Goal: Task Accomplishment & Management: Use online tool/utility

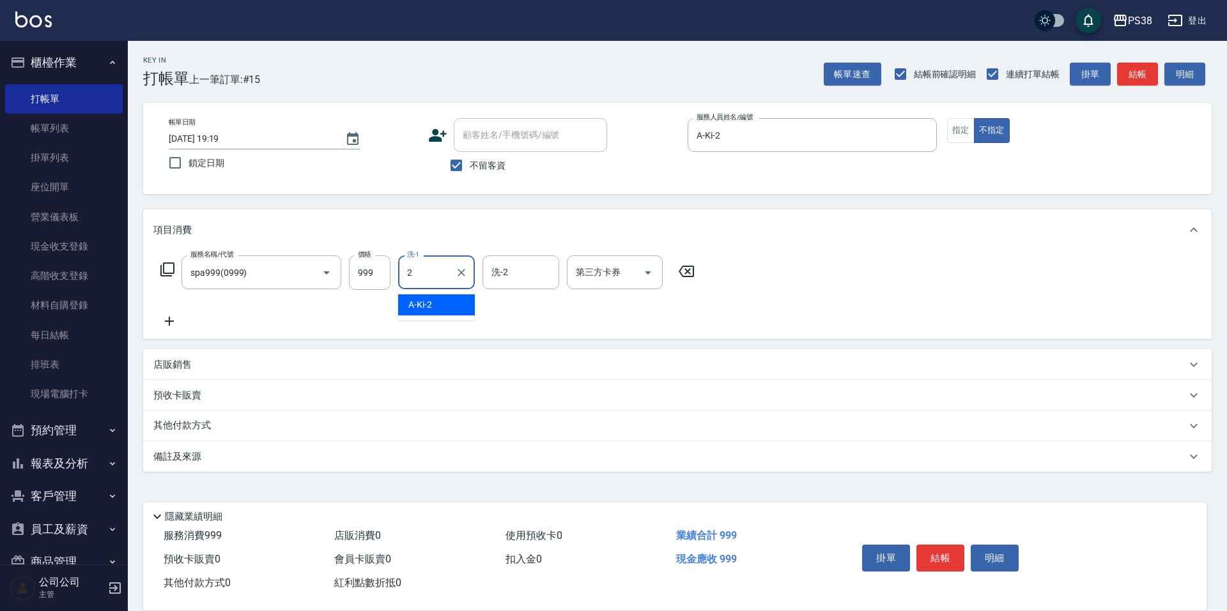
type input "A-Ki-2"
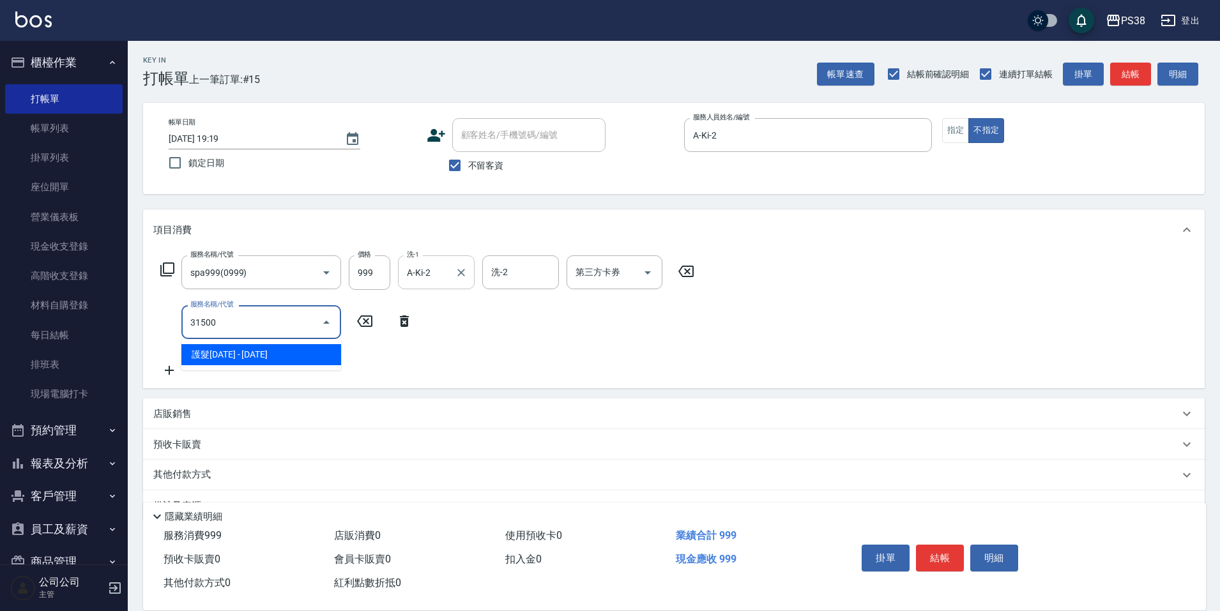
type input "護髮1500(31500)"
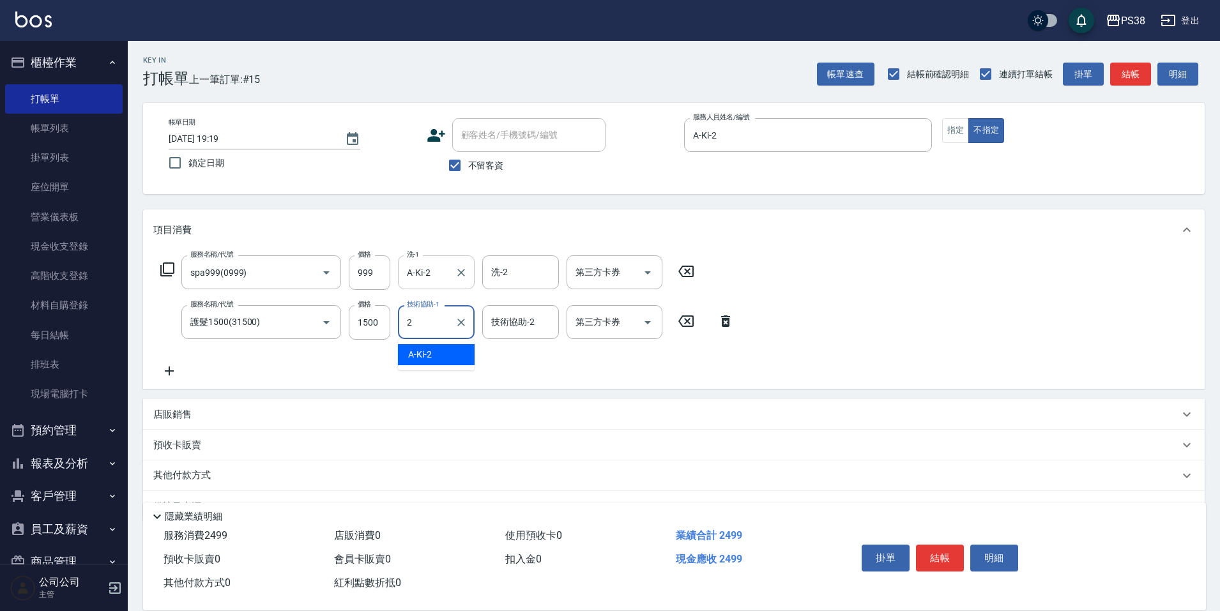
type input "A-Ki-2"
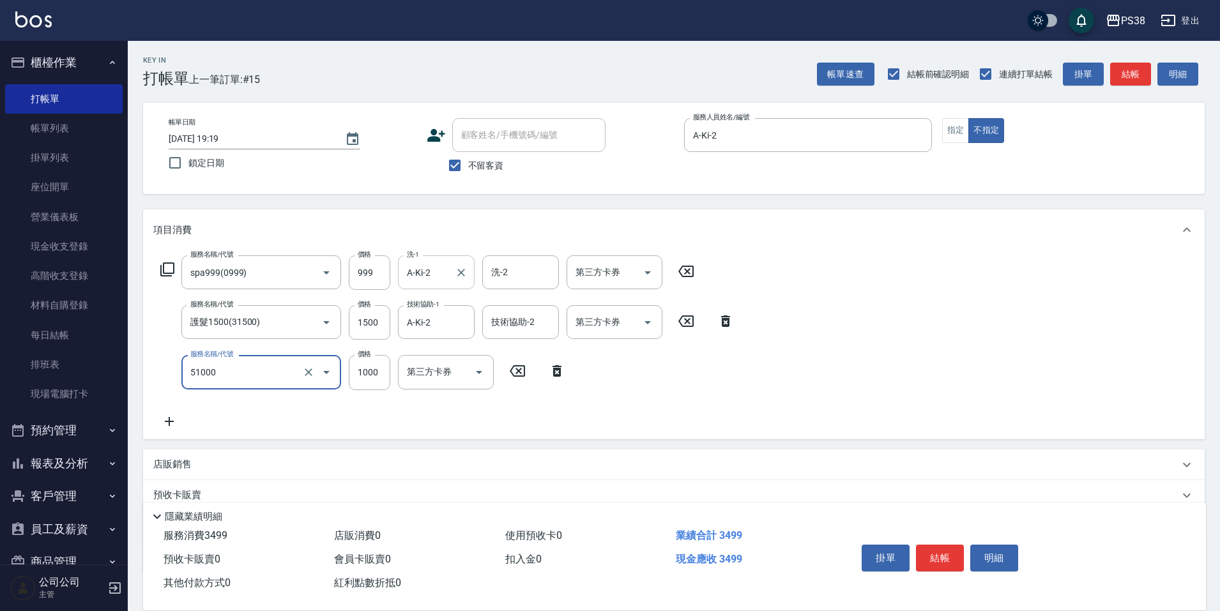
type input "染髮600以上(任意金額)(51000)"
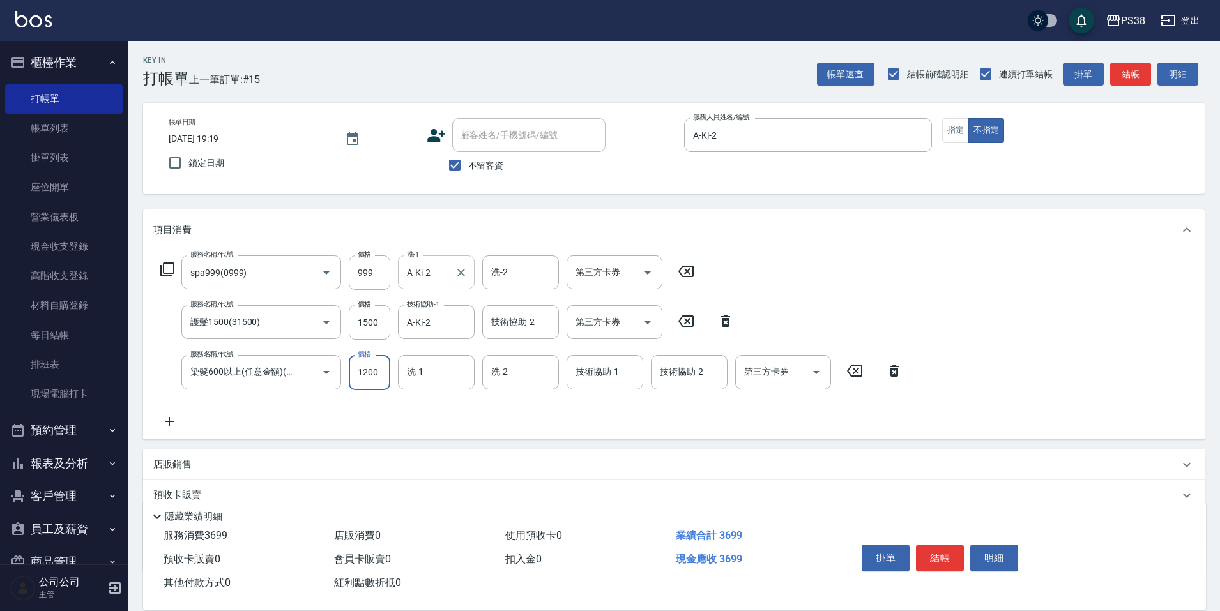
type input "1200"
type input "A-Ki-2"
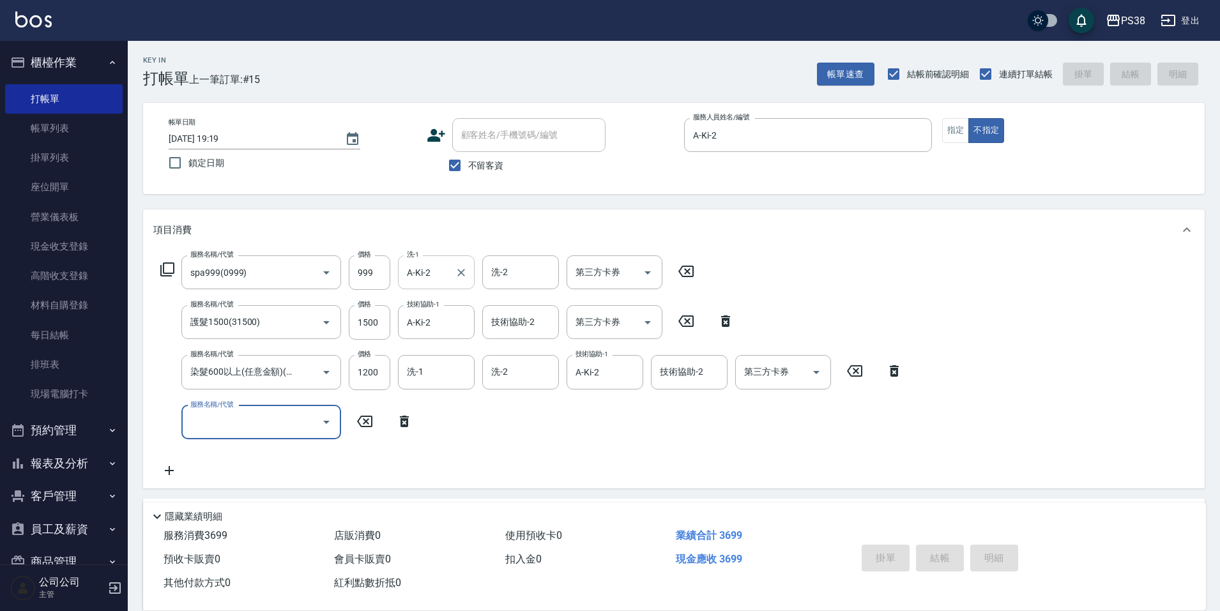
type input "[DATE] 20:08"
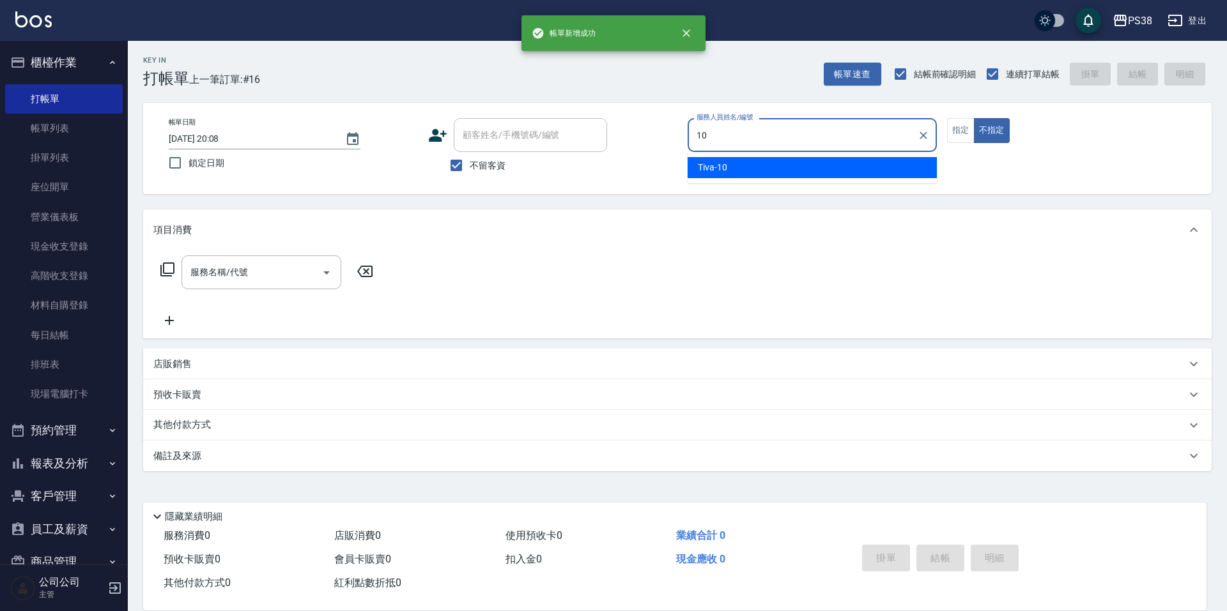
type input "Tiva-10"
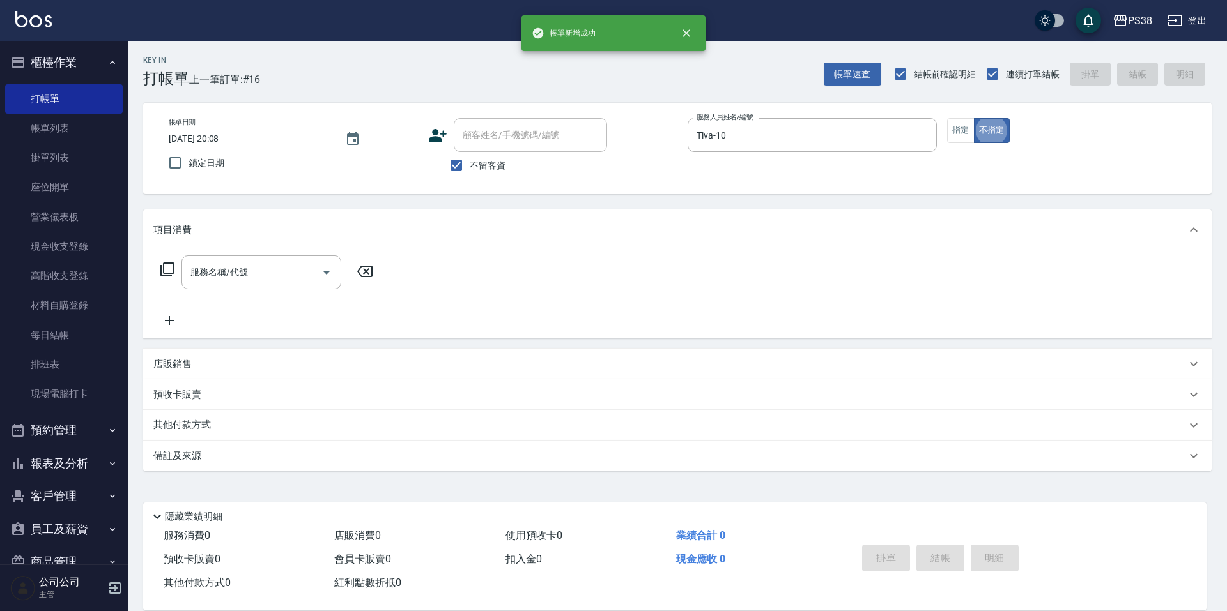
type button "false"
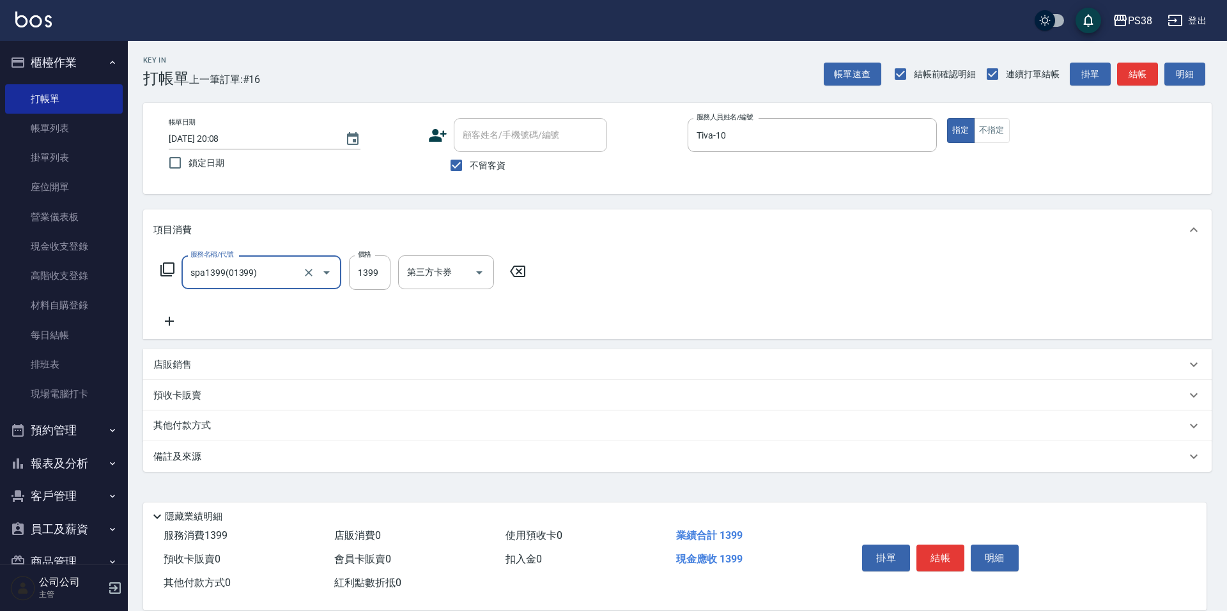
type input "spa1399(01399)"
type input "1400"
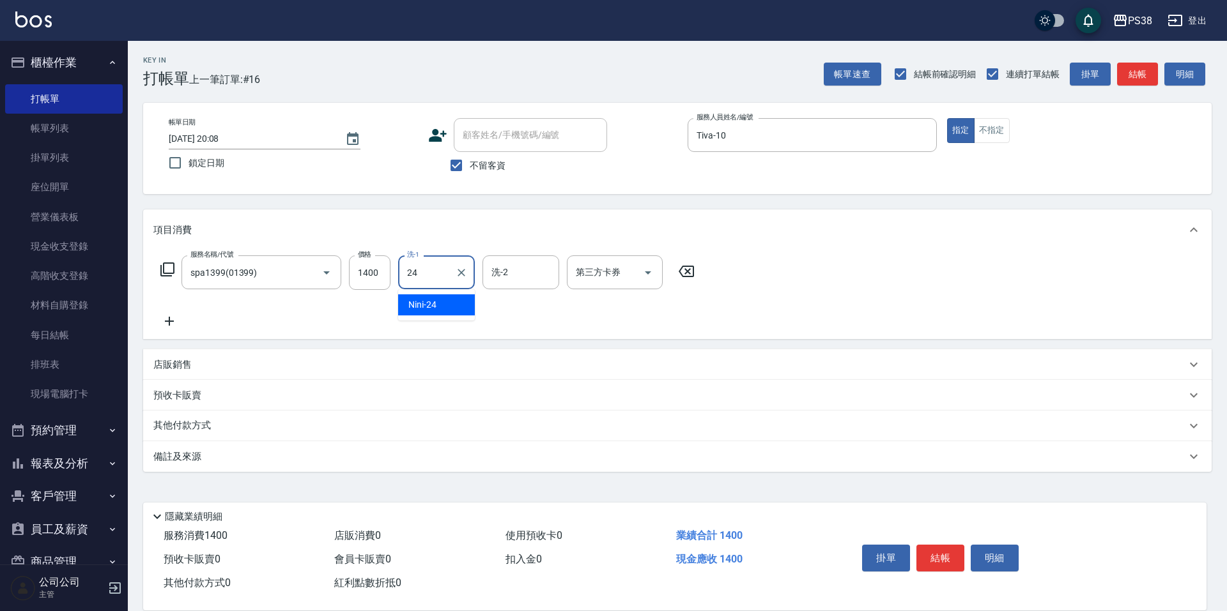
type input "Nini-24"
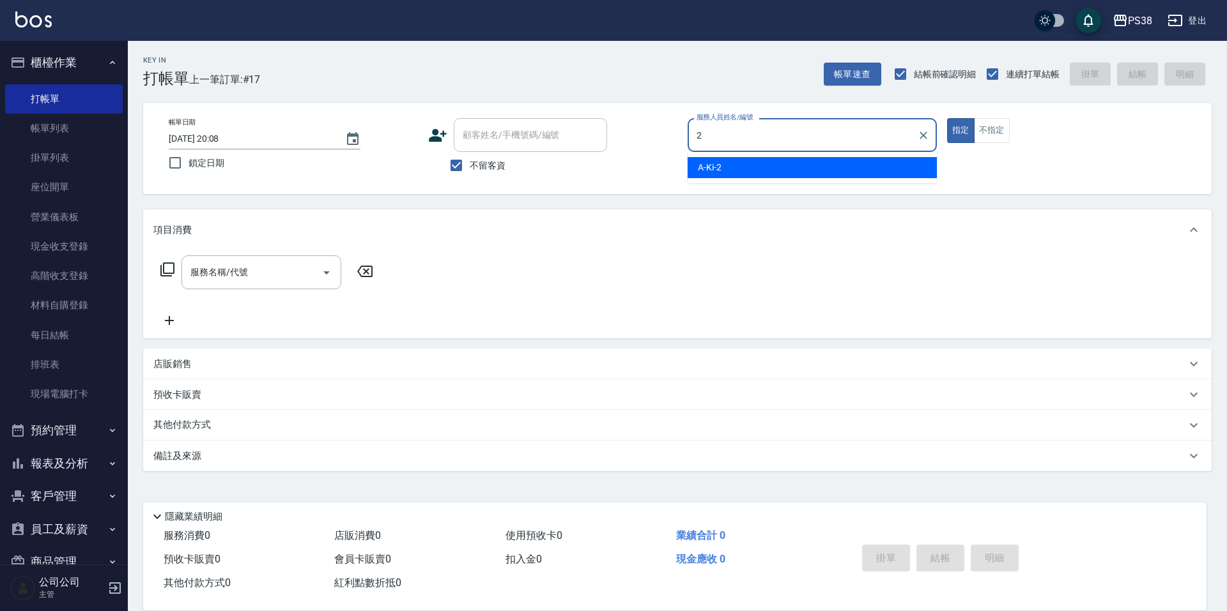
type input "A-Ki-2"
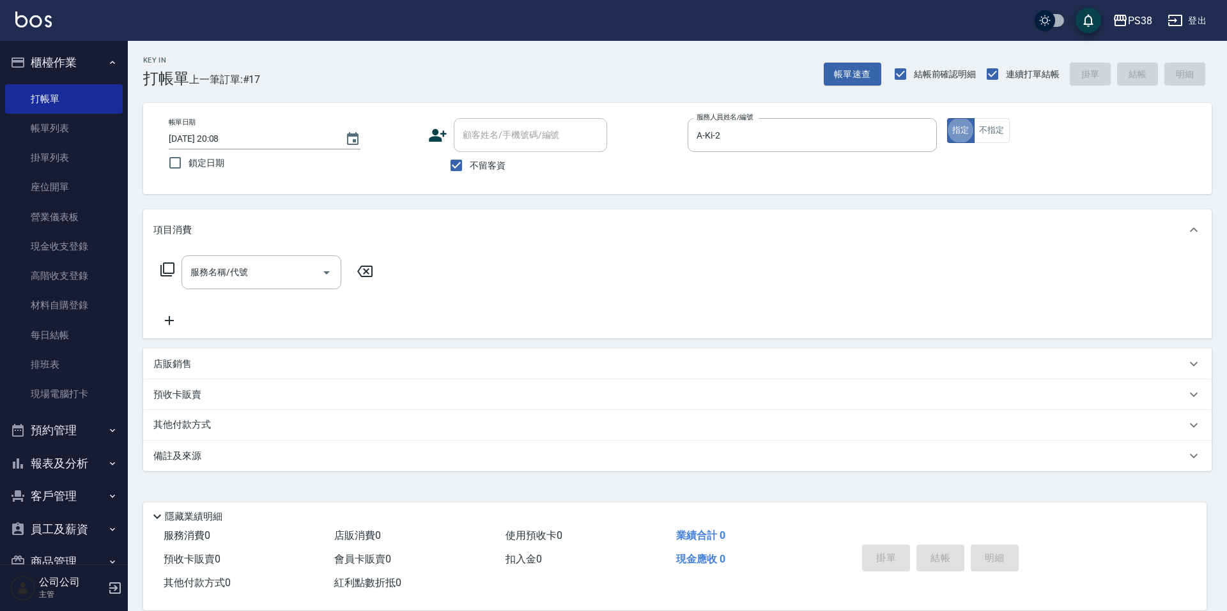
type button "true"
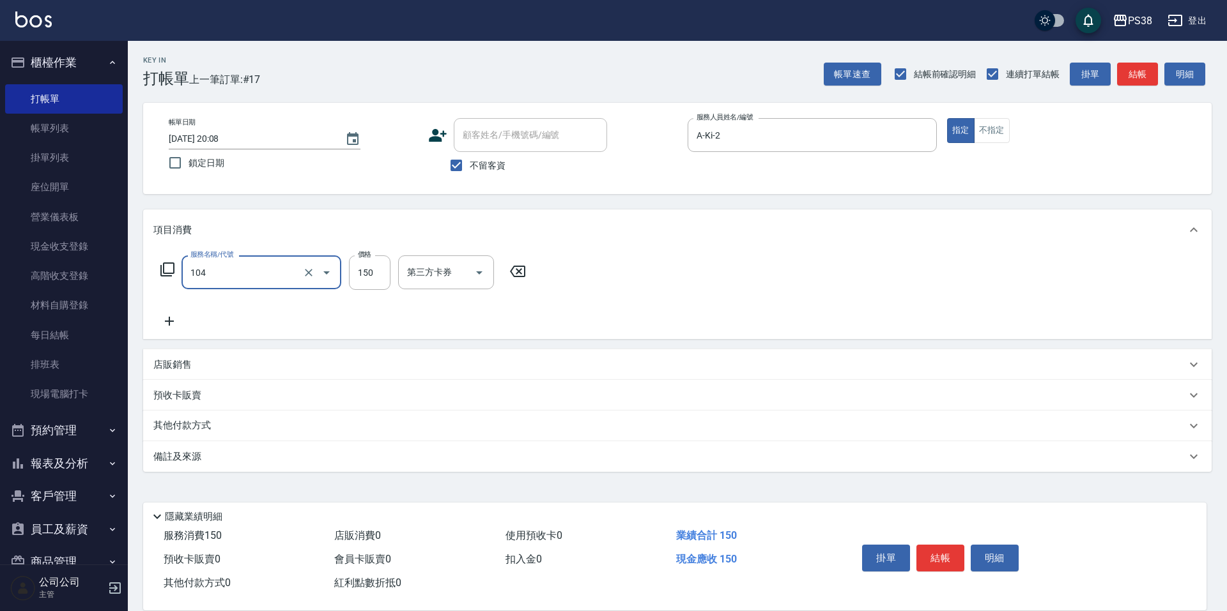
type input "洗髮(104)"
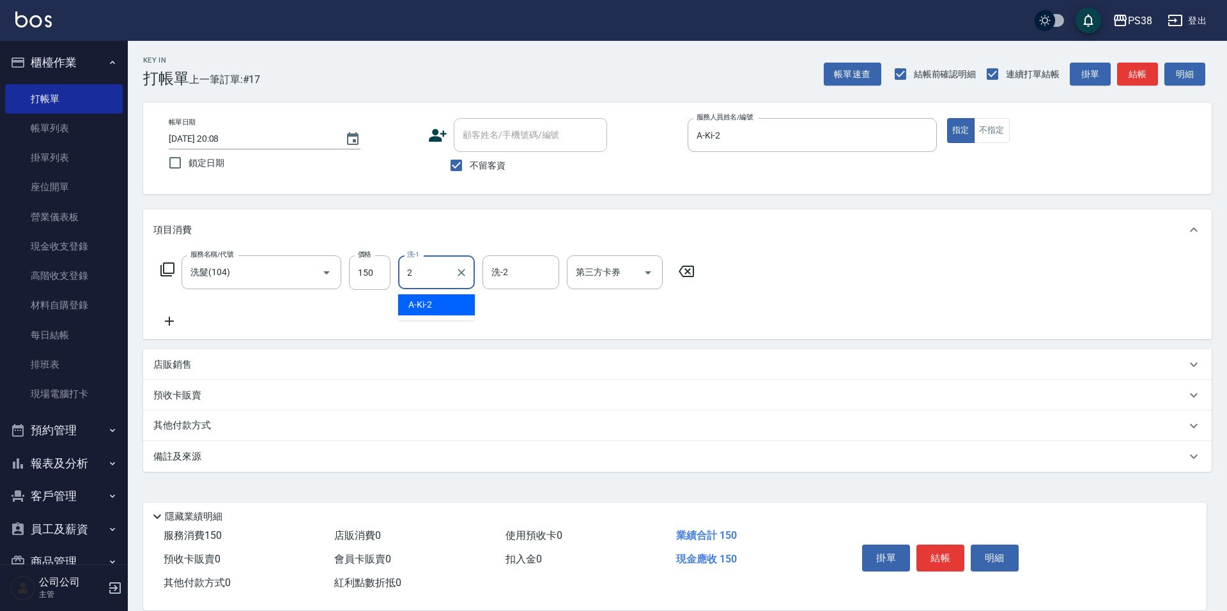
type input "A-Ki-2"
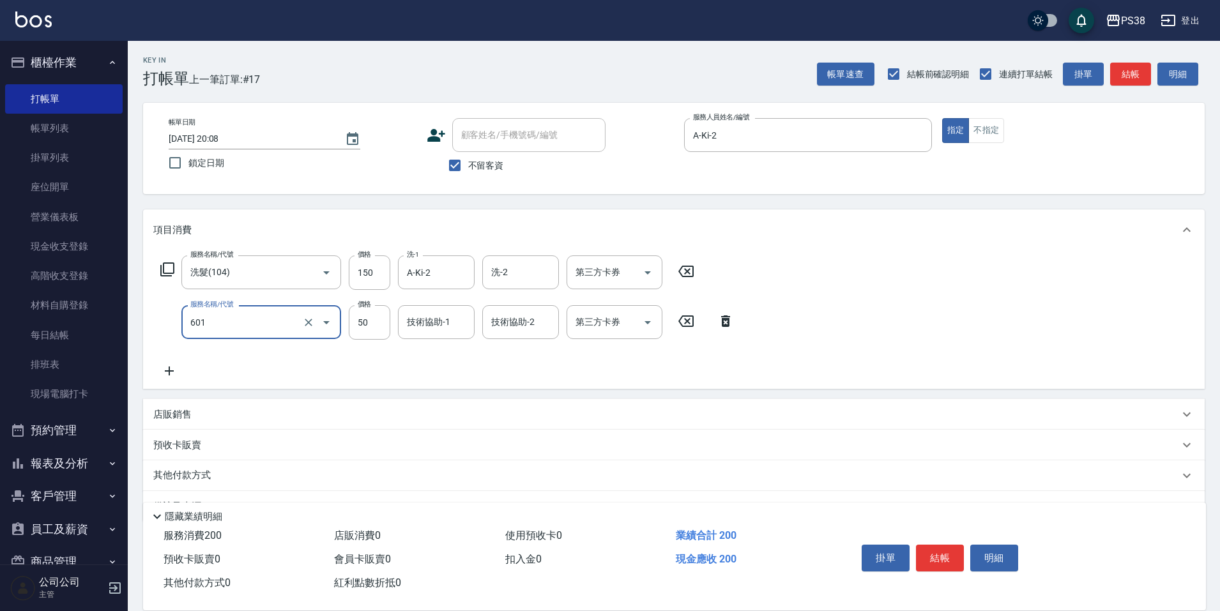
type input "精油50(601)"
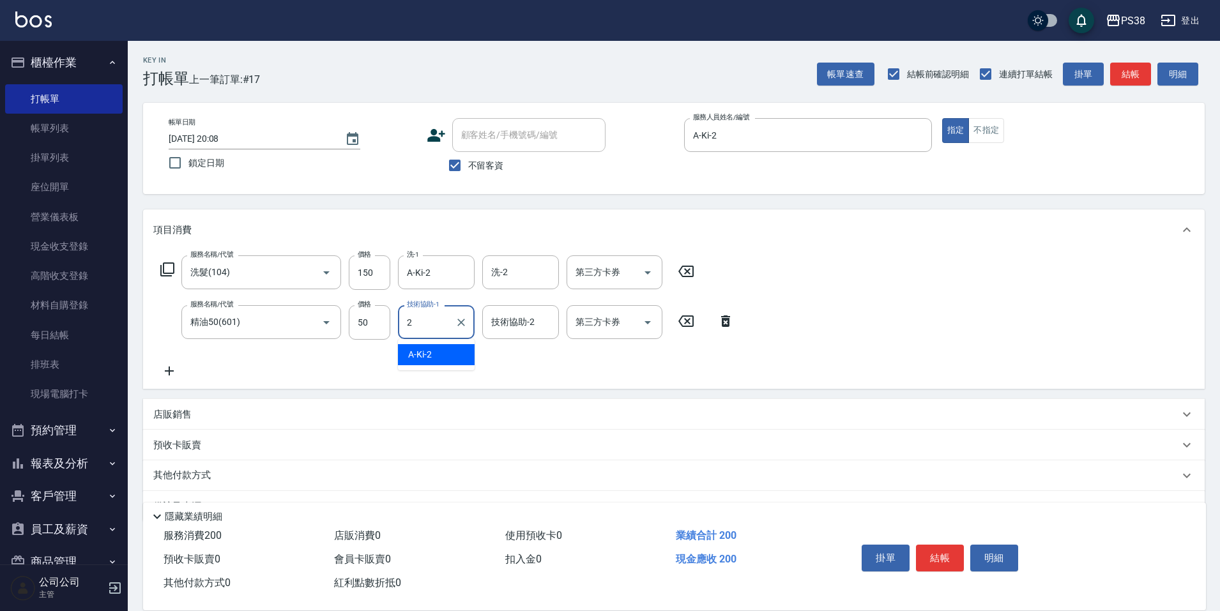
type input "A-Ki-2"
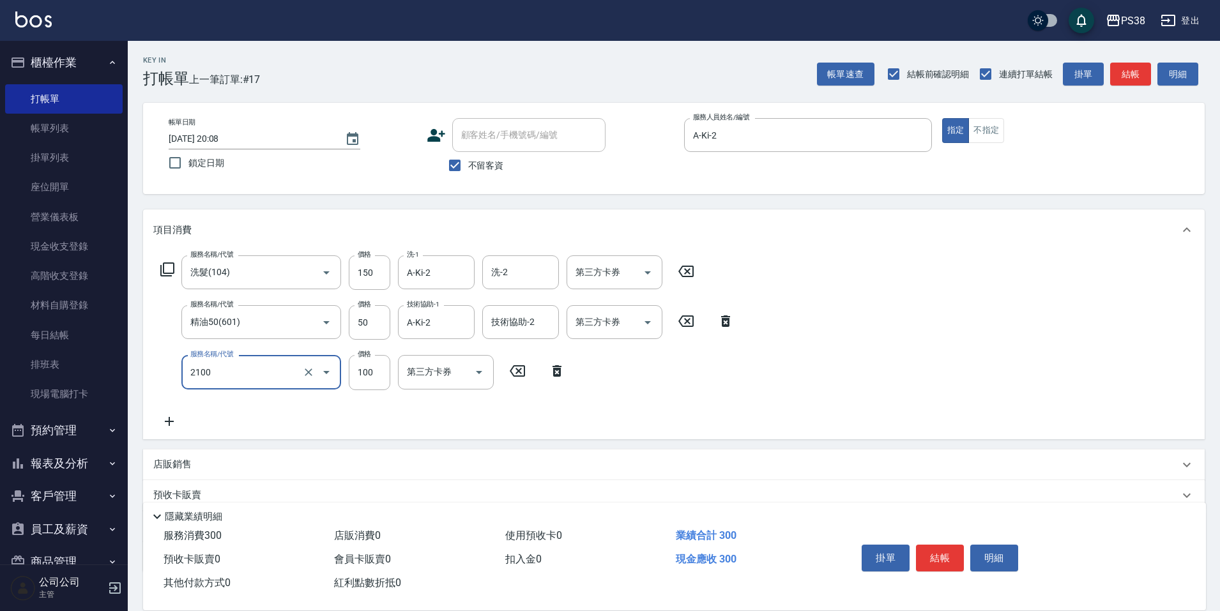
type input "剪髮與造型(任意金額)(2100)"
type input "200"
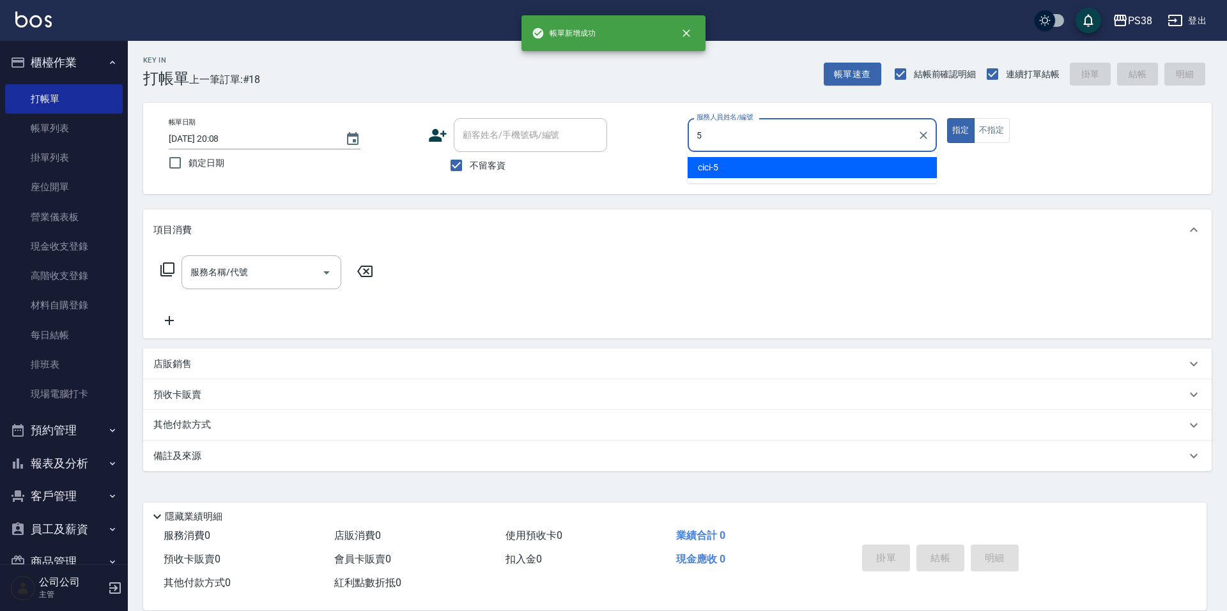
type input "cici-5"
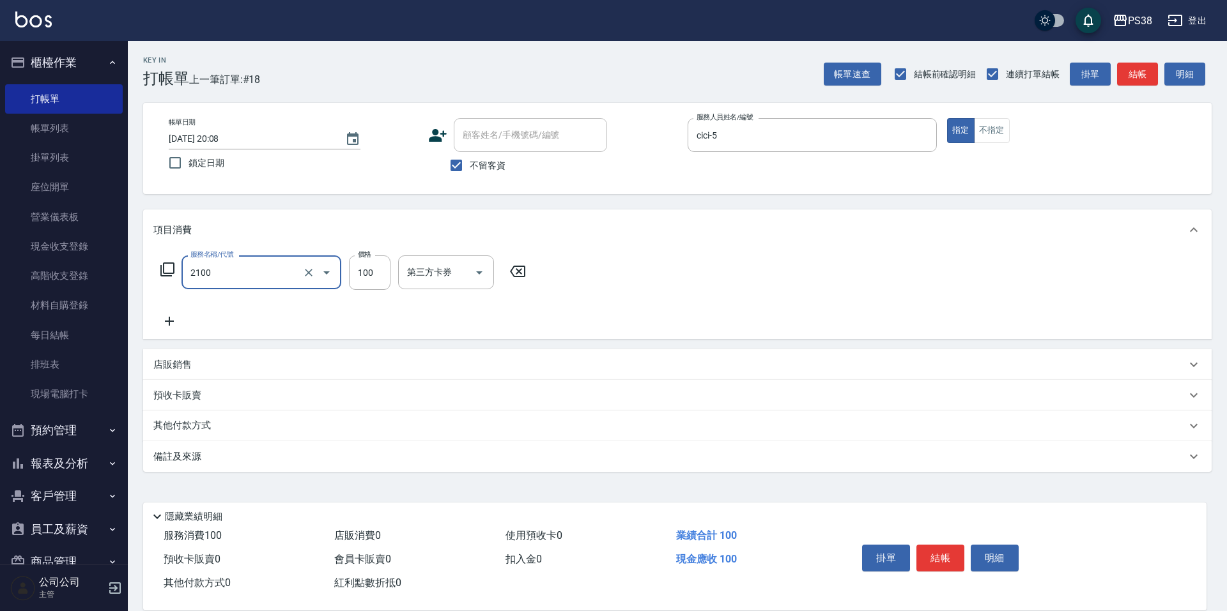
type input "剪髮與造型(任意金額)(2100)"
type input "250"
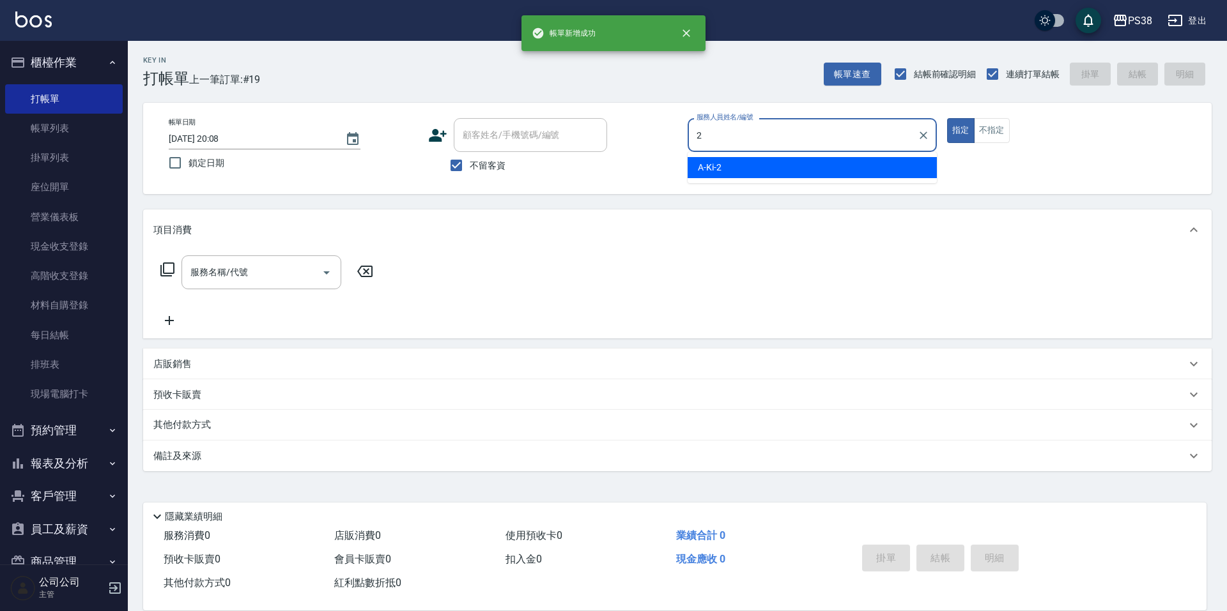
type input "A-Ki-2"
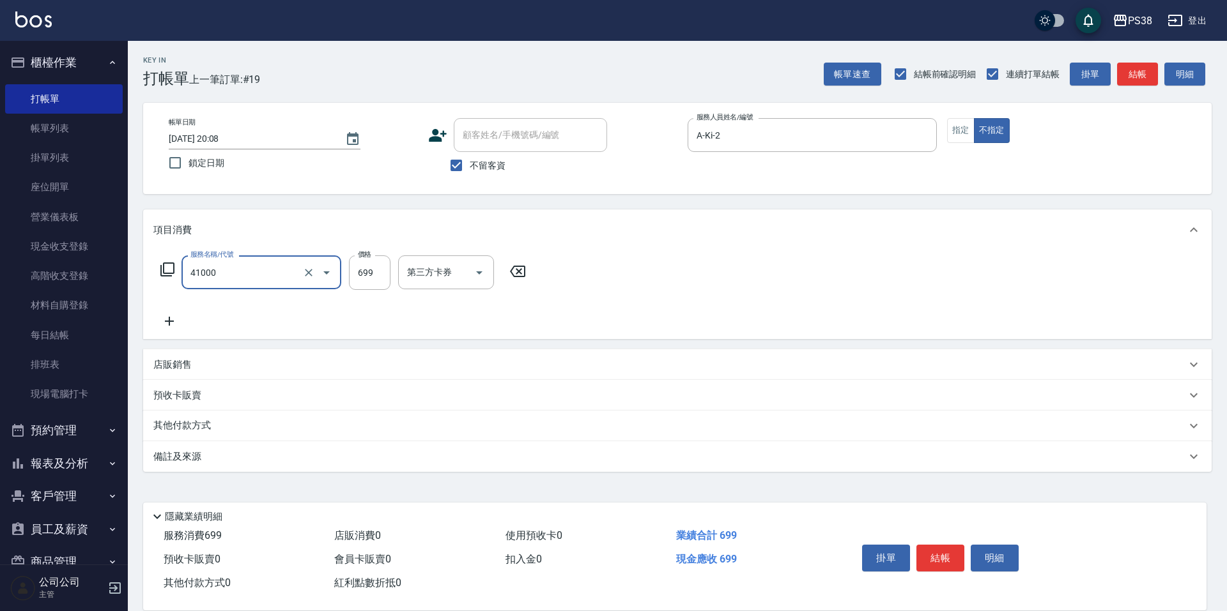
type input "燙髮699-2500(任意金額)(41000)"
type input "1500"
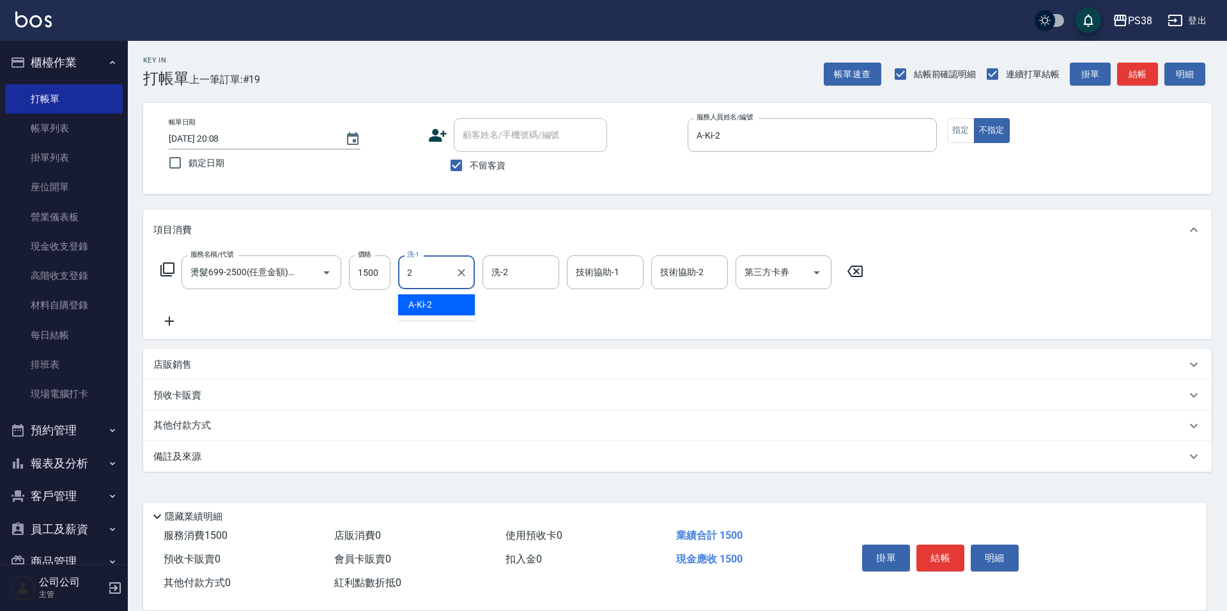
type input "A-Ki-2"
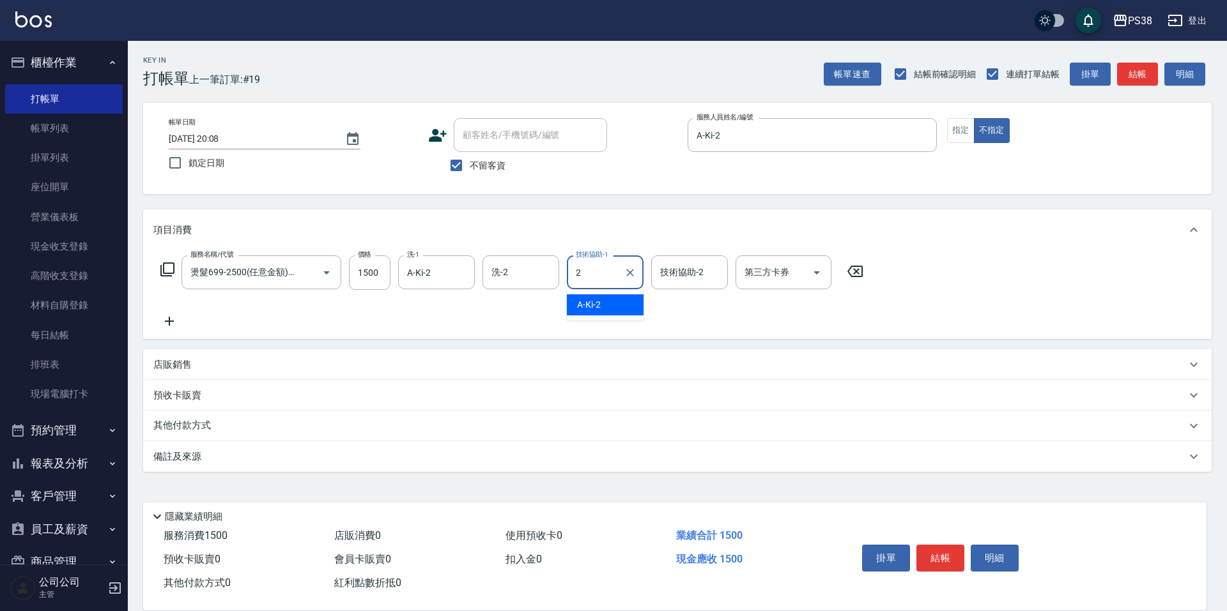
type input "A-Ki-2"
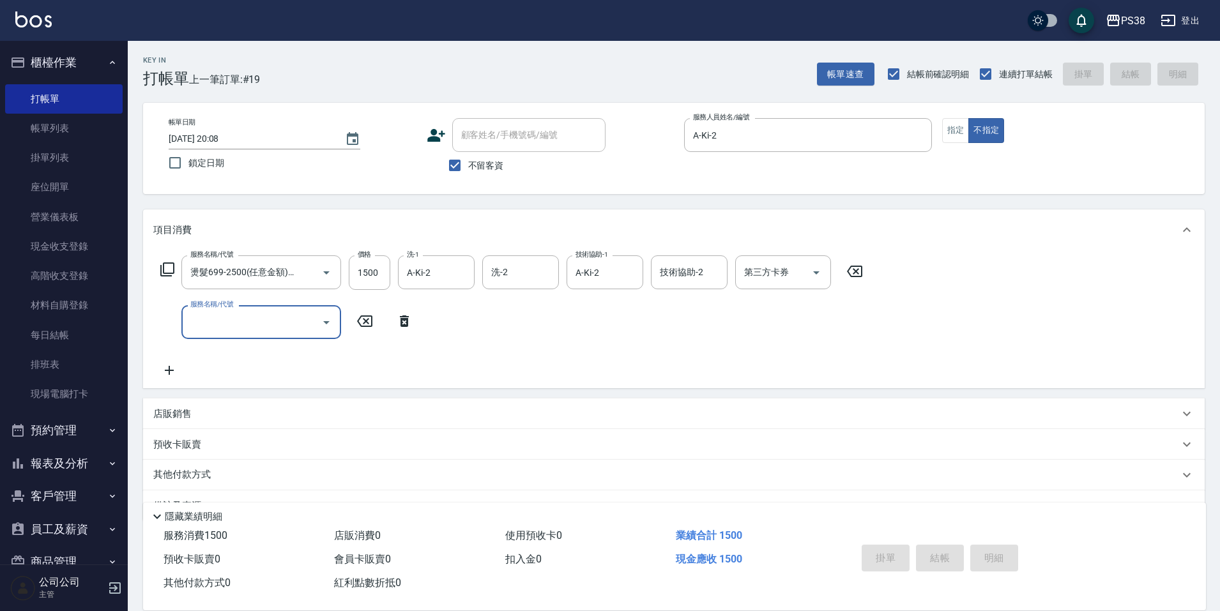
type input "[DATE] 20:09"
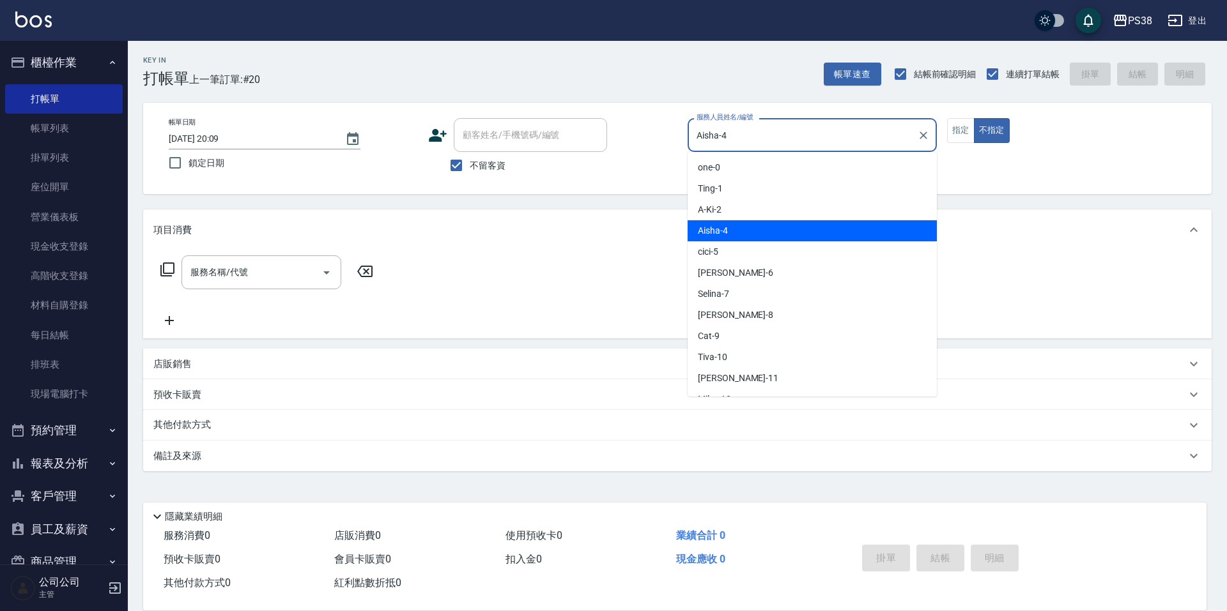
click at [740, 131] on input "Aisha-4" at bounding box center [802, 135] width 218 height 22
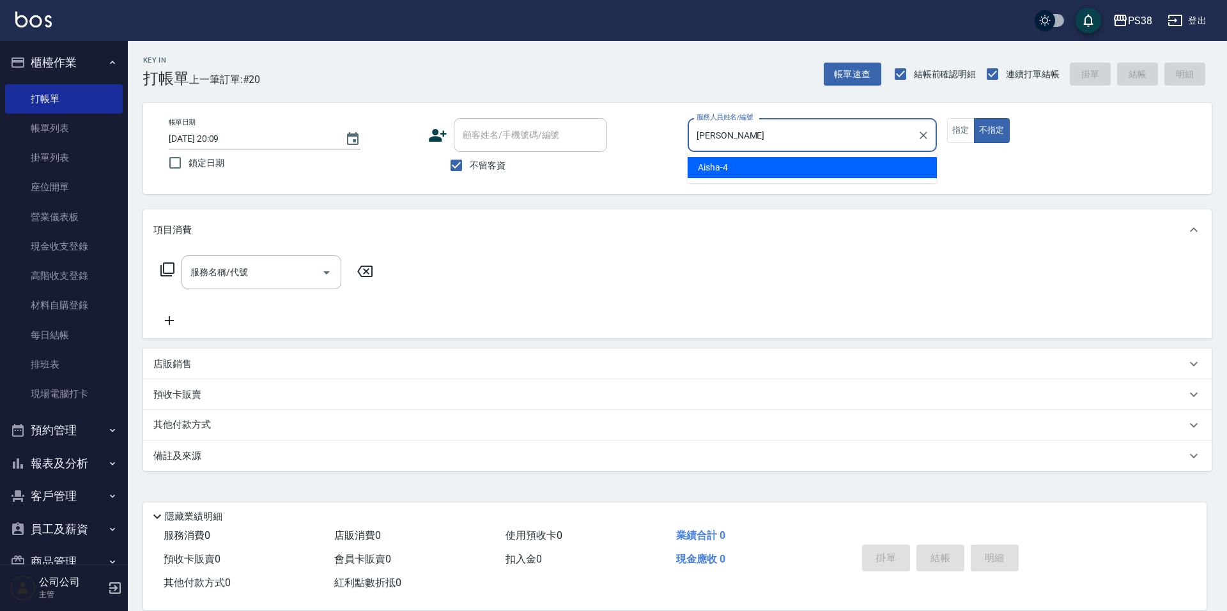
type input "A"
type input "Tiva-10"
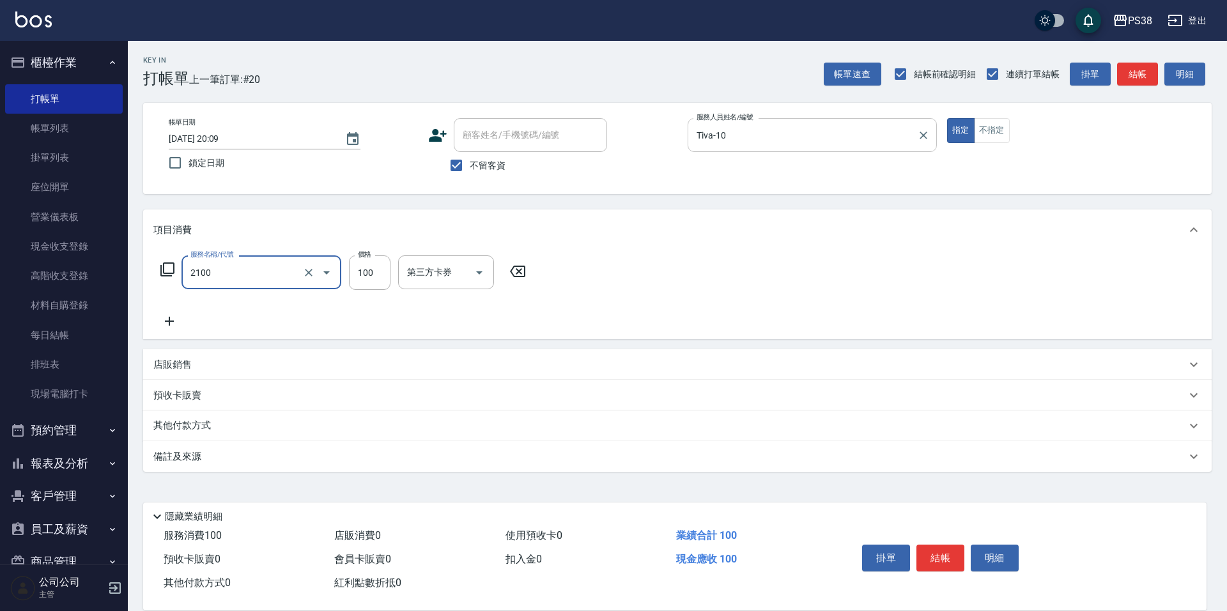
type input "剪髮與造型(任意金額)(2100)"
type input "280"
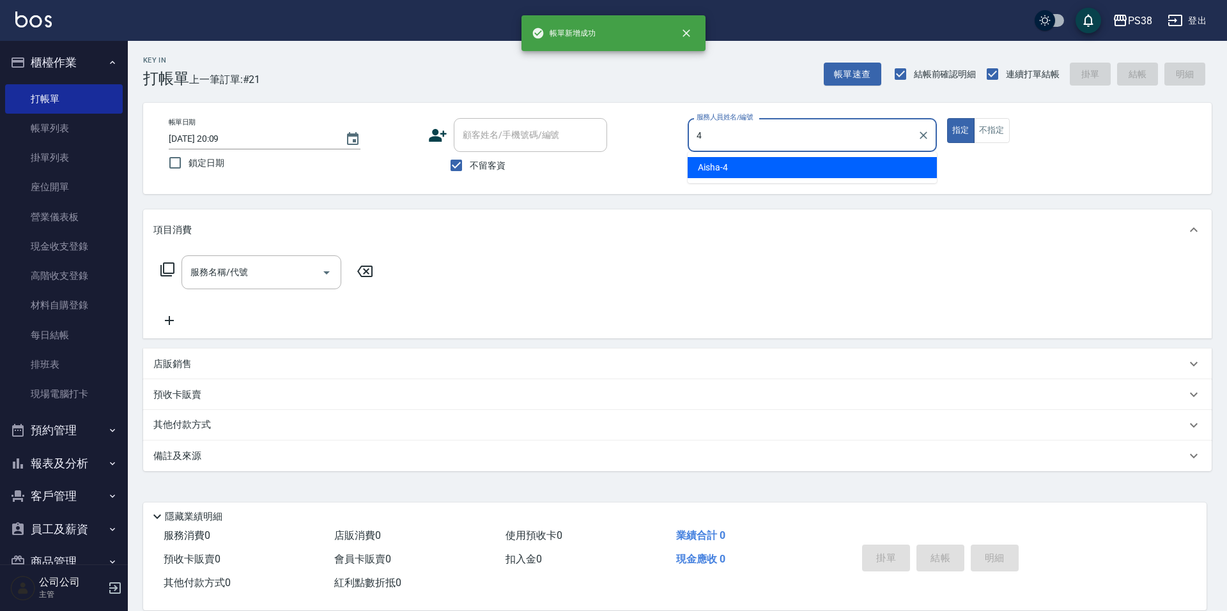
type input "Aisha-4"
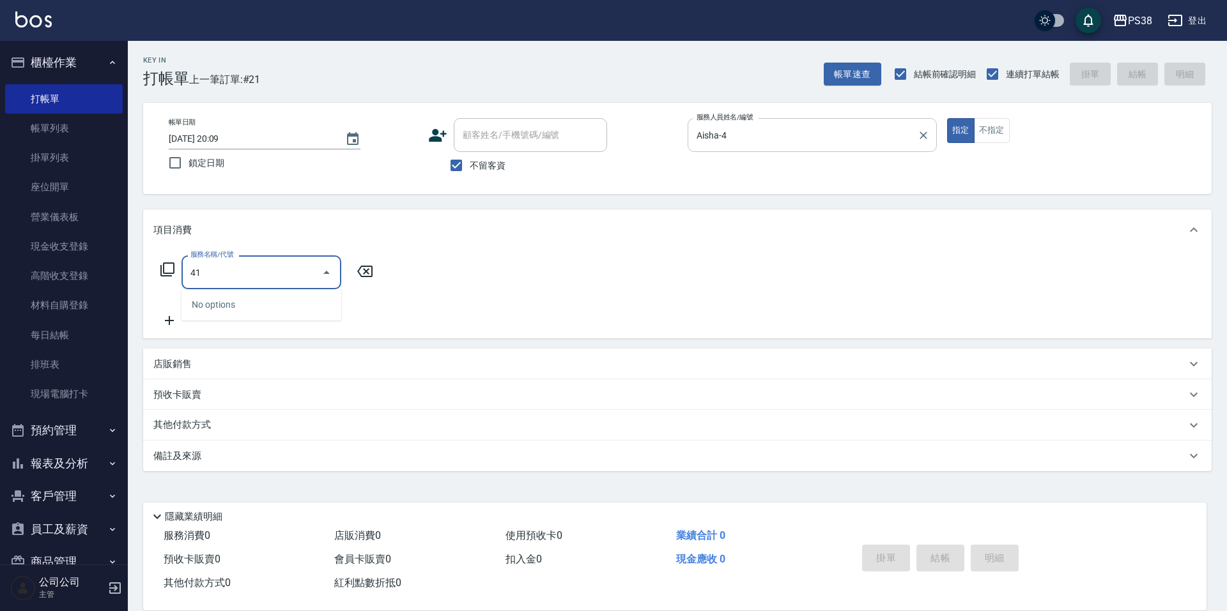
type input "4"
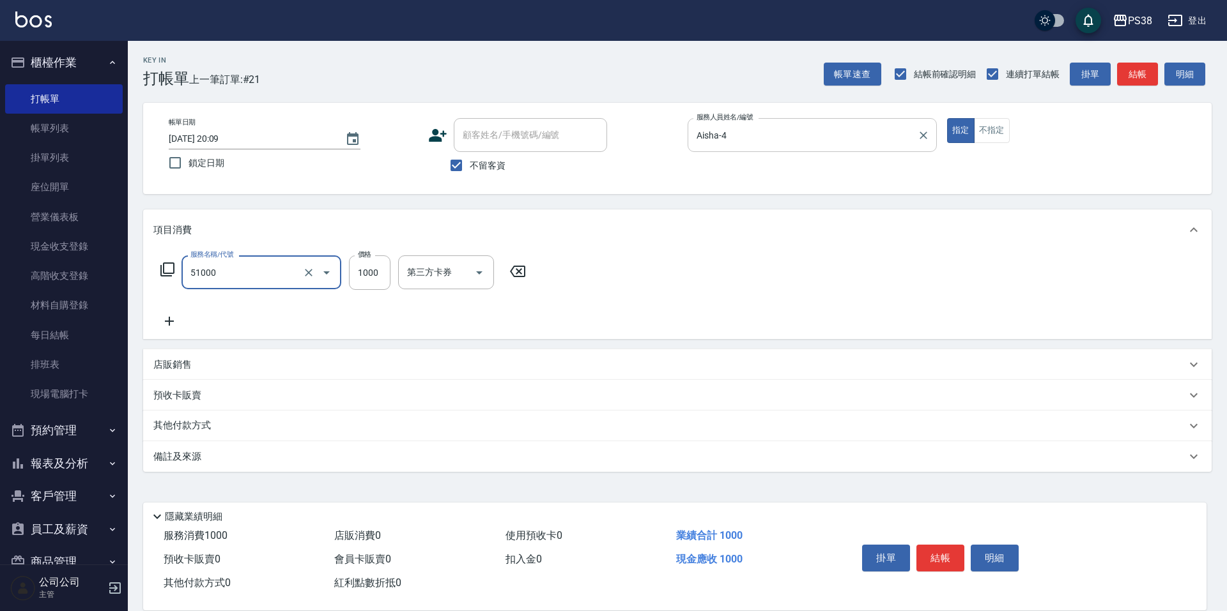
type input "染髮600以上(任意金額)(51000)"
type input "1300"
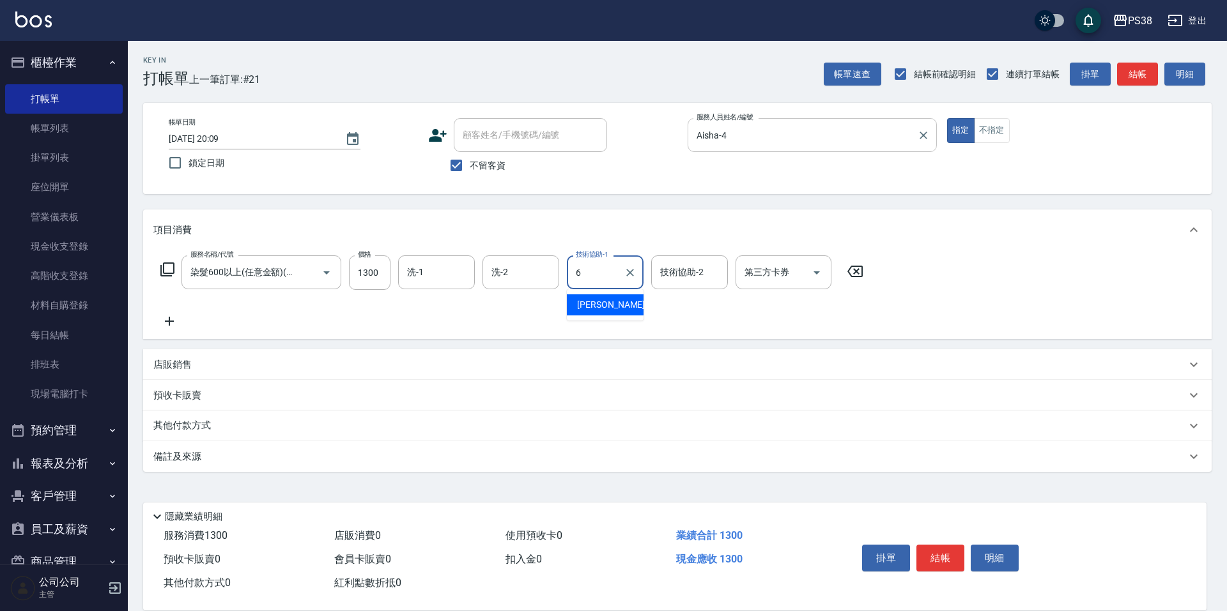
type input "[PERSON_NAME]-6"
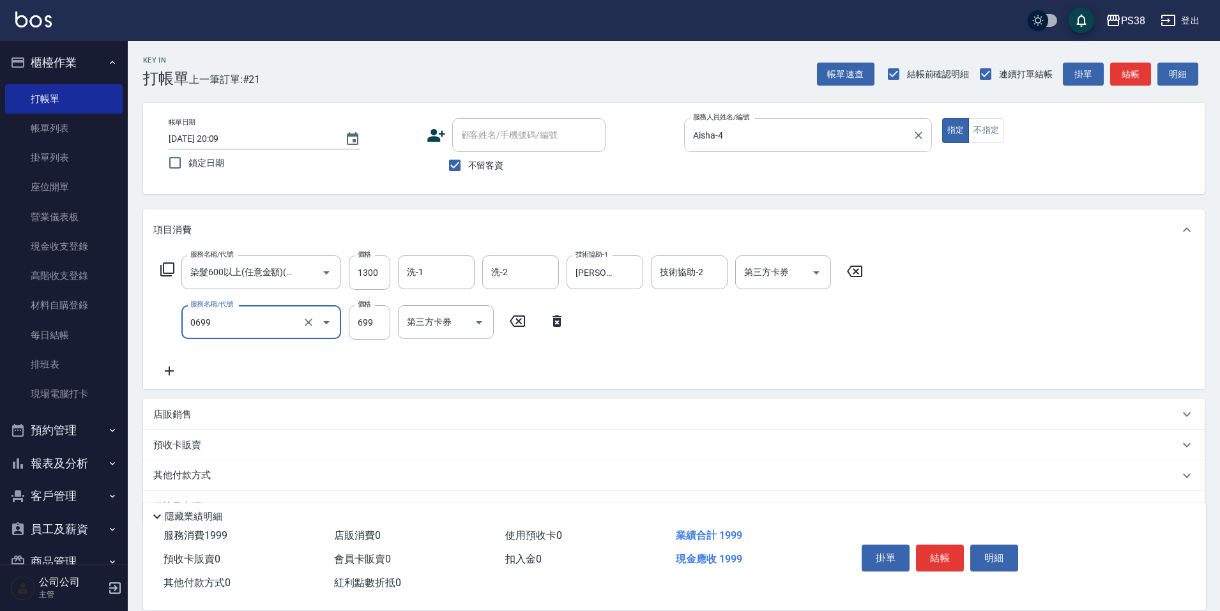
type input "spa699(0699)"
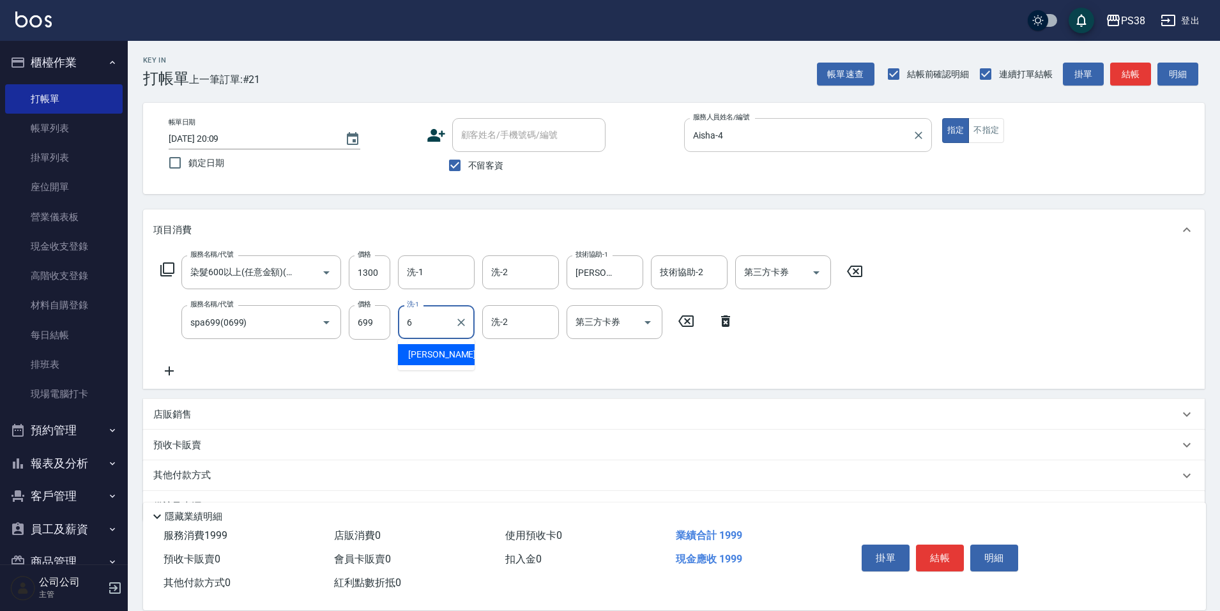
type input "[PERSON_NAME]-6"
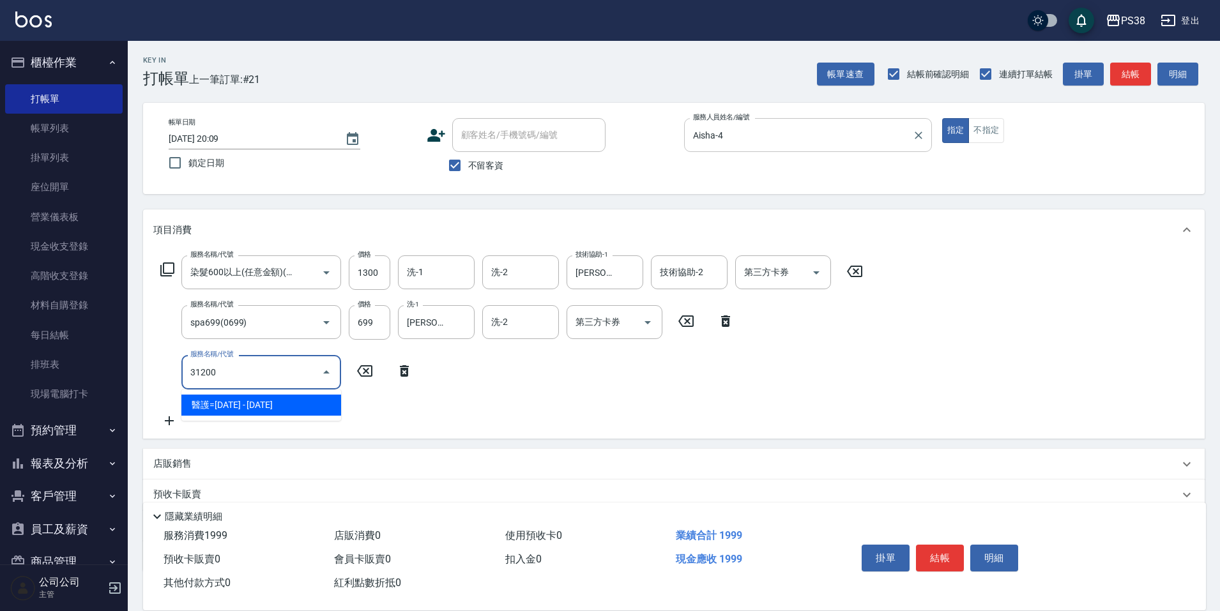
type input "醫護=1200(31200)"
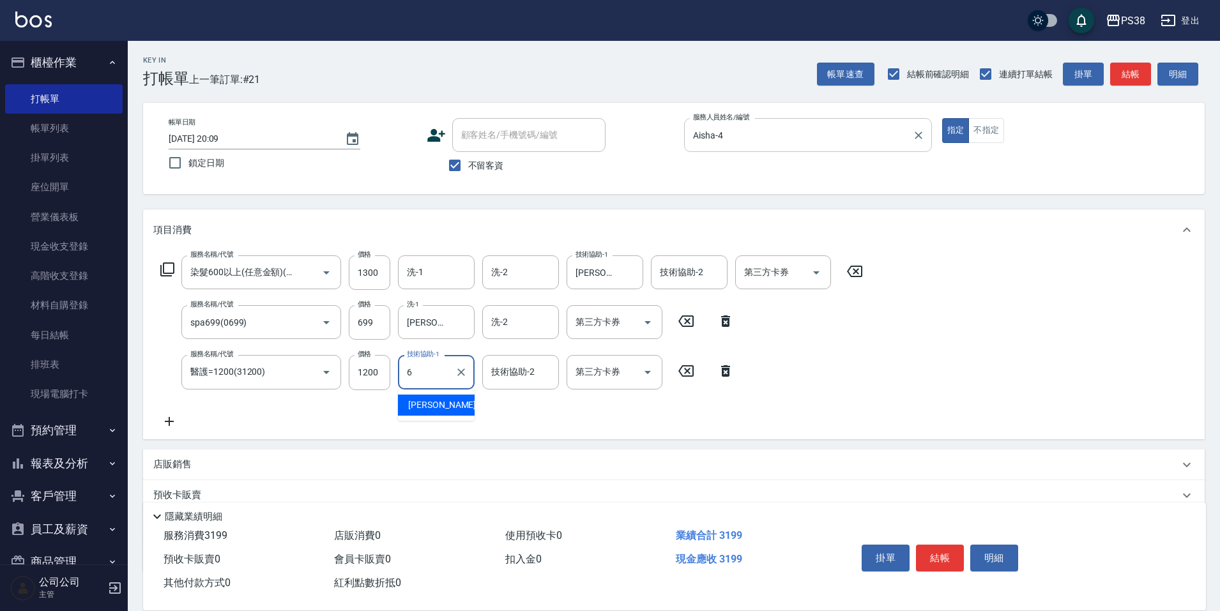
type input "[PERSON_NAME]-6"
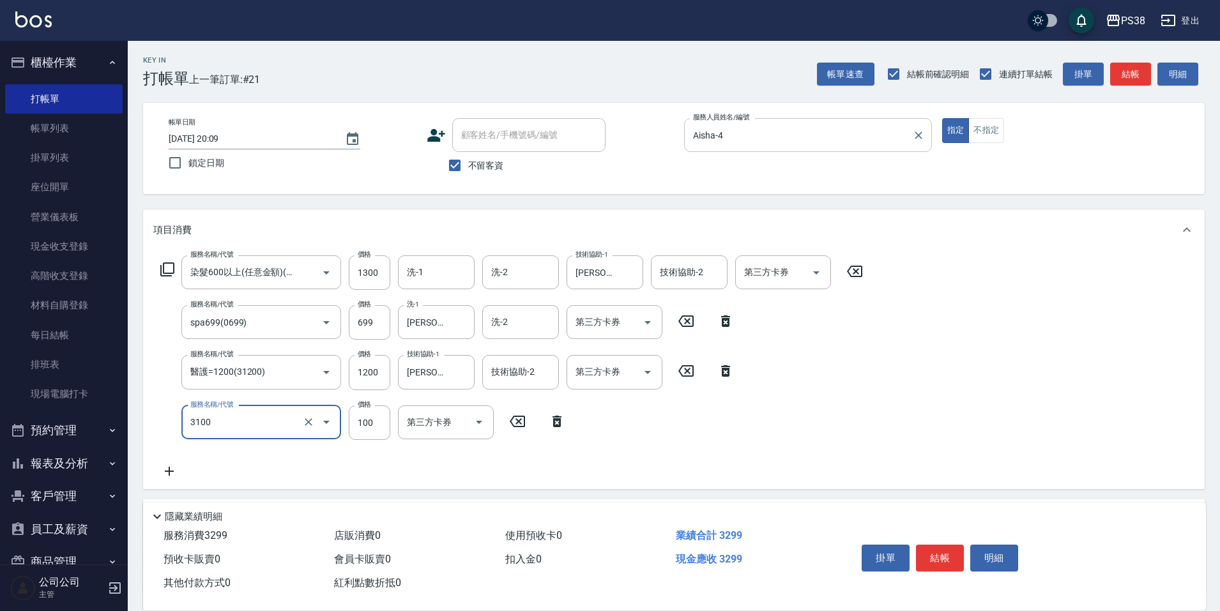
type input "頭皮水.順護(3100)"
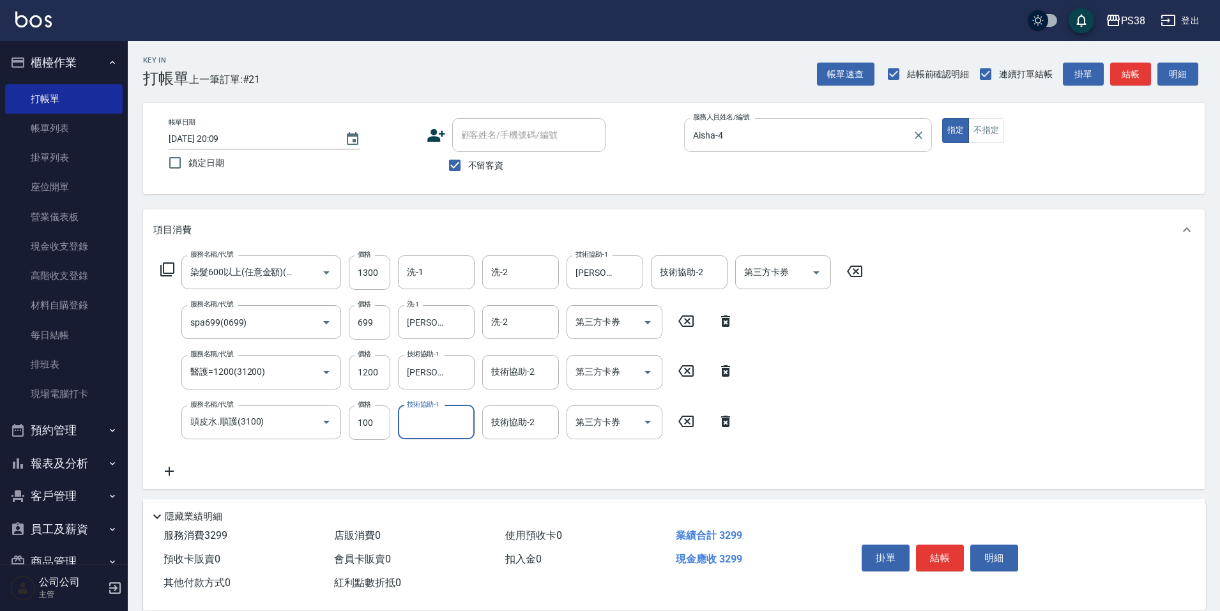
type input "6"
type input "Aisha-4"
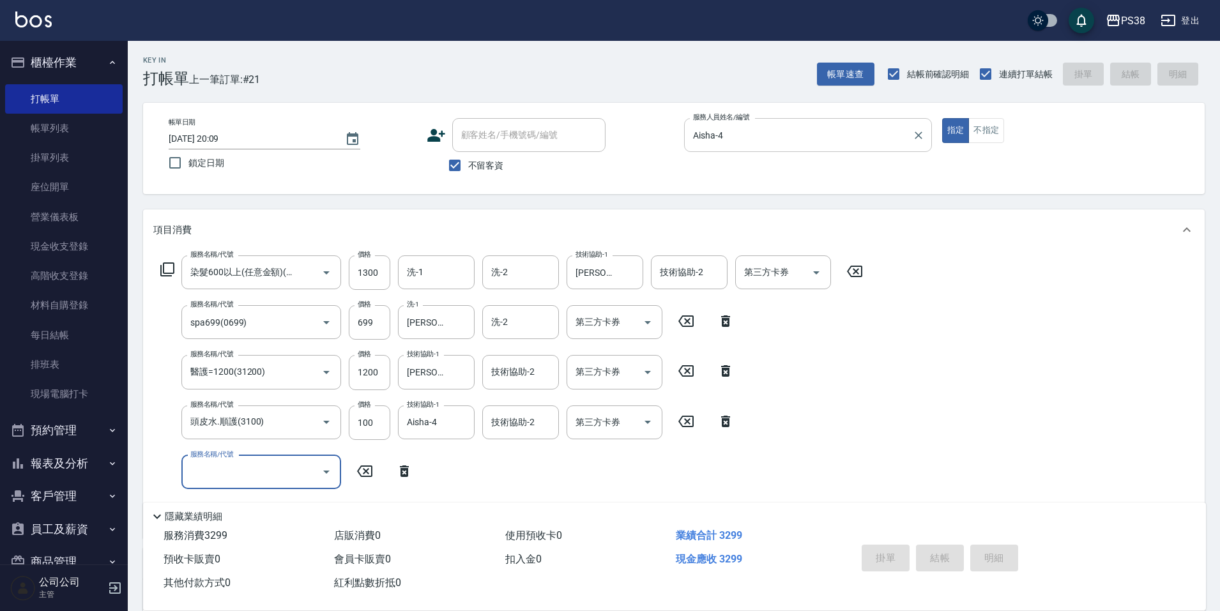
type input "[DATE] 20:10"
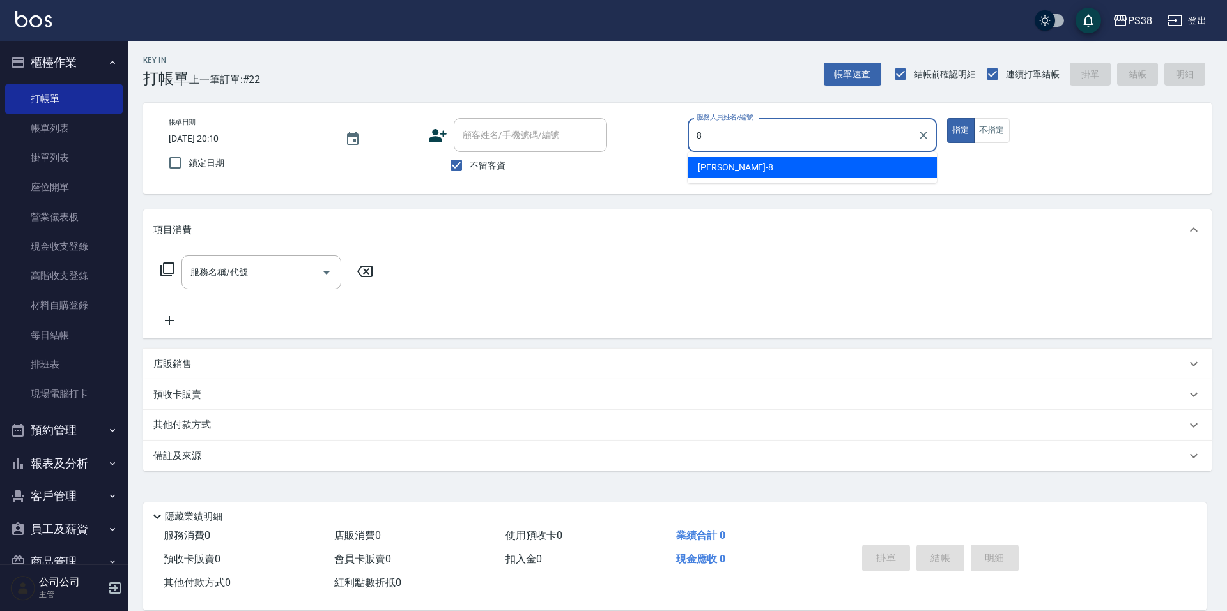
type input "mika-8"
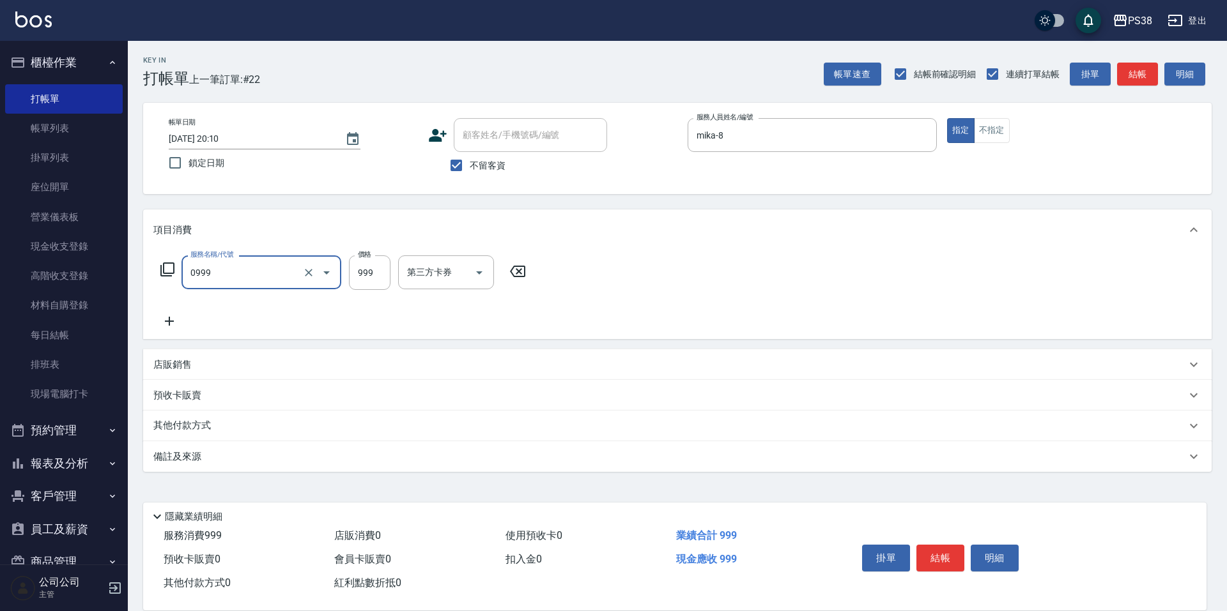
type input "spa999(0999)"
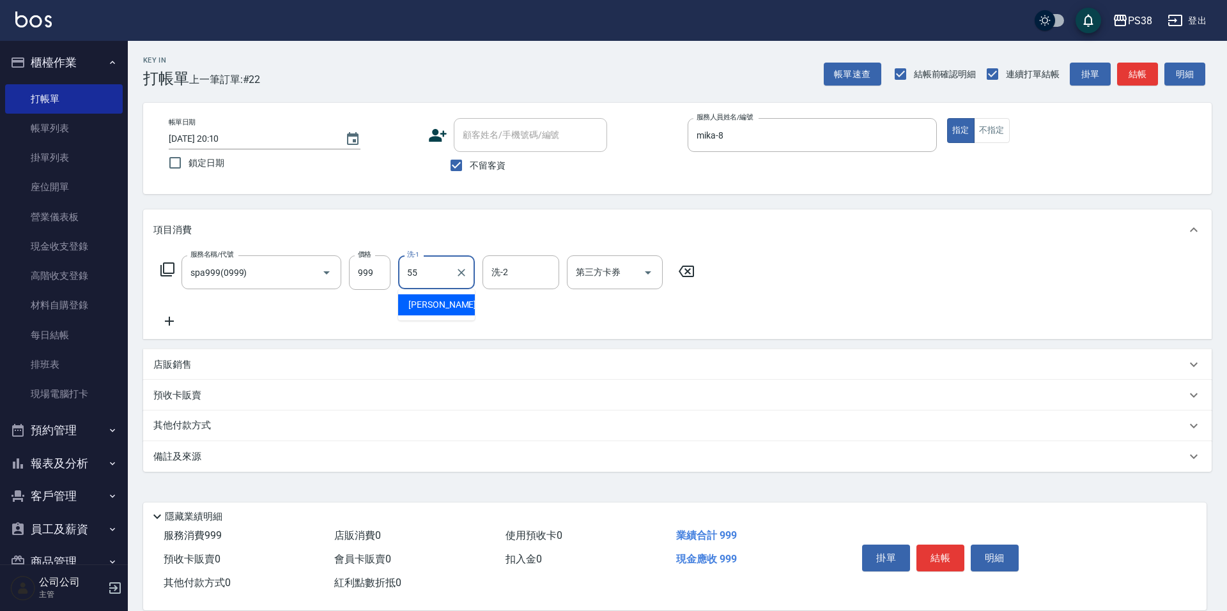
type input "[PERSON_NAME]-55"
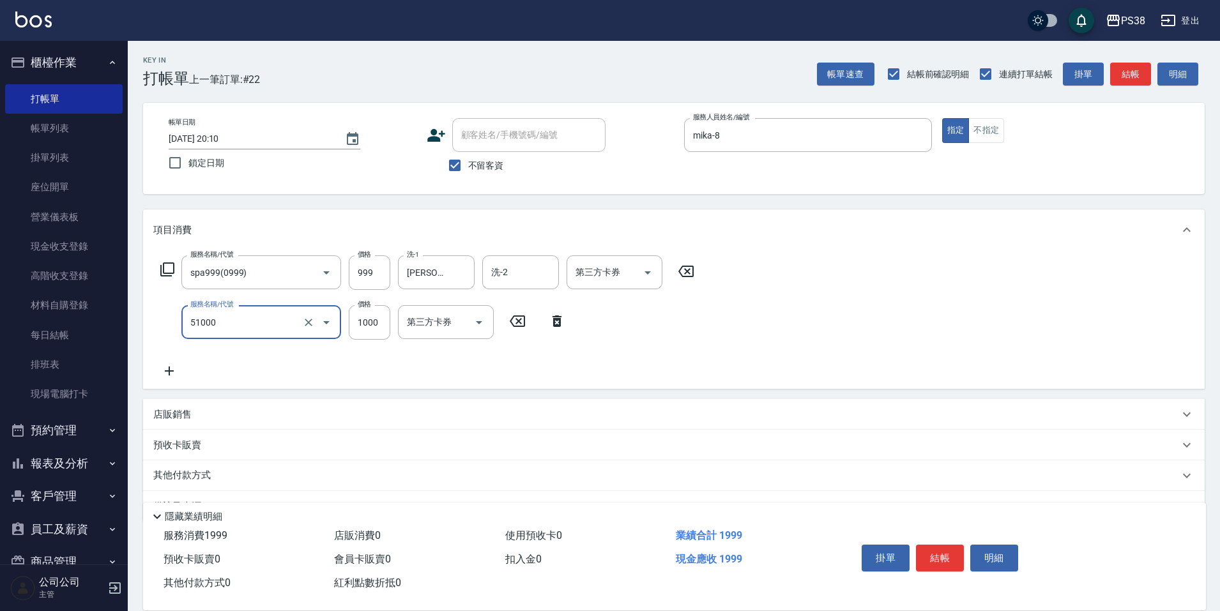
type input "染髮600以上(任意金額)(51000)"
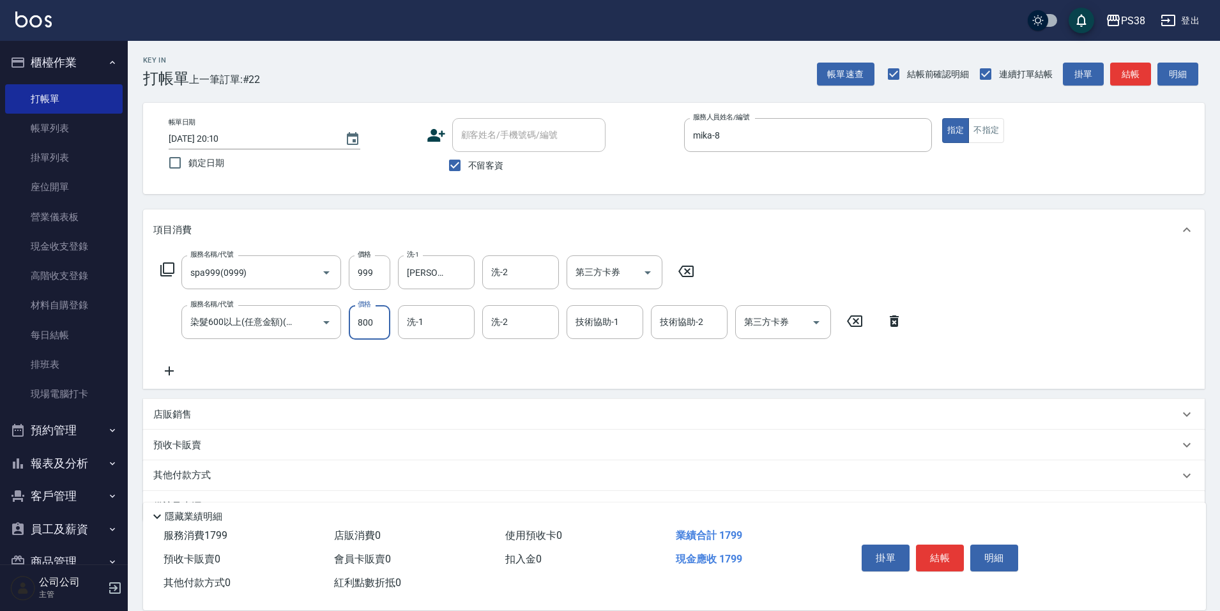
type input "800"
type input "[PERSON_NAME]-55"
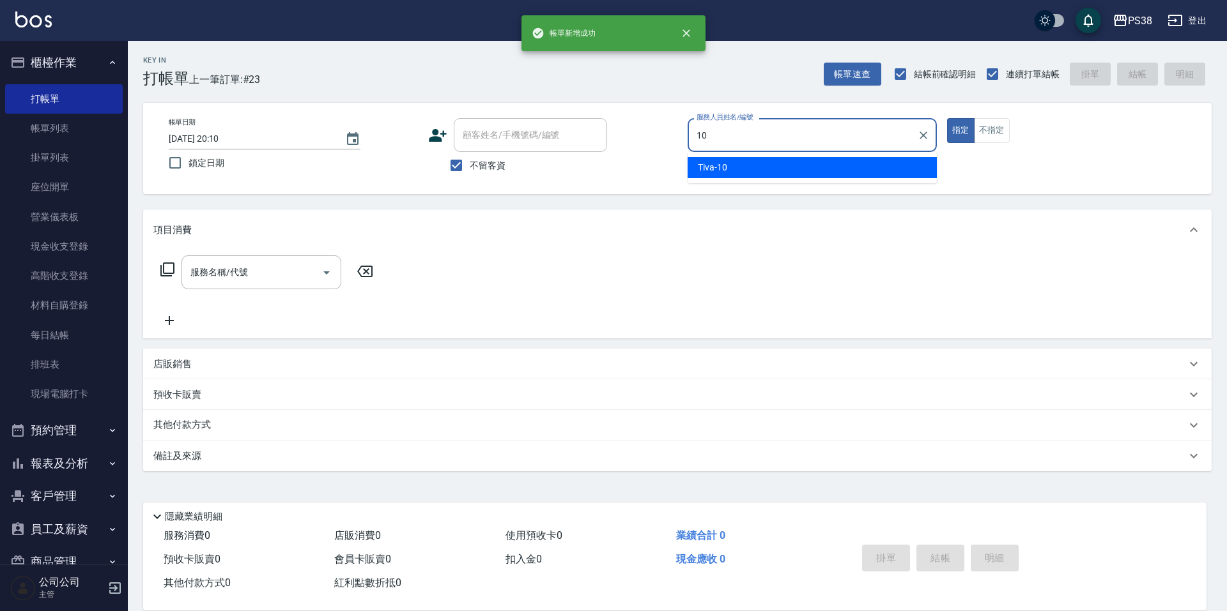
type input "Tiva-10"
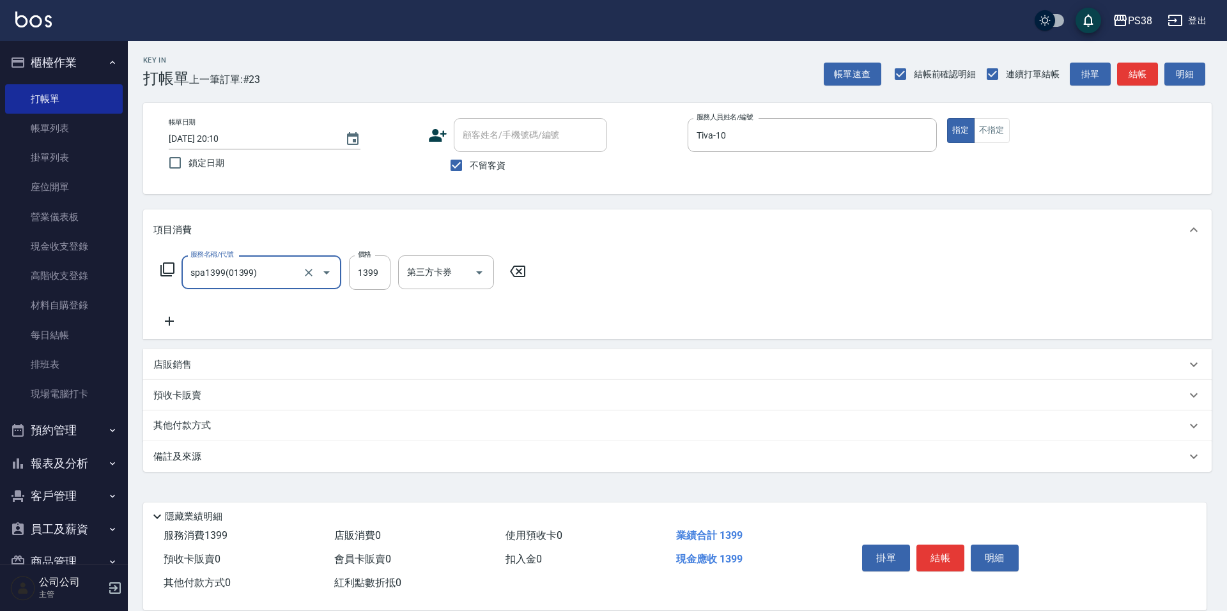
type input "spa1399(01399)"
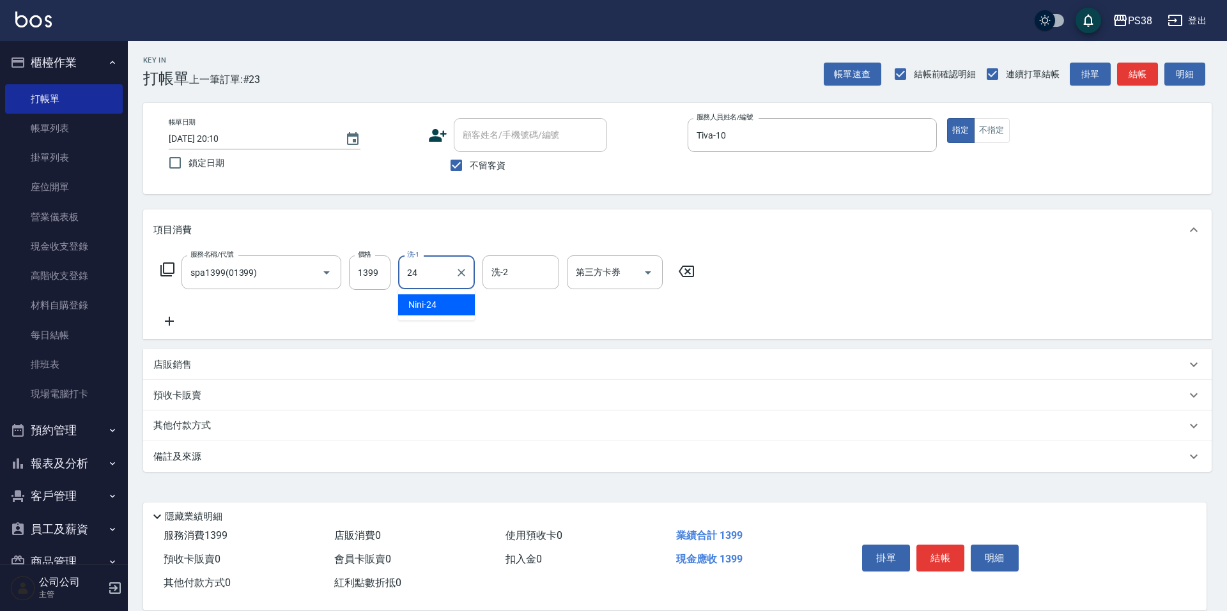
type input "Nini-24"
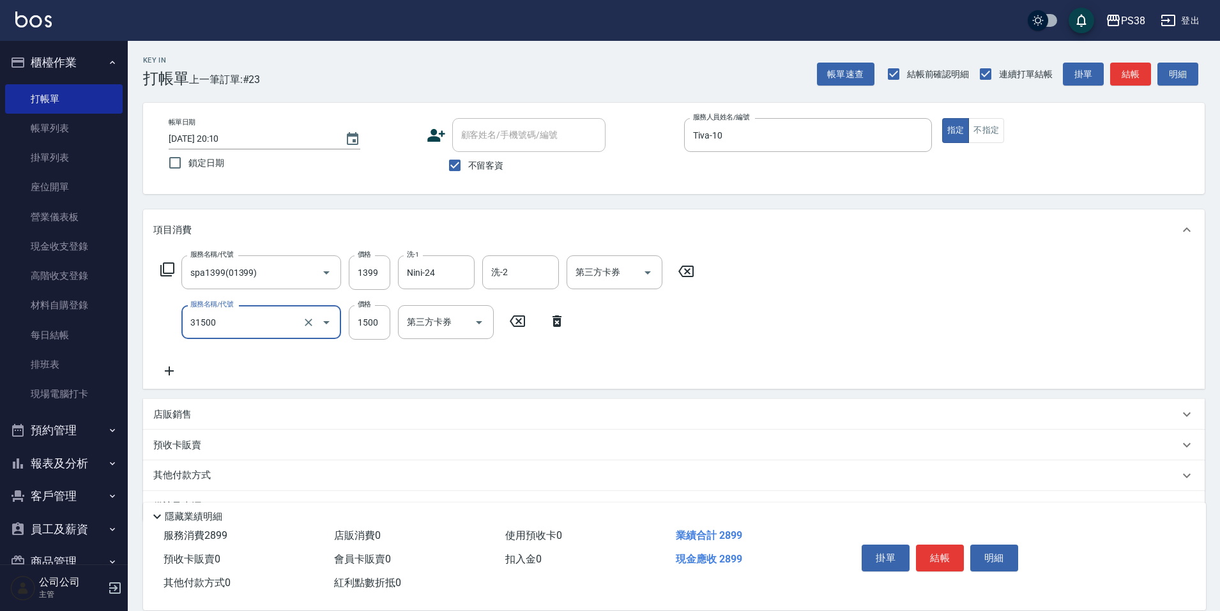
type input "護髮1500(31500)"
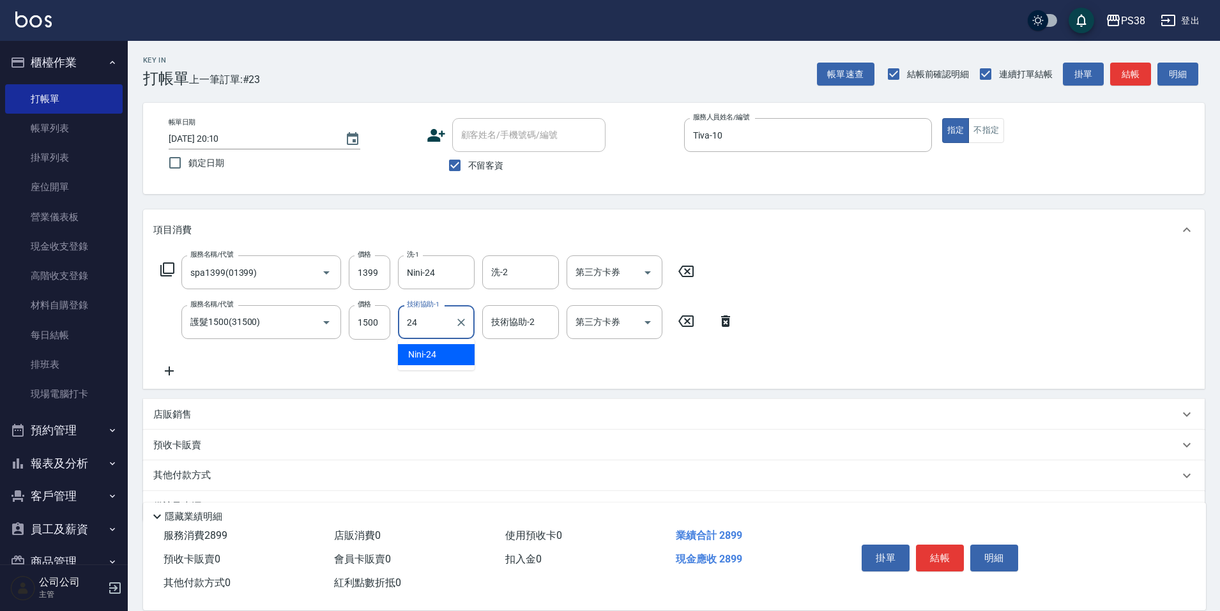
type input "Nini-24"
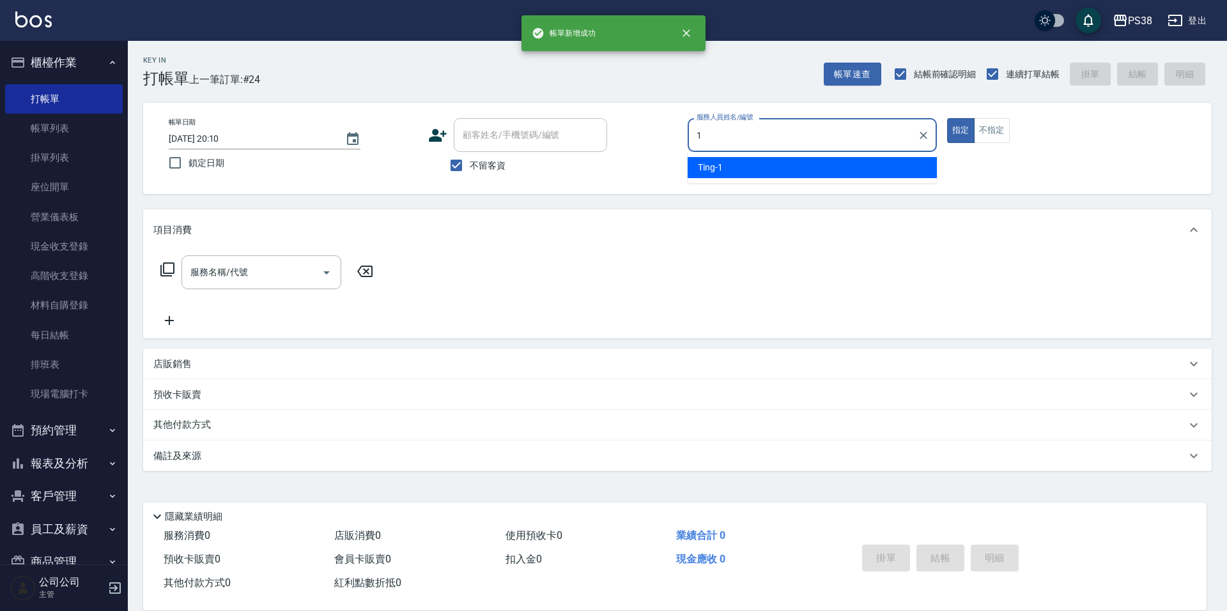
type input "Ting-1"
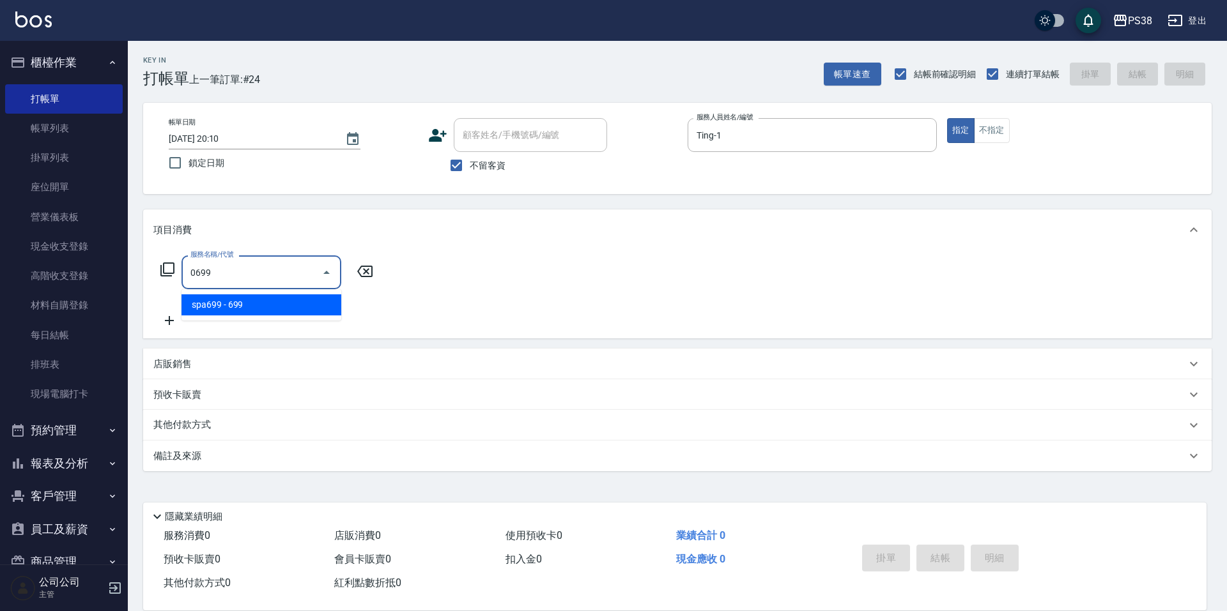
type input "spa699(0699)"
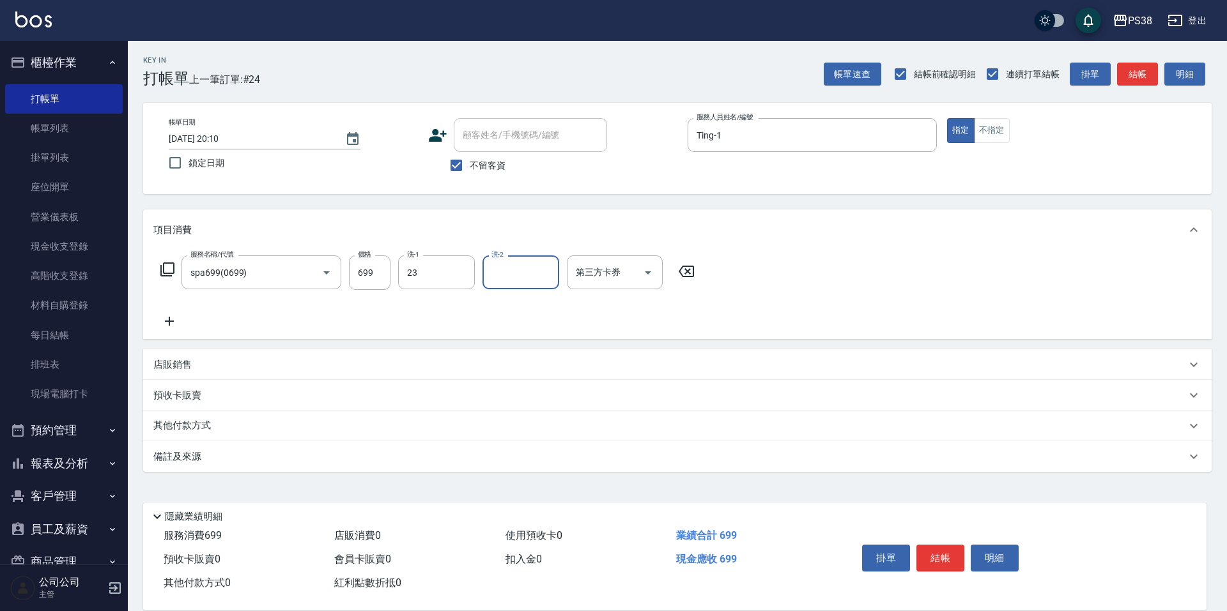
type input "Mona-23"
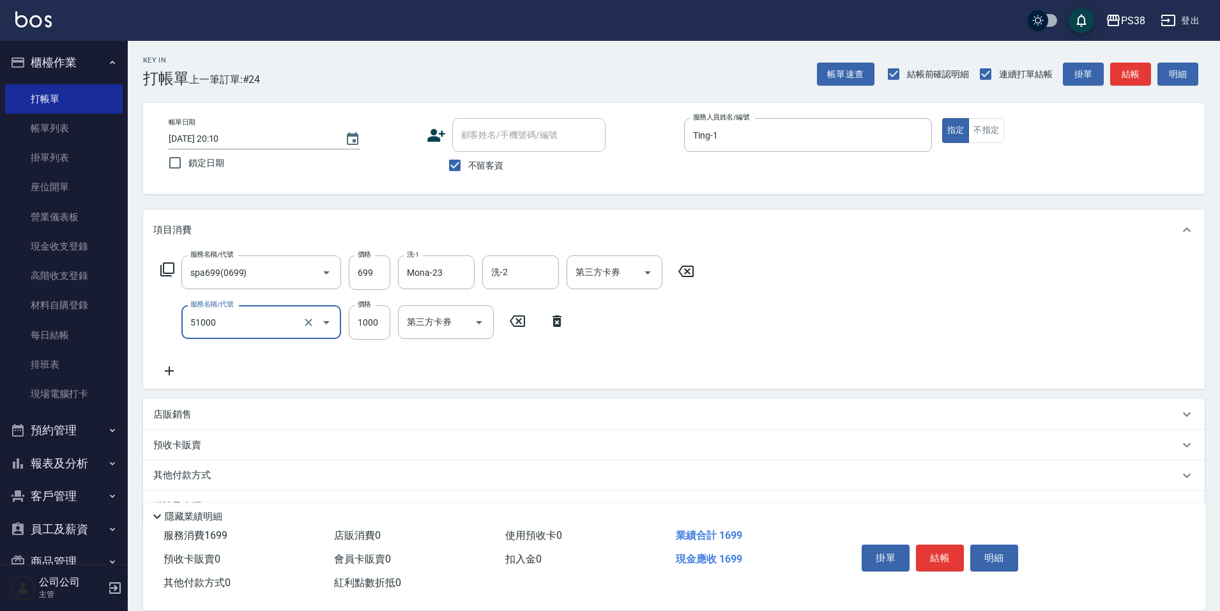
type input "染髮600以上(任意金額)(51000)"
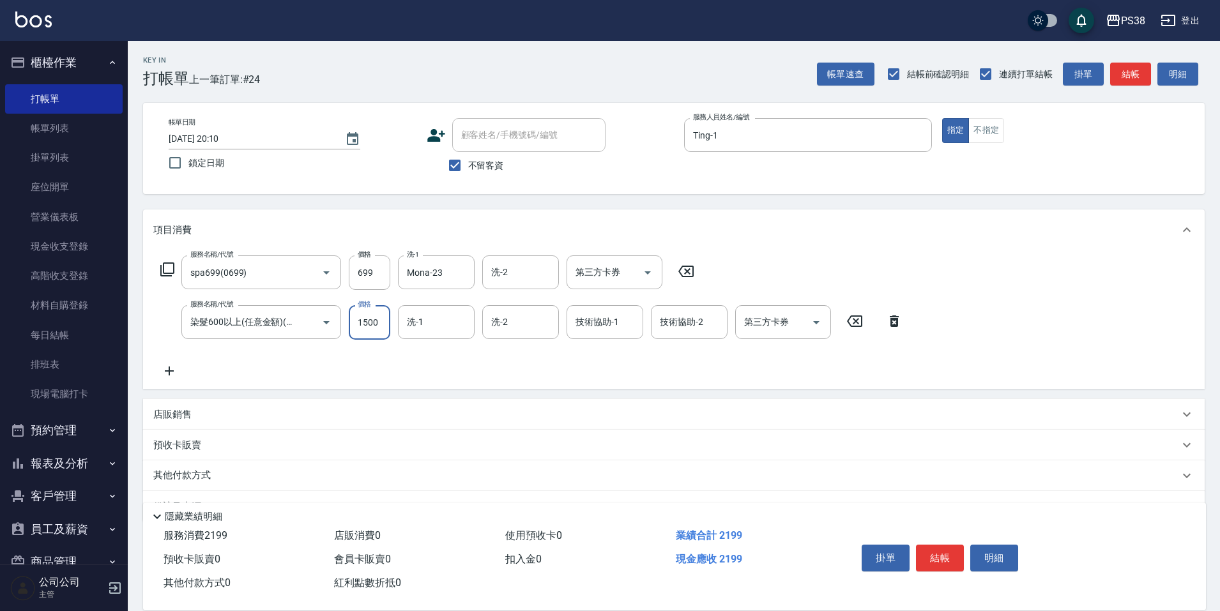
type input "1500"
type input "Mona-23"
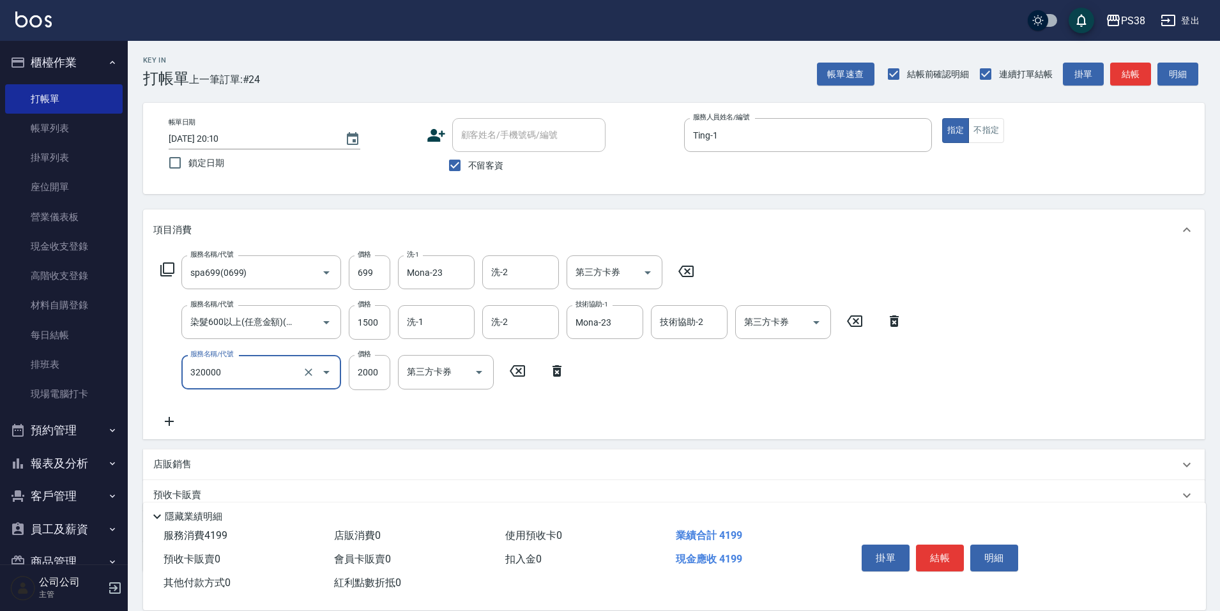
type input "仙杜離子護(320000)"
type input "2200"
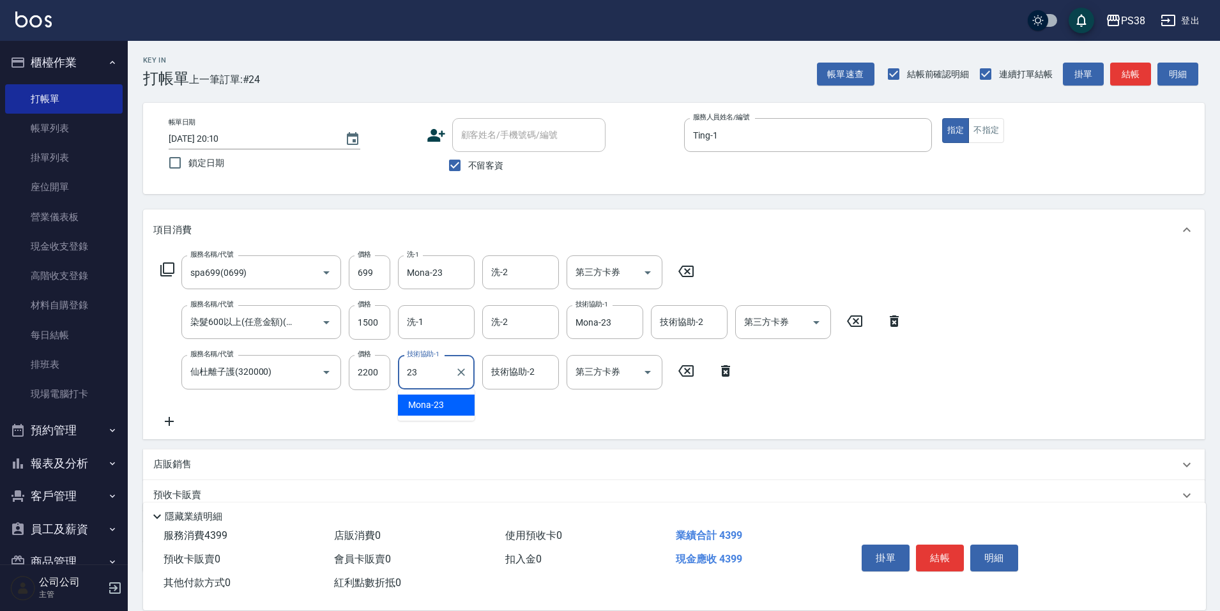
type input "Mona-23"
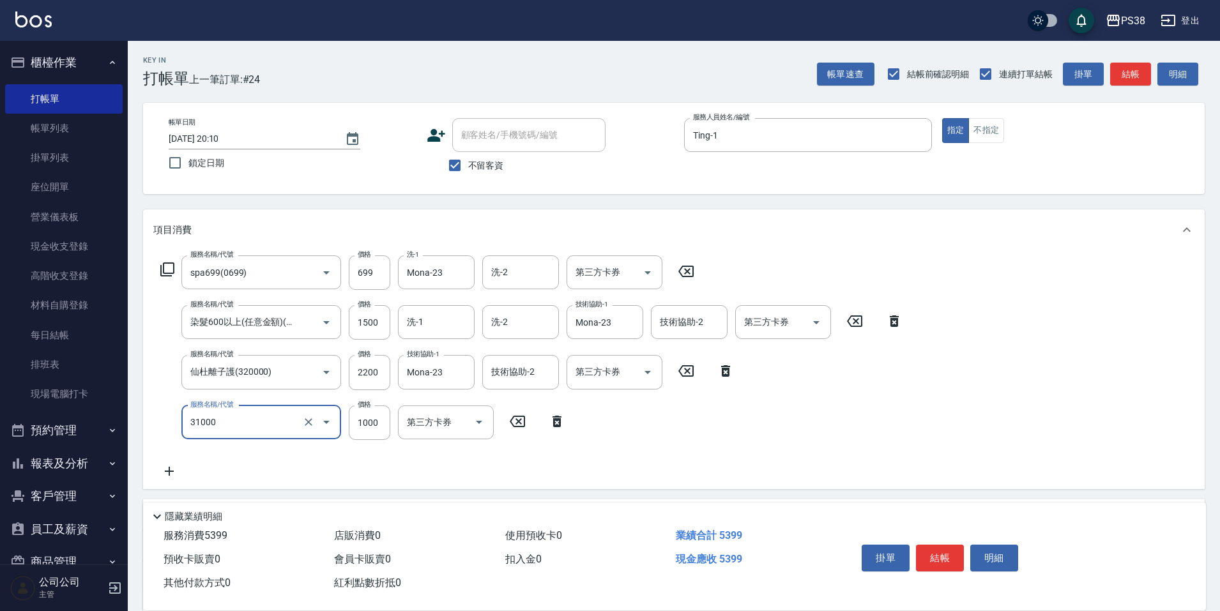
type input "酵素護髮(31000)"
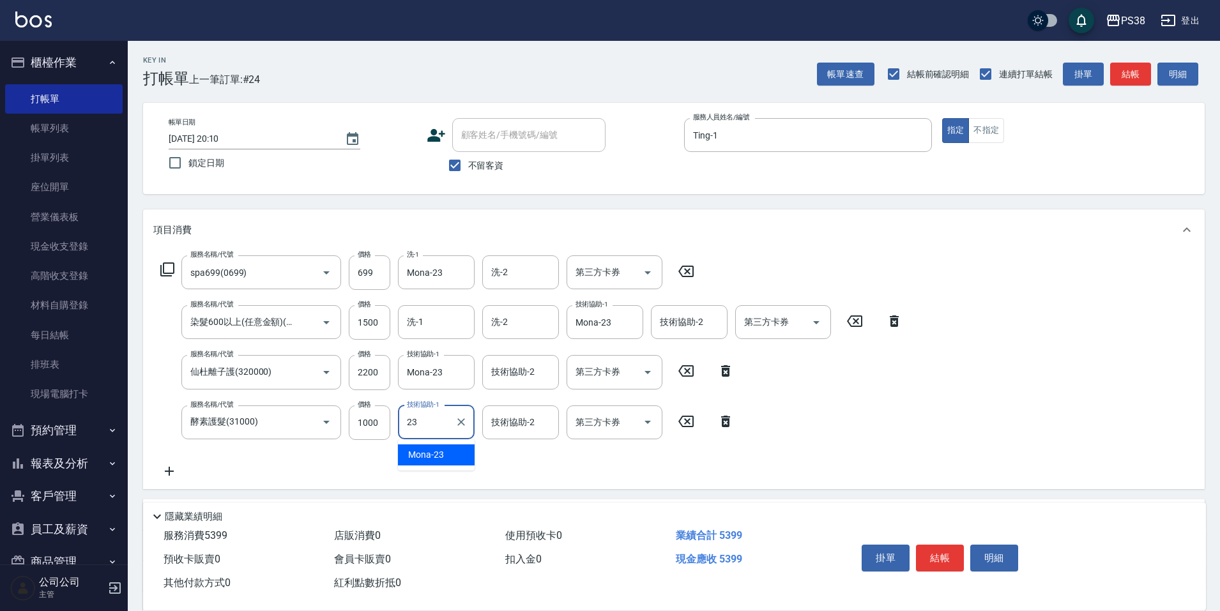
type input "Mona-23"
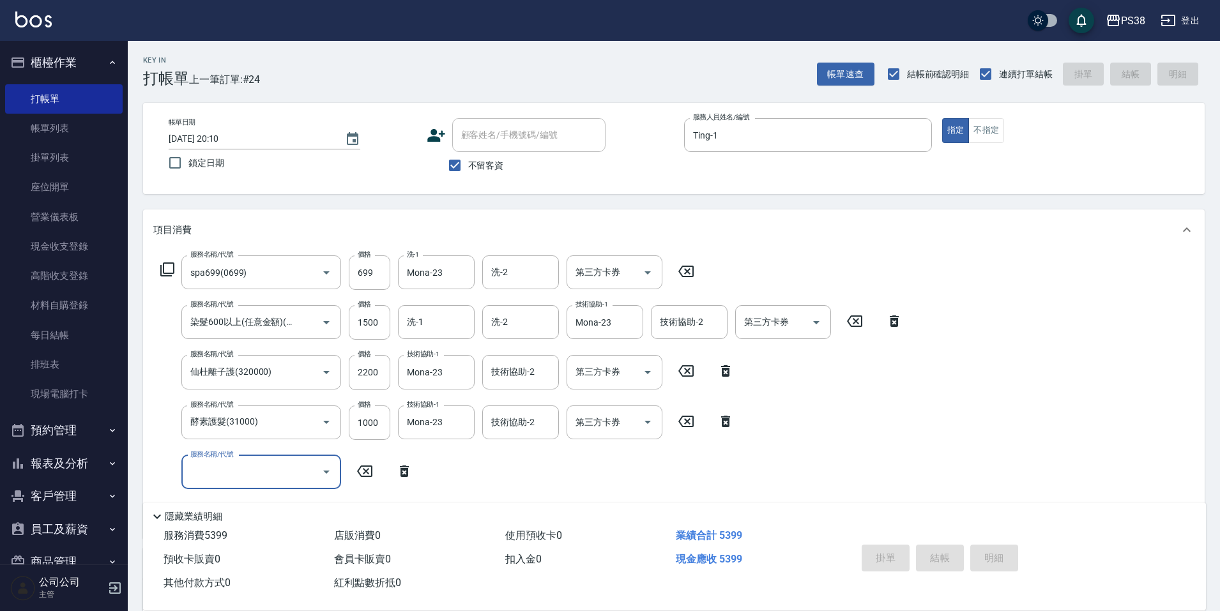
type input "[DATE] 20:11"
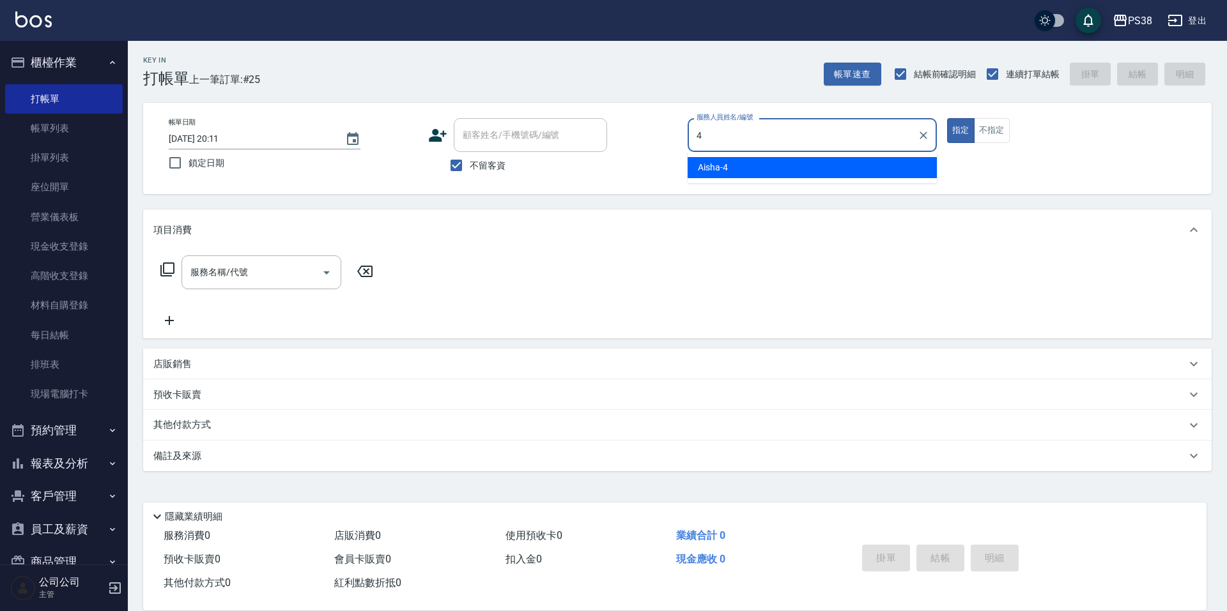
type input "Aisha-4"
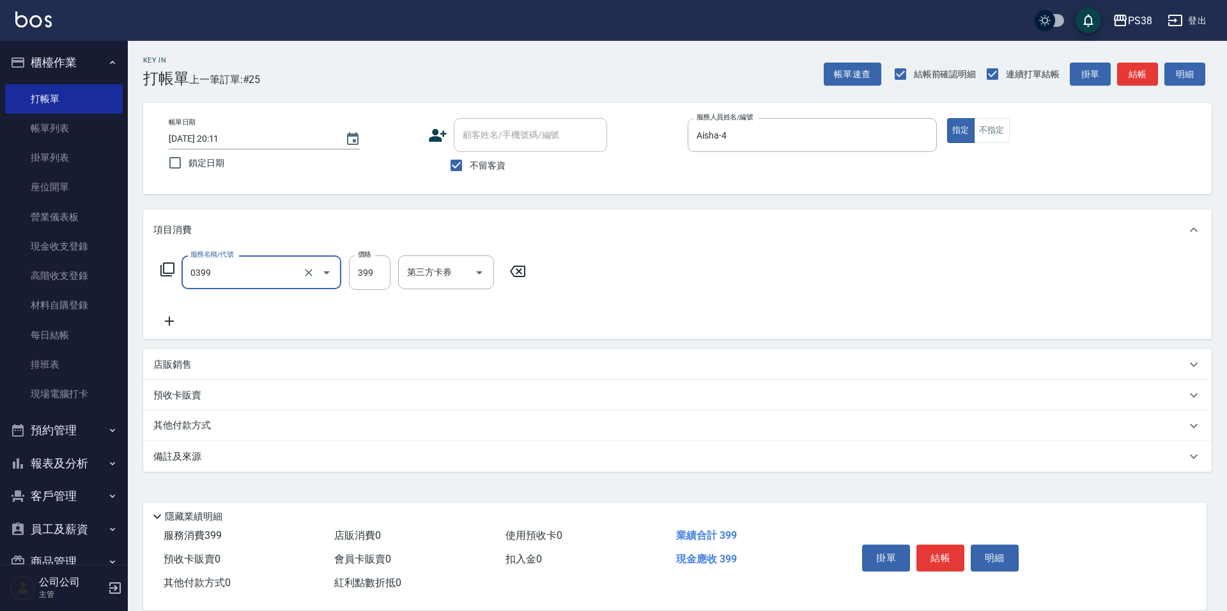
type input "spa399(0399)"
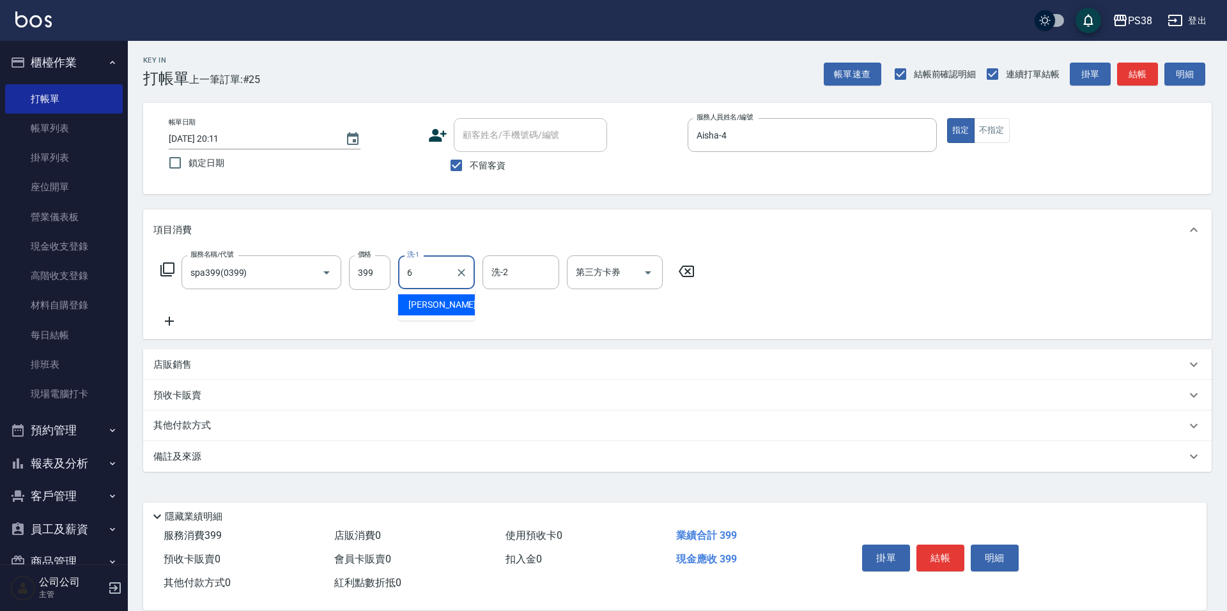
type input "[PERSON_NAME]-6"
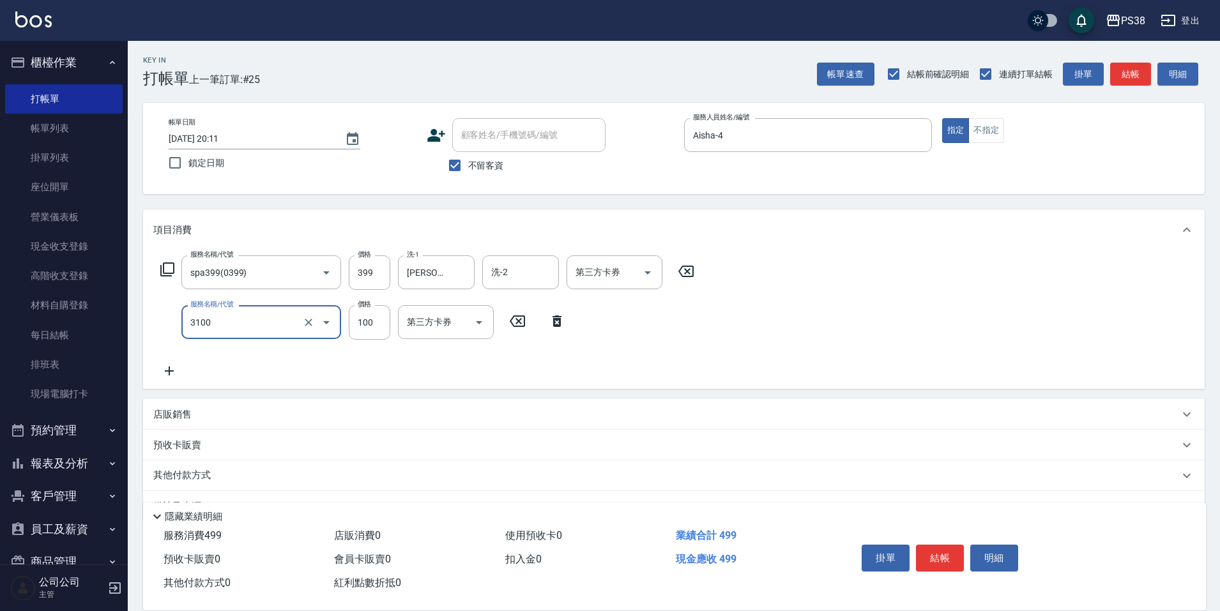
type input "頭皮水.順護(3100)"
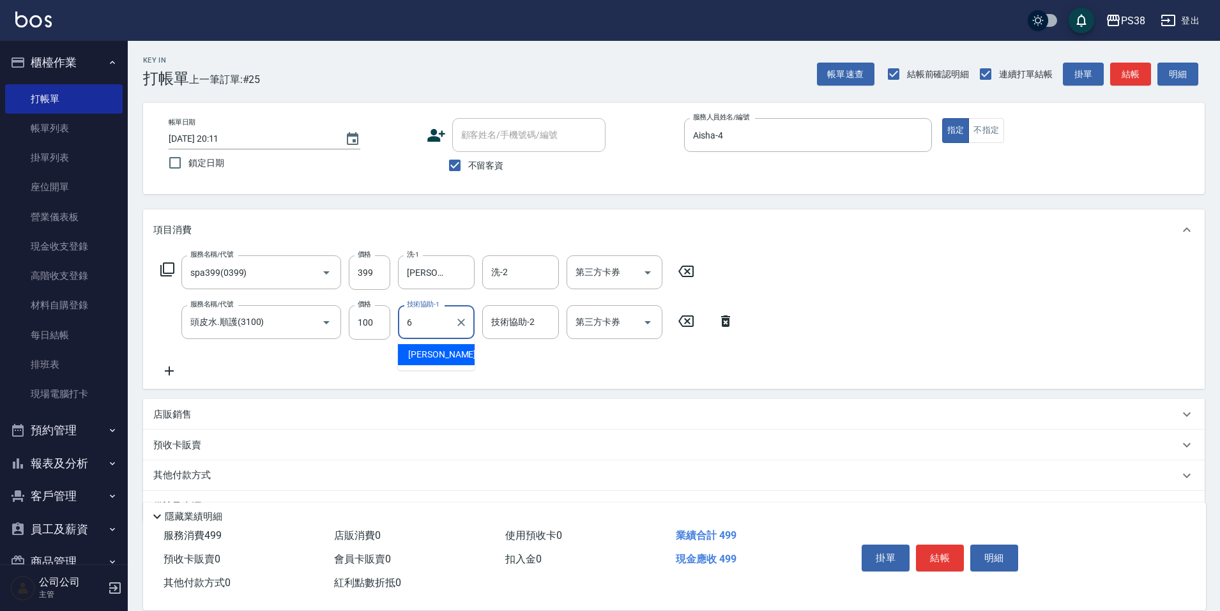
type input "[PERSON_NAME]-6"
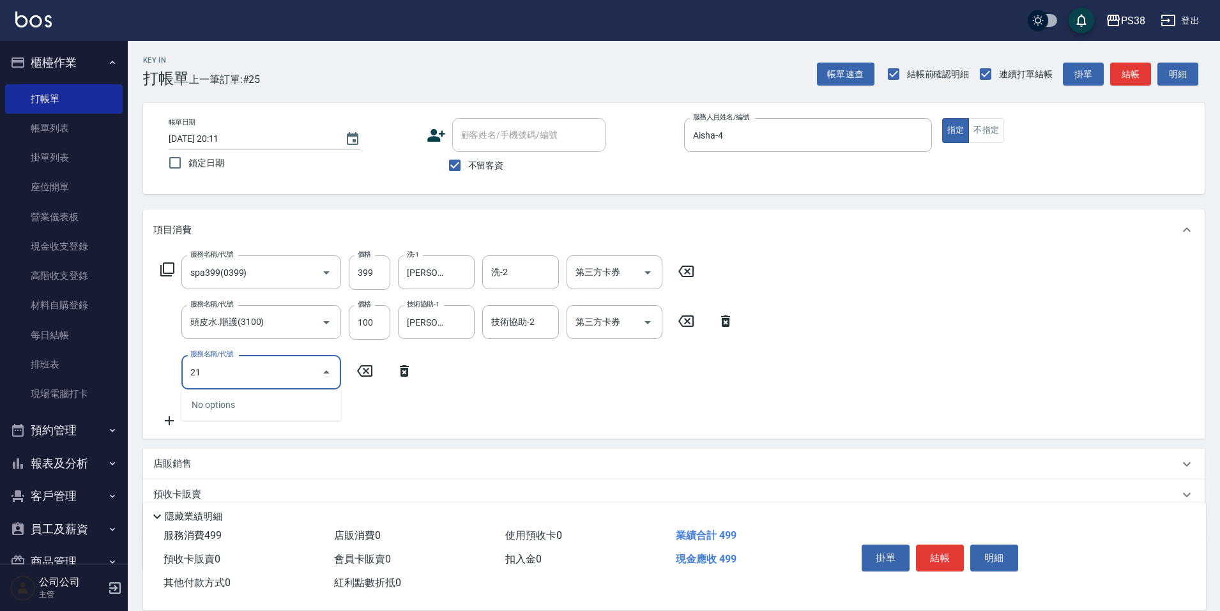
type input "2"
type input "頭皮水.順護(3100)"
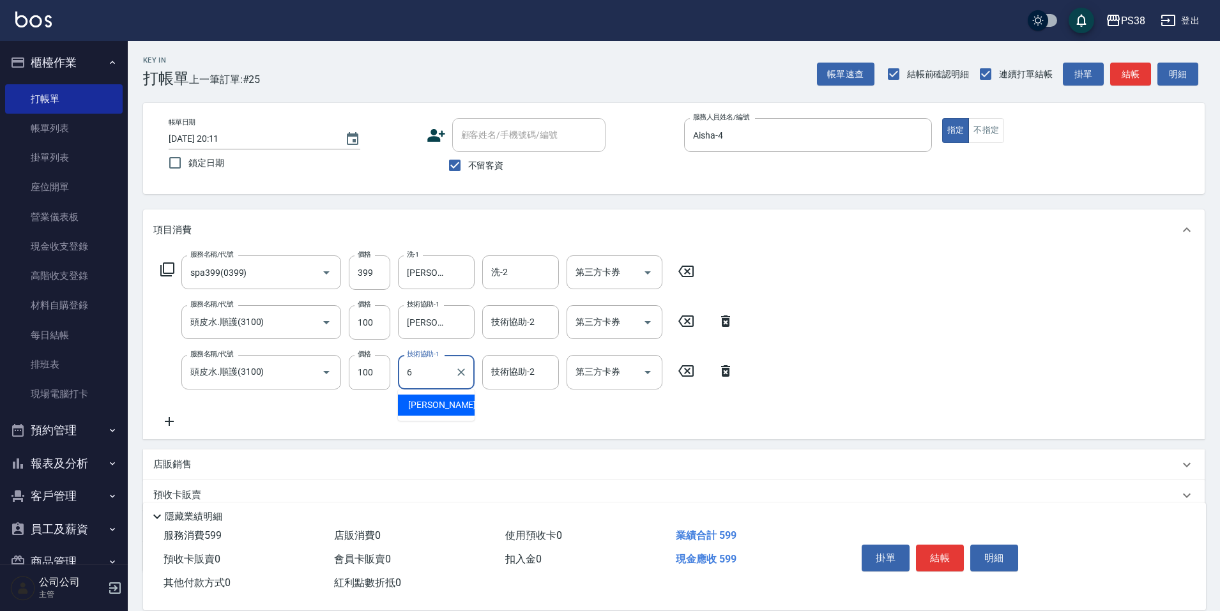
type input "[PERSON_NAME]-6"
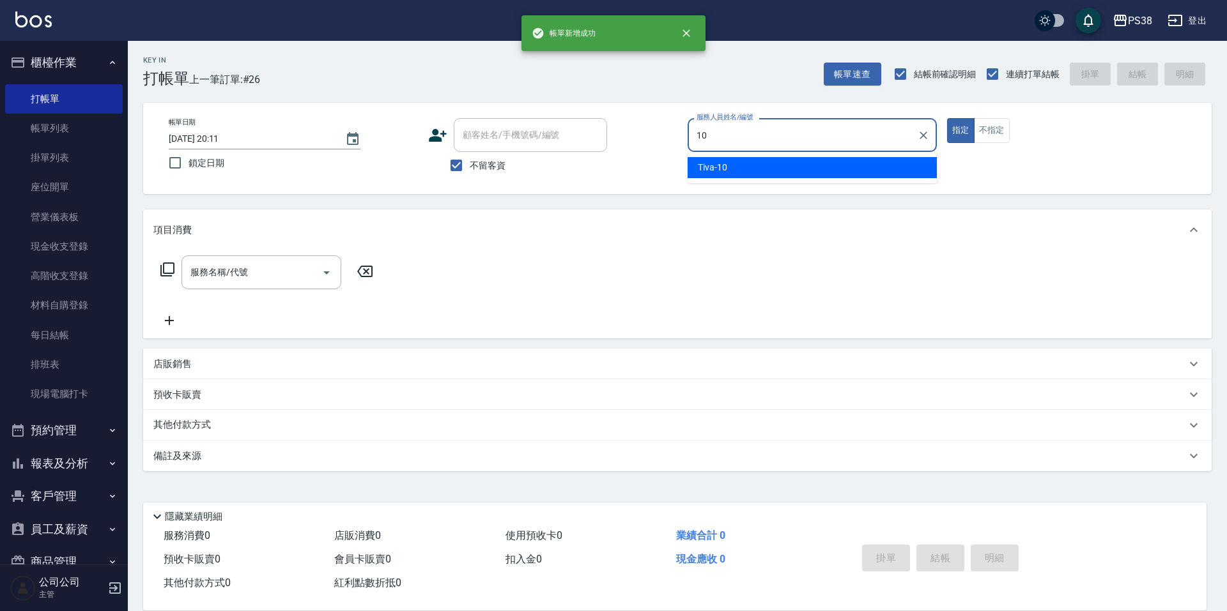
type input "Tiva-10"
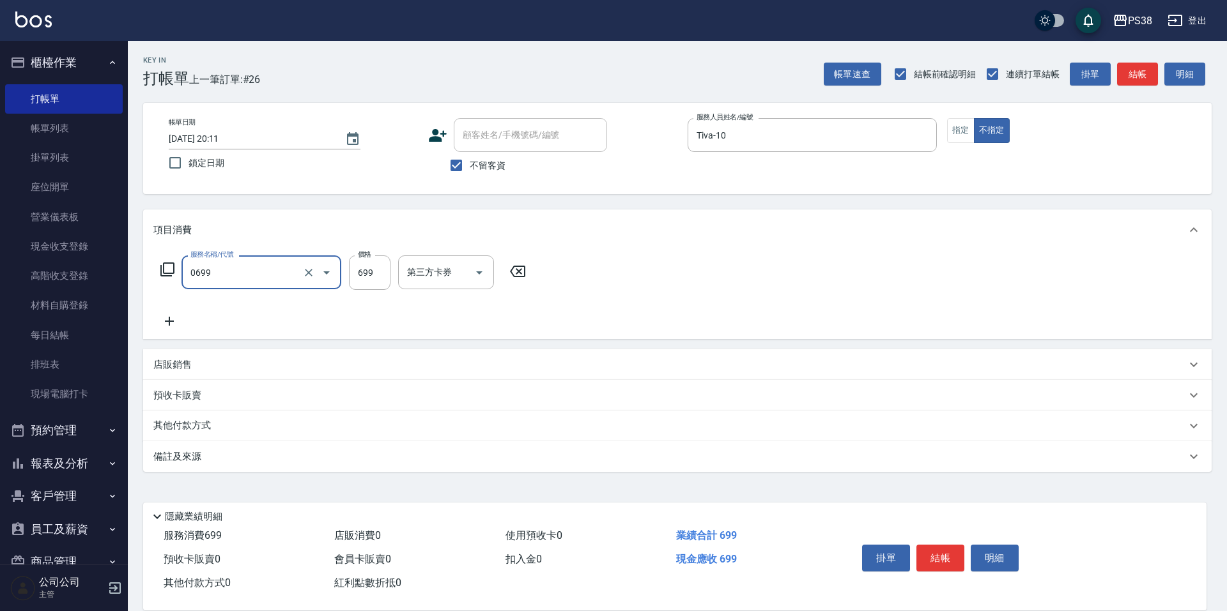
type input "spa699(0699)"
type input "[PERSON_NAME]-6"
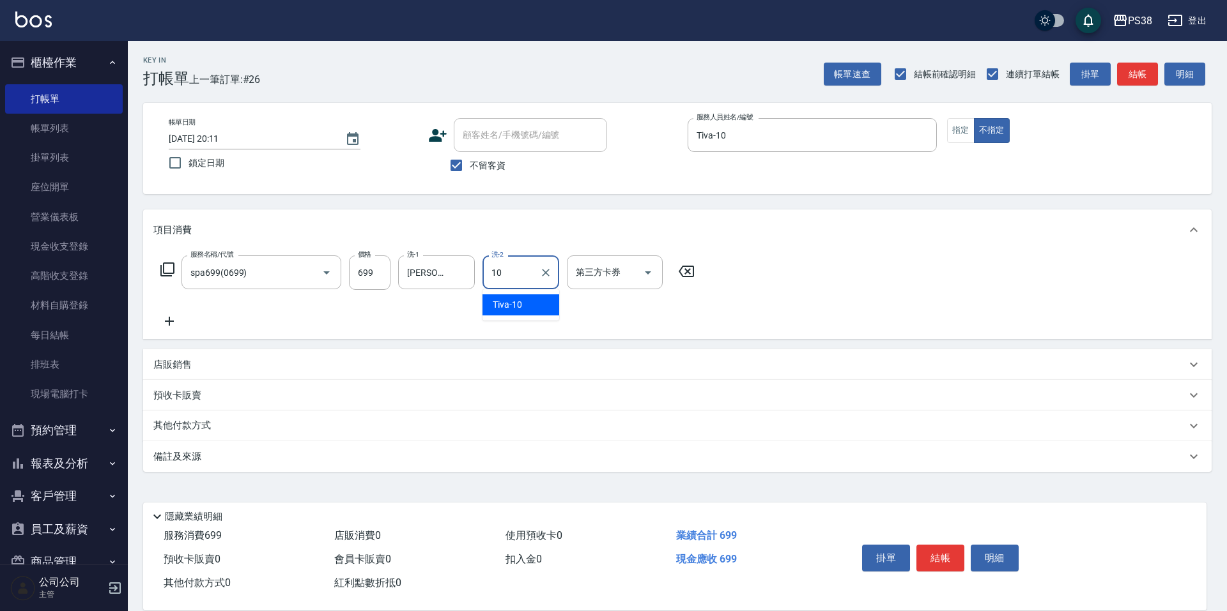
type input "Tiva-10"
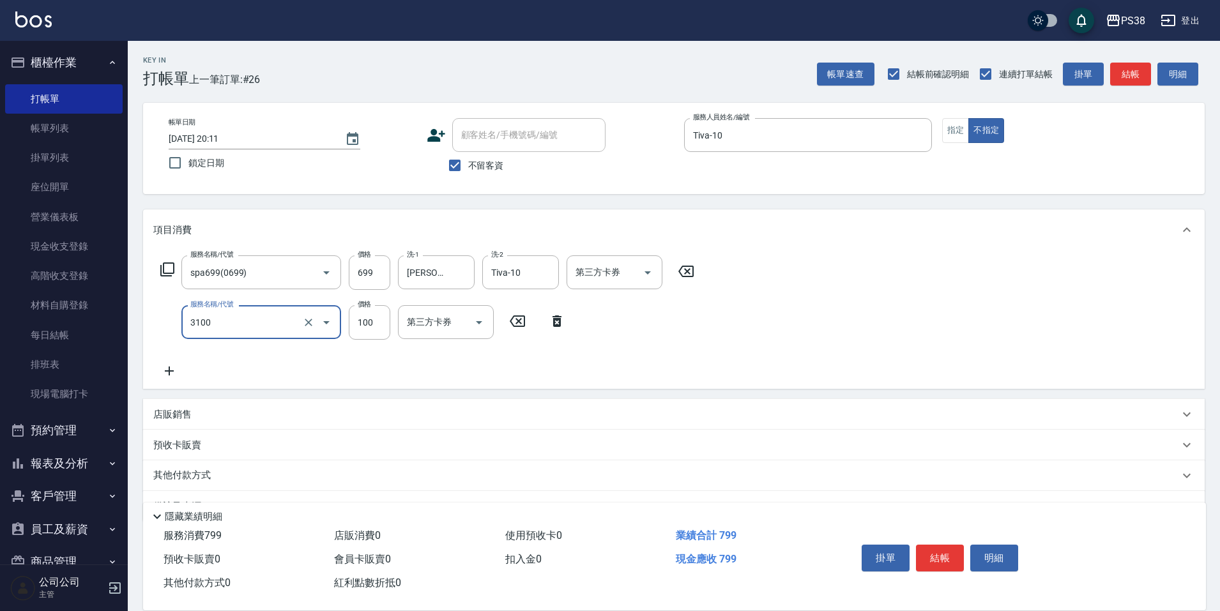
type input "頭皮水.順護(3100)"
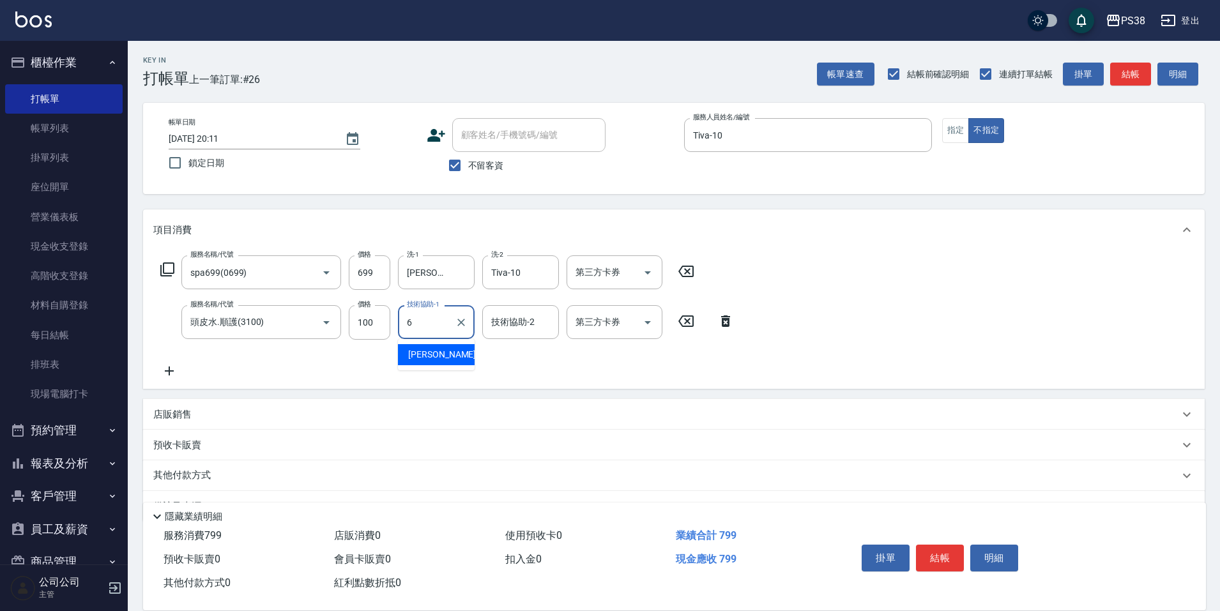
type input "[PERSON_NAME]-6"
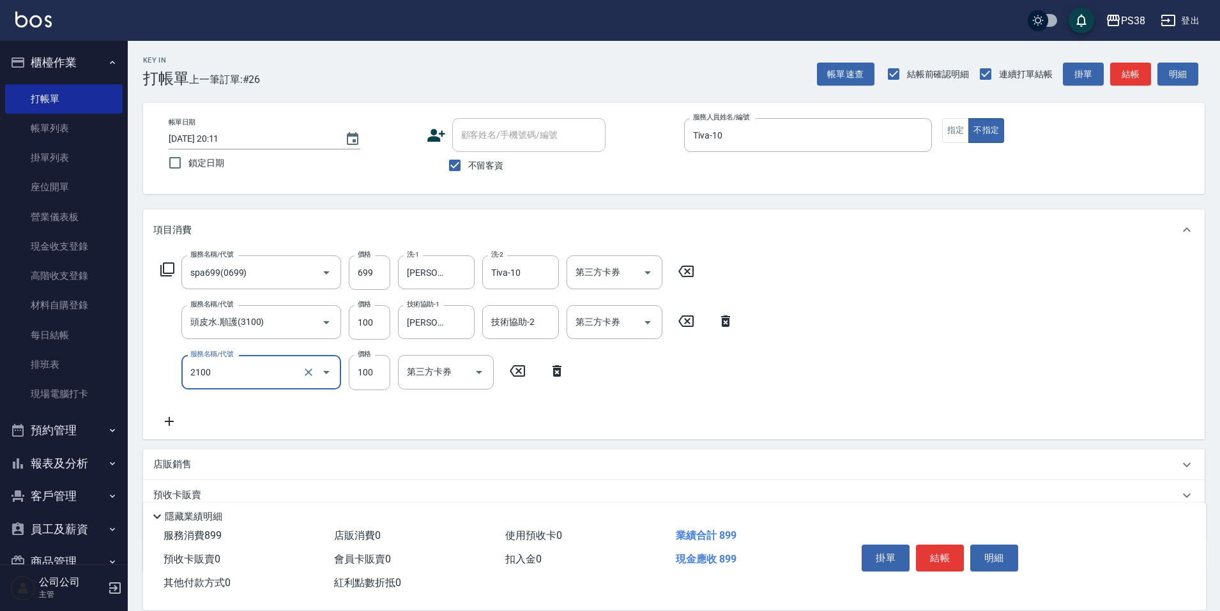
type input "剪髮與造型(任意金額)(2100)"
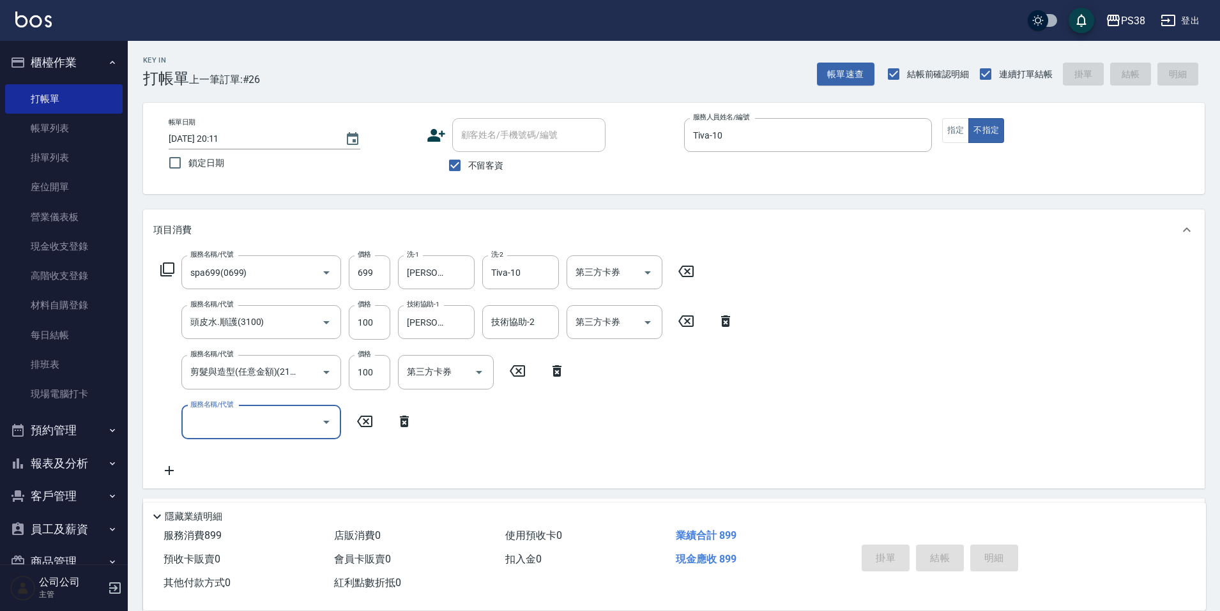
type input "[DATE] 20:12"
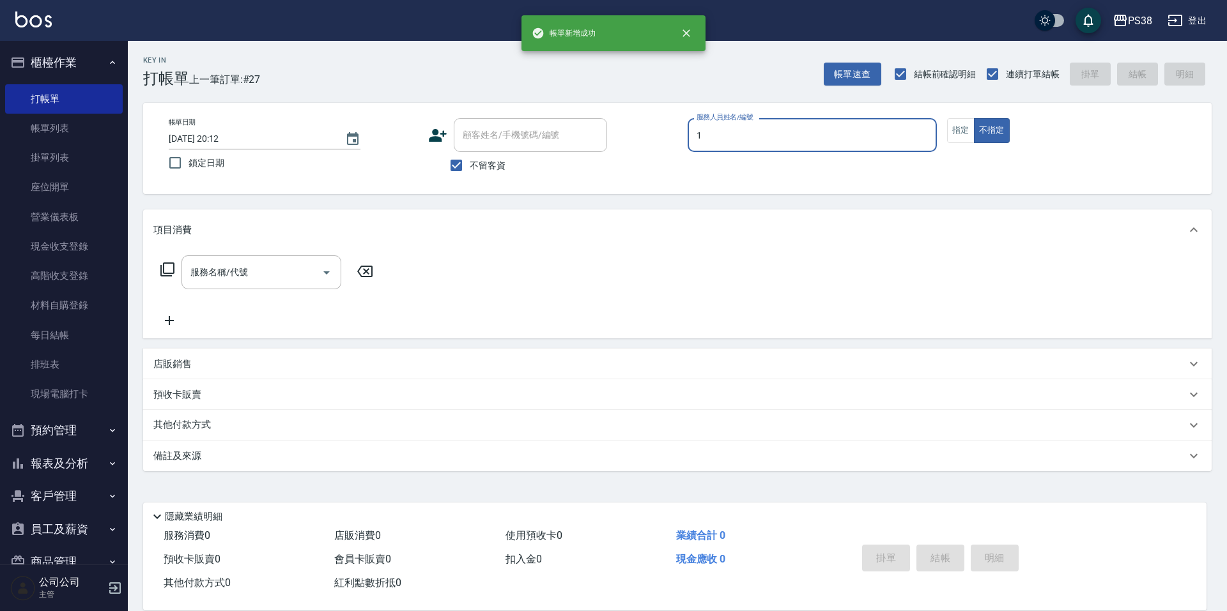
type input "Ting-1"
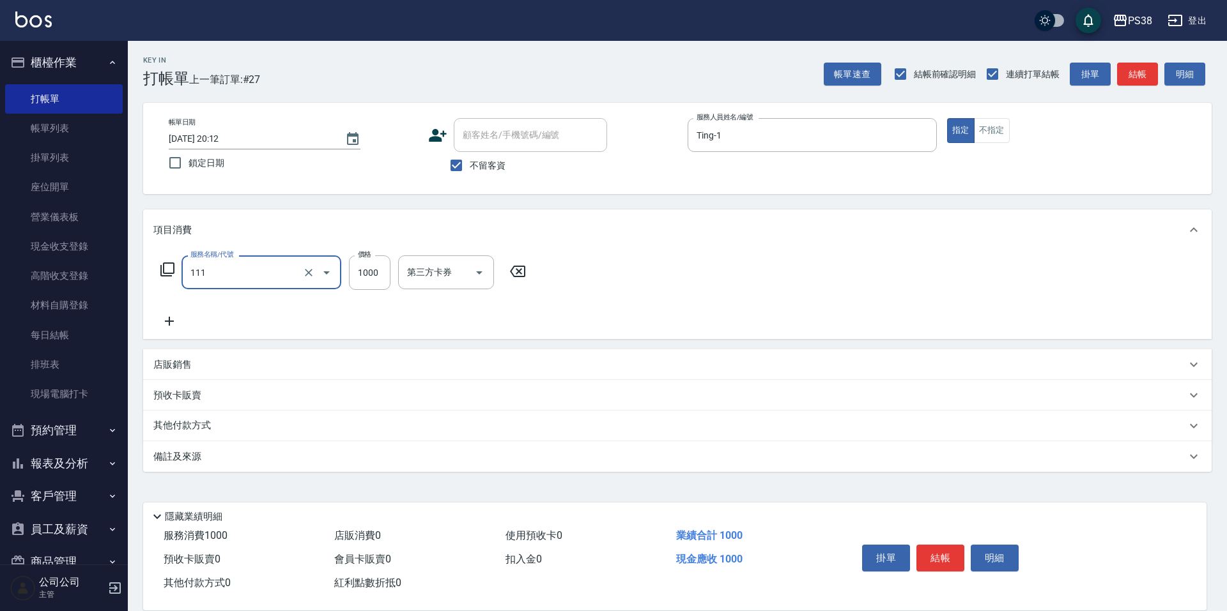
type input "重整/卸髮 (任意金額)(111)"
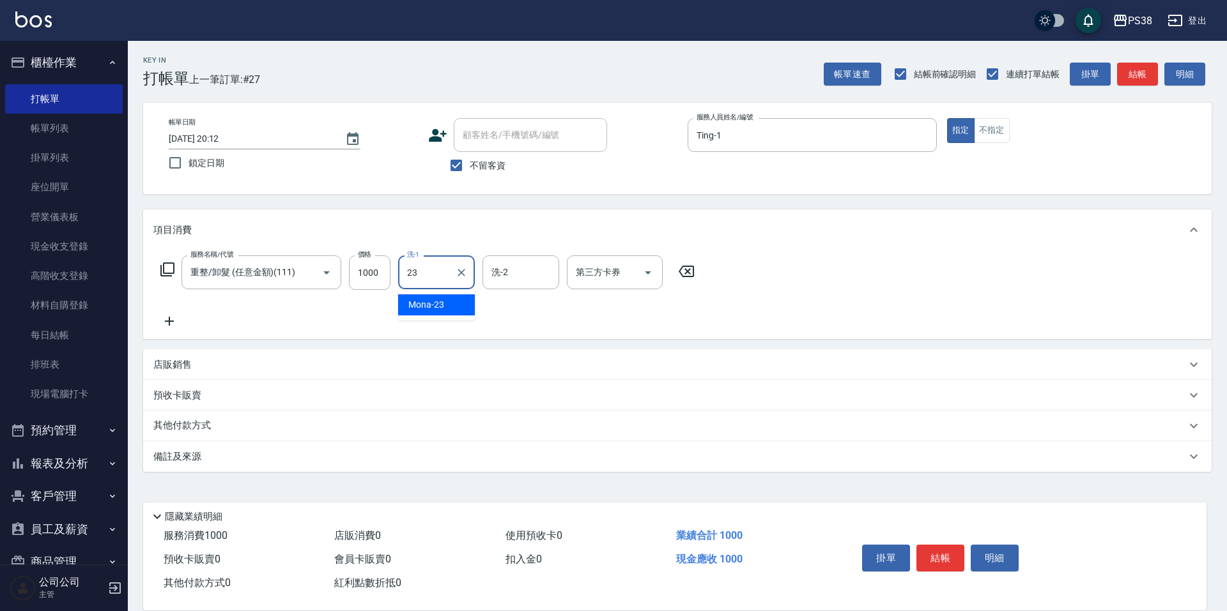
type input "Mona-23"
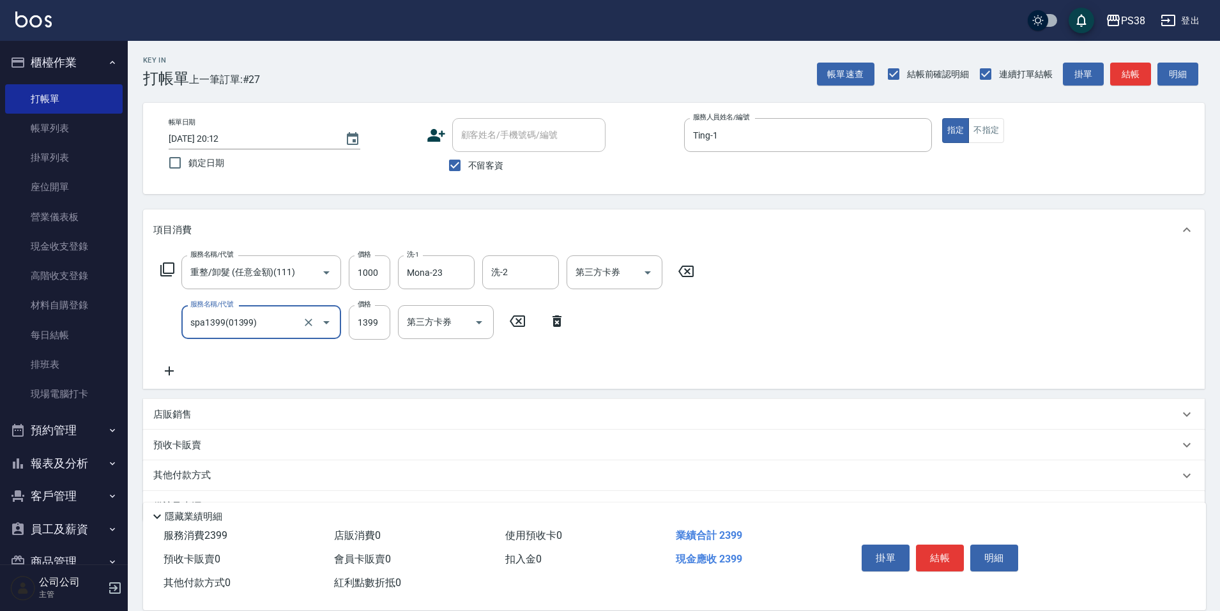
type input "spa1399(01399)"
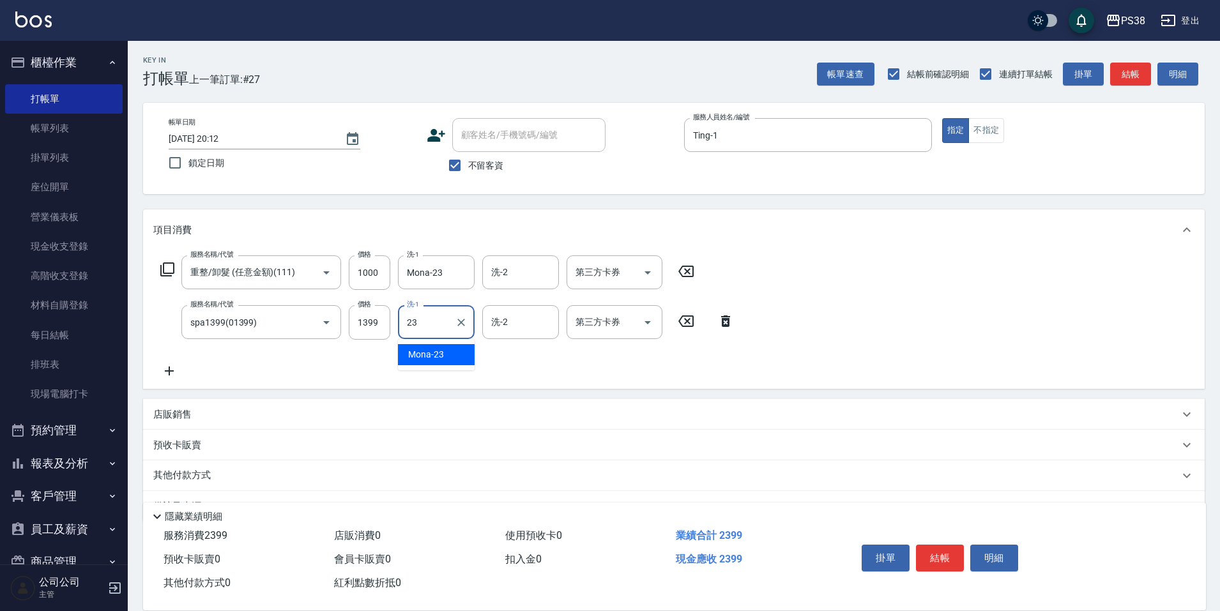
type input "Mona-23"
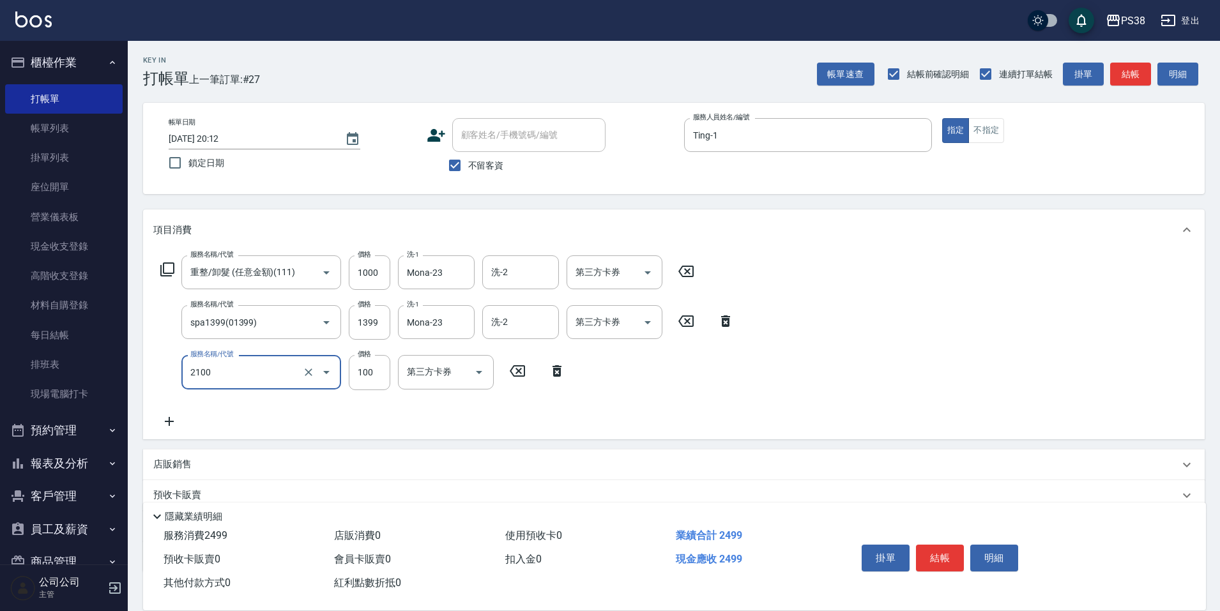
type input "剪髮與造型(任意金額)(2100)"
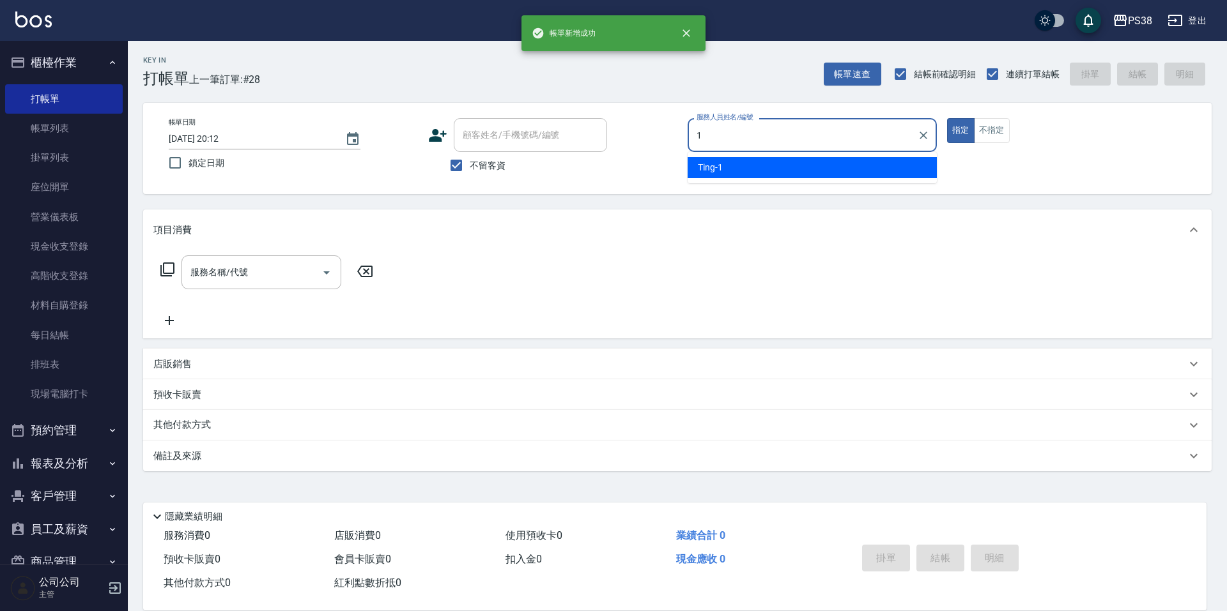
type input "Ting-1"
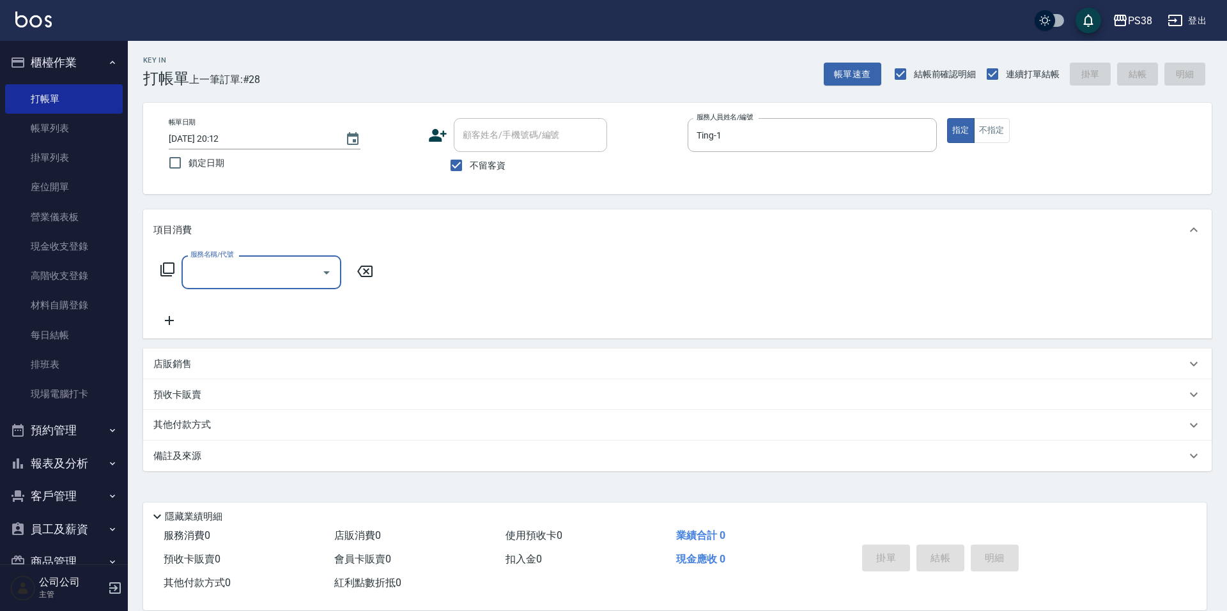
click at [242, 363] on div "店販銷售" at bounding box center [669, 364] width 1032 height 13
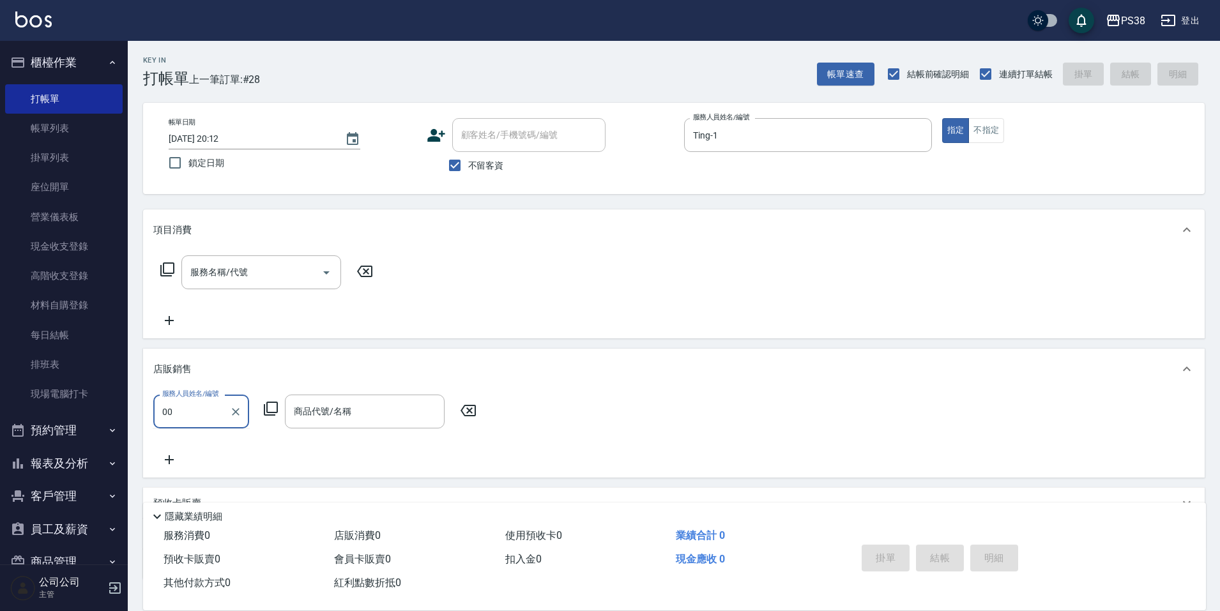
type input "0"
type input "Ting-1"
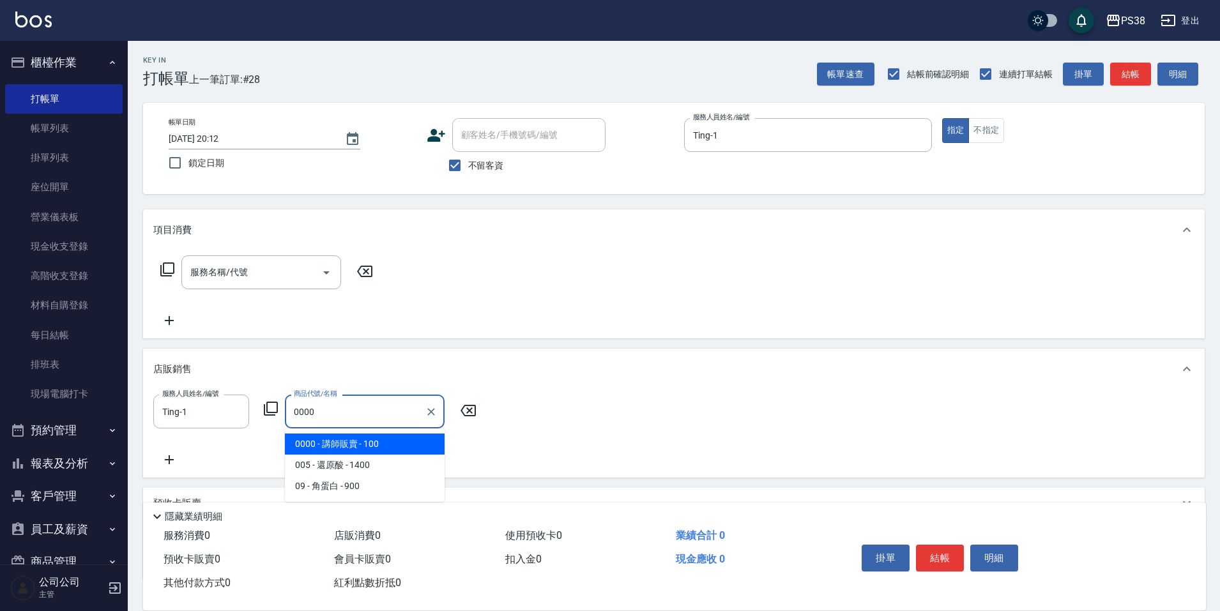
type input "講師販賣"
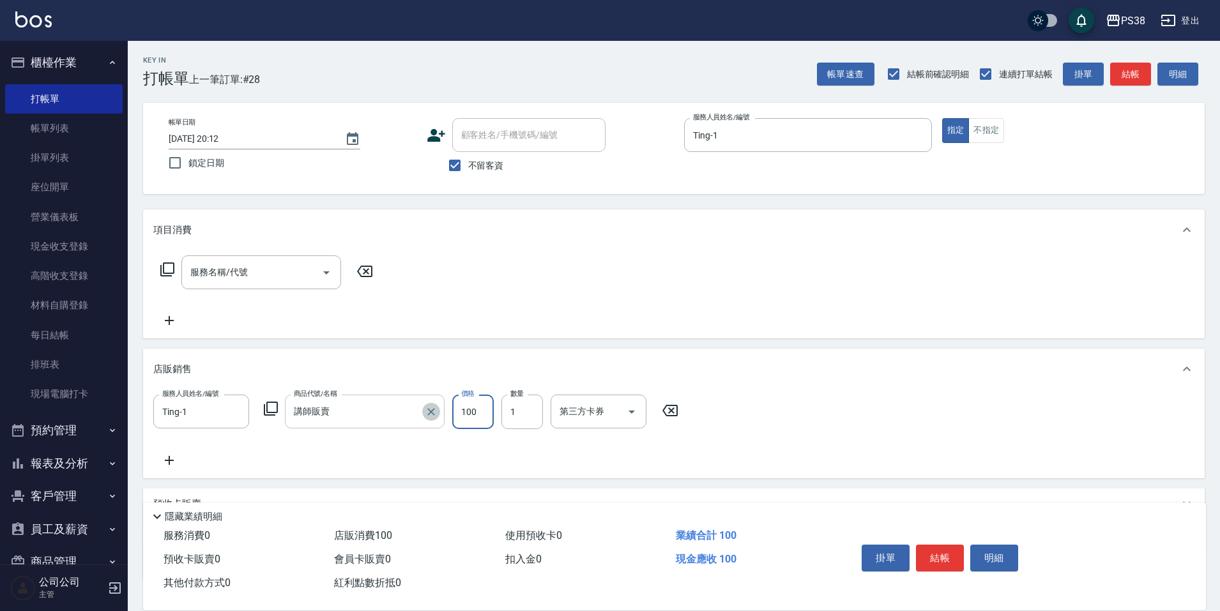
click at [428, 412] on icon "Clear" at bounding box center [431, 412] width 13 height 13
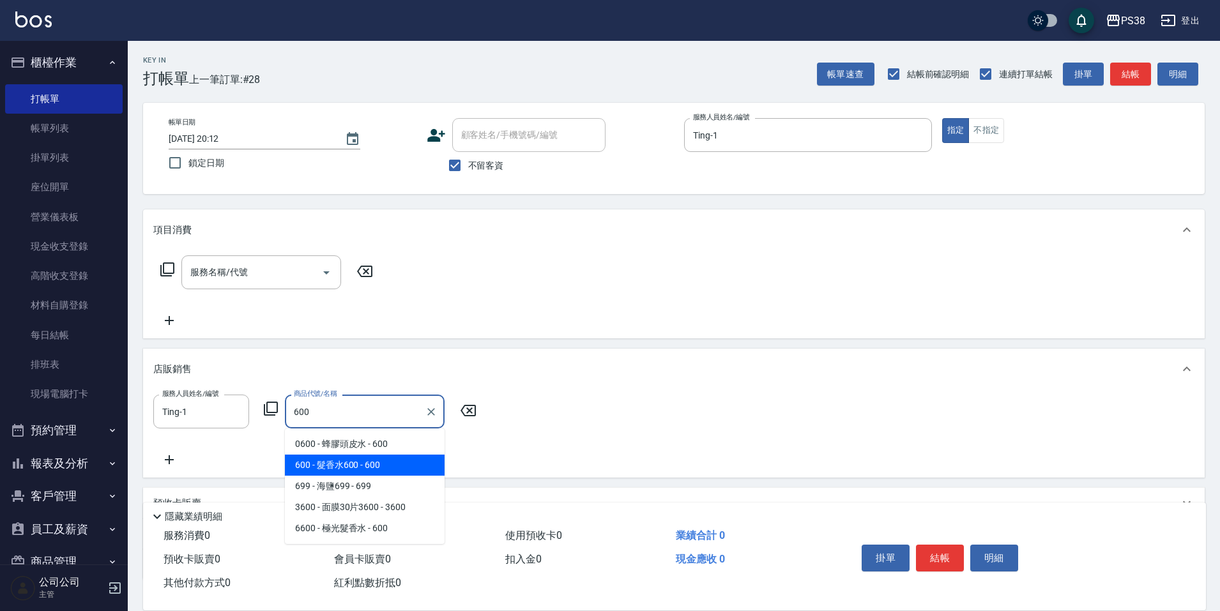
type input "髮香水600"
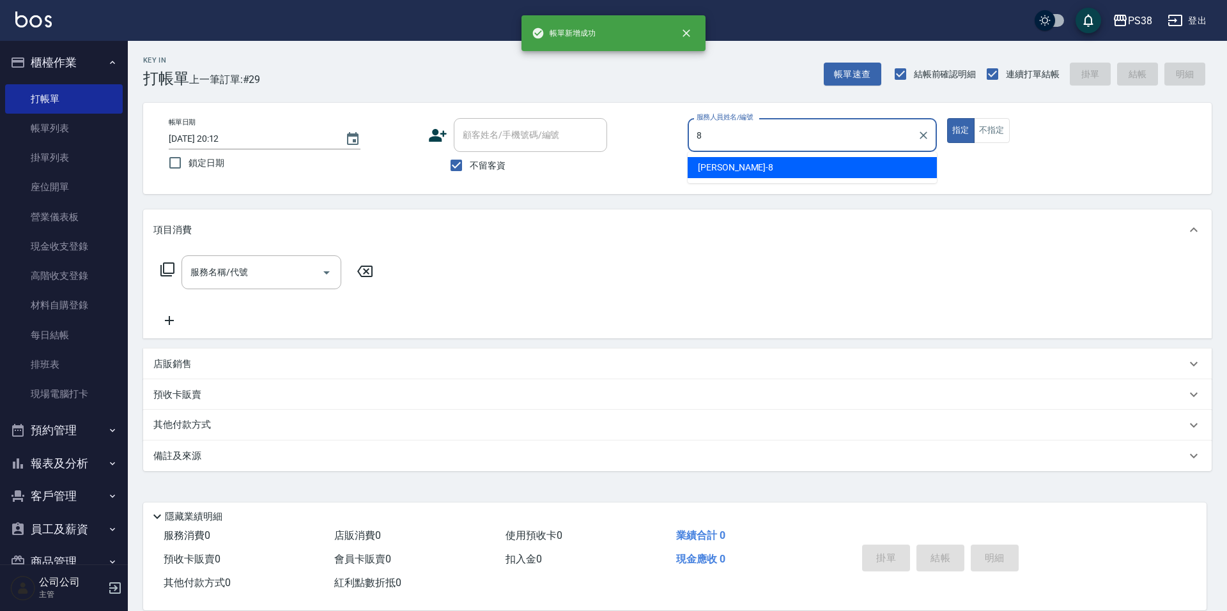
type input "mika-8"
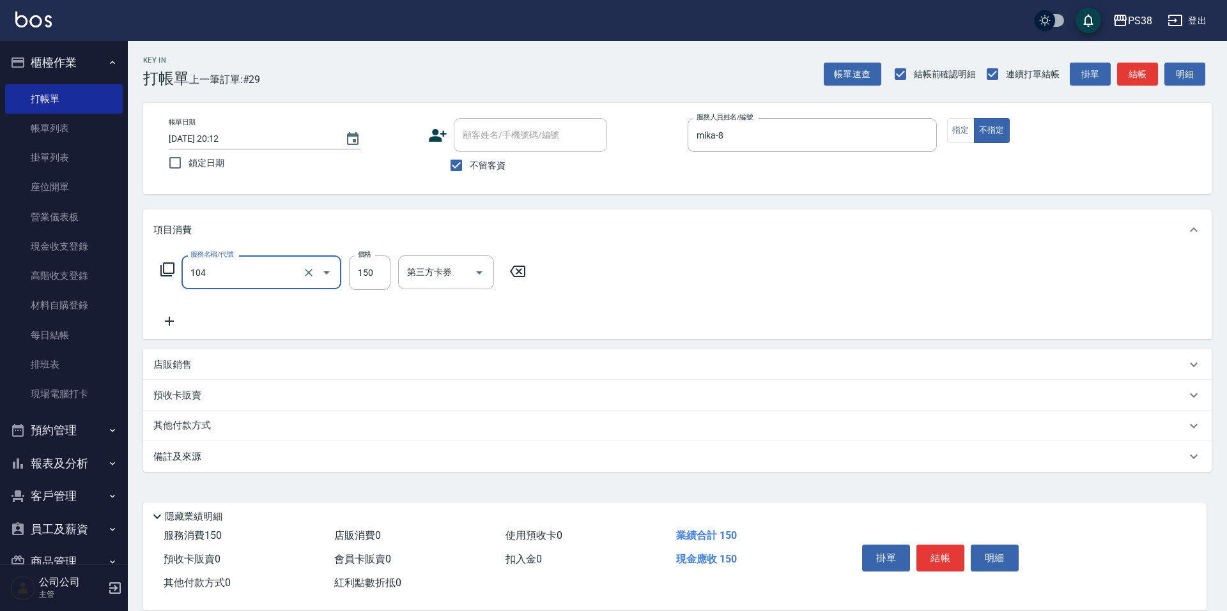
type input "洗髮(104)"
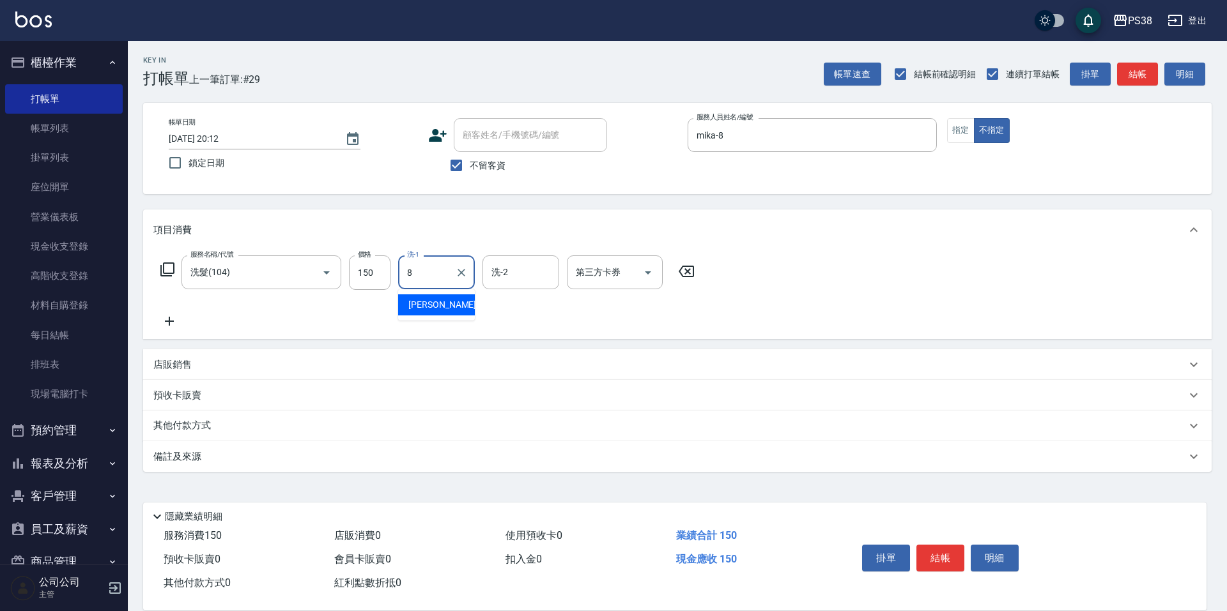
type input "mika-8"
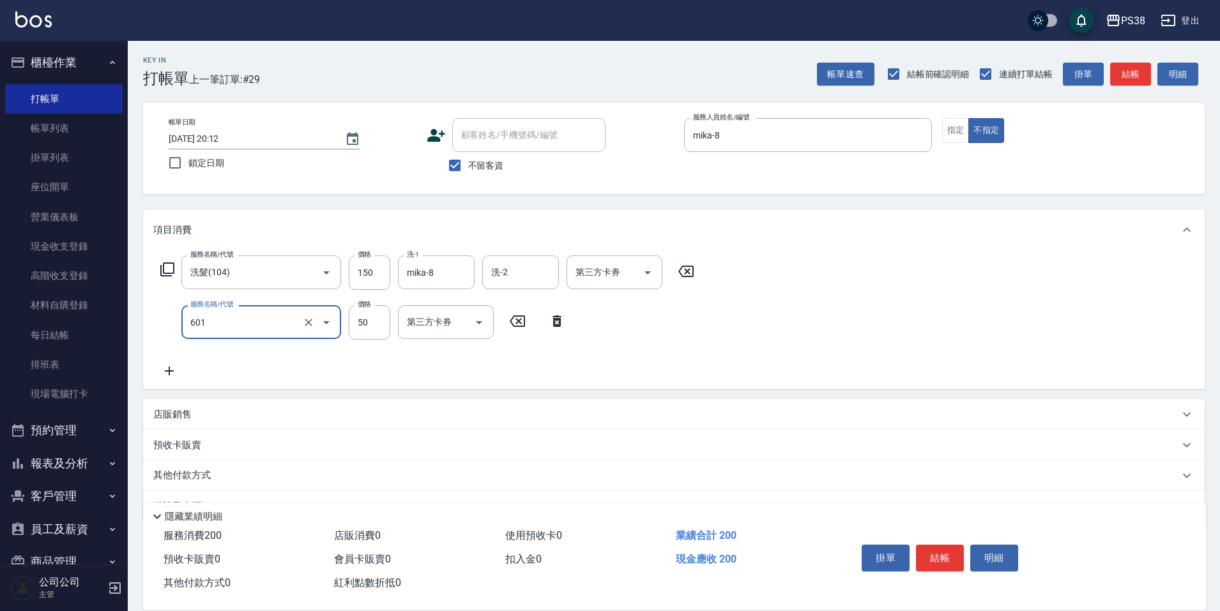
type input "精油50(601)"
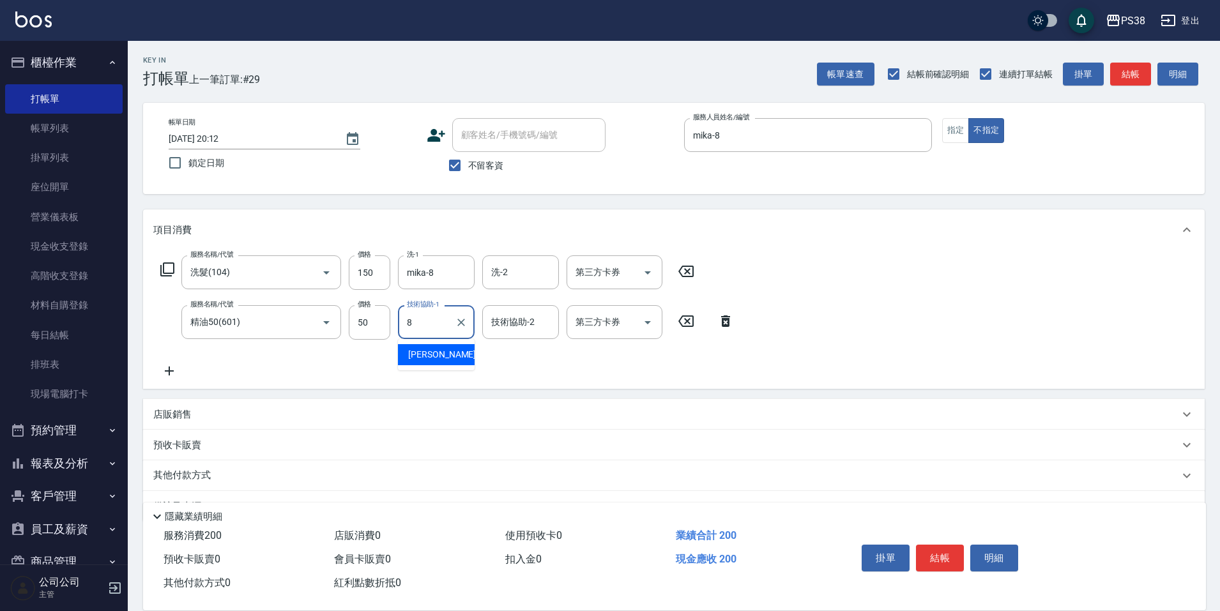
type input "mika-8"
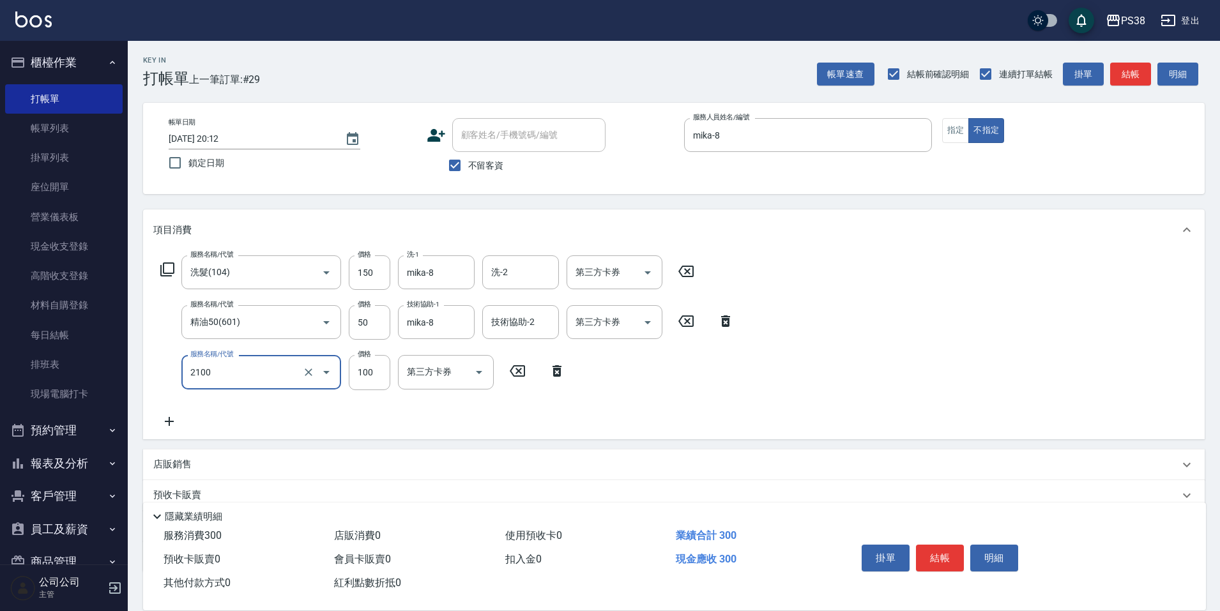
type input "剪髮與造型(任意金額)(2100)"
type input "150"
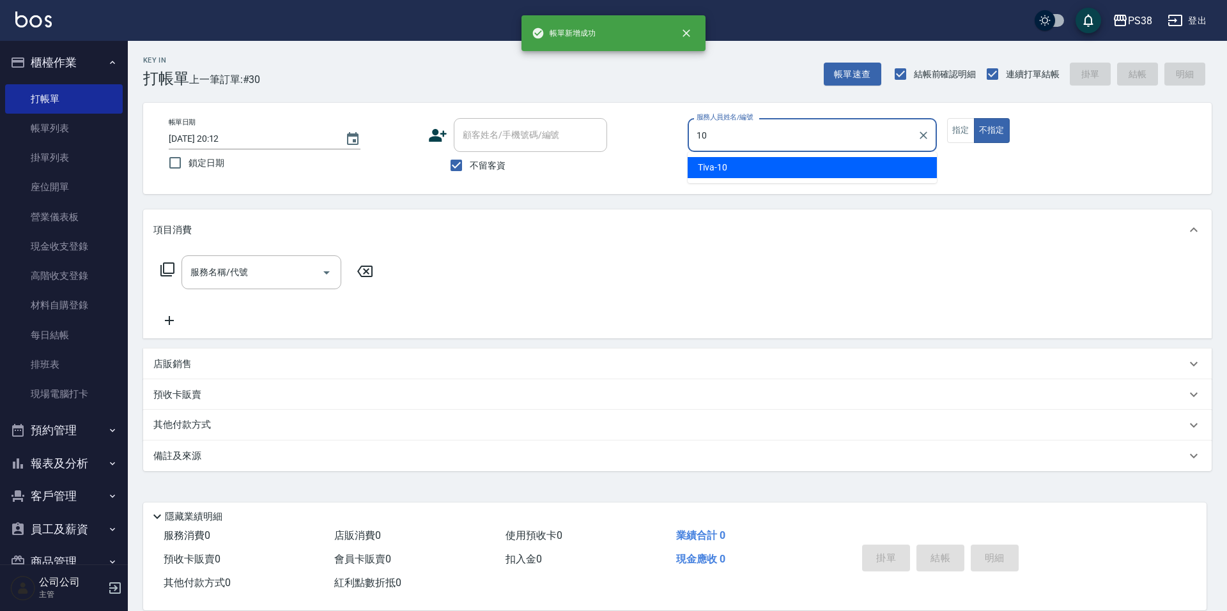
type input "Tiva-10"
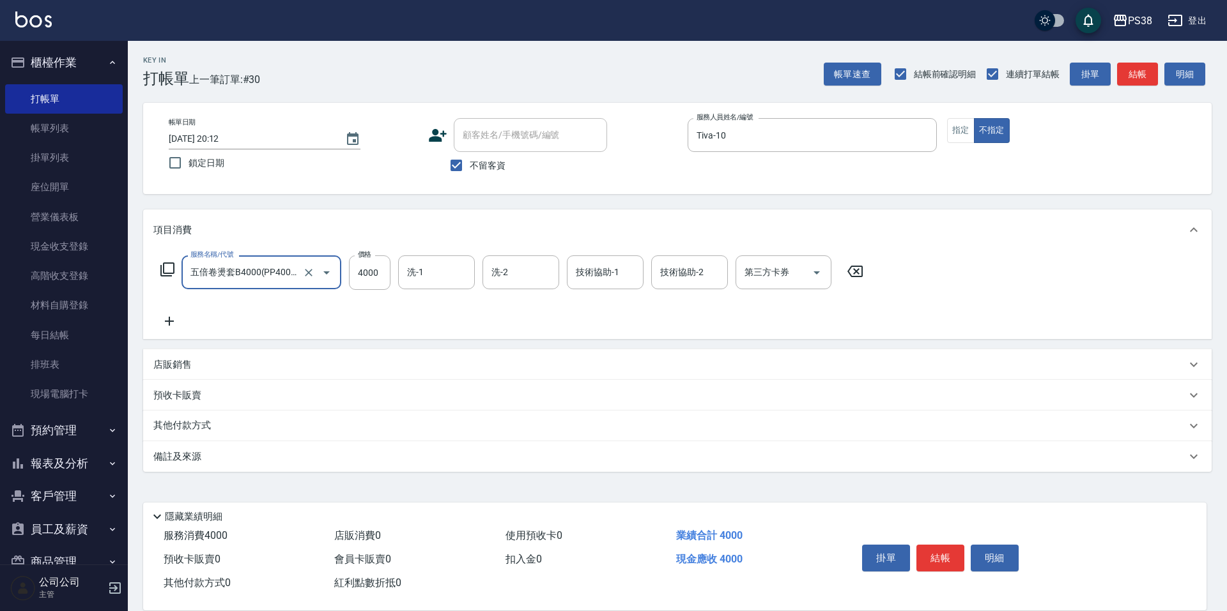
type input "五倍卷燙套B4000(PP4000)"
type input "Nini-24"
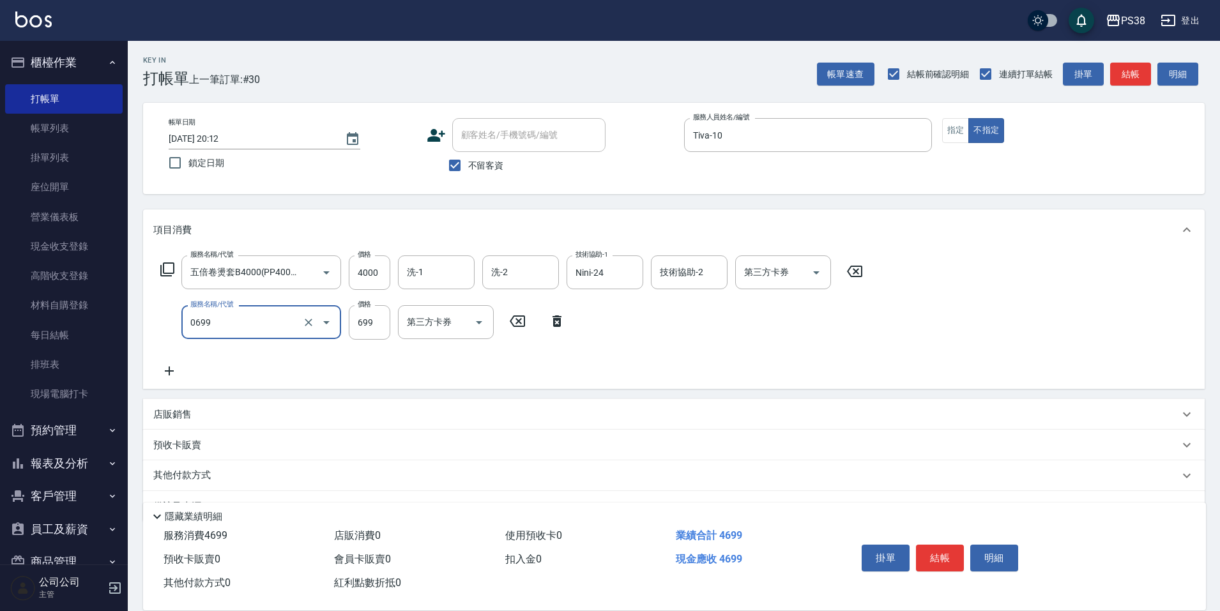
type input "spa699(0699)"
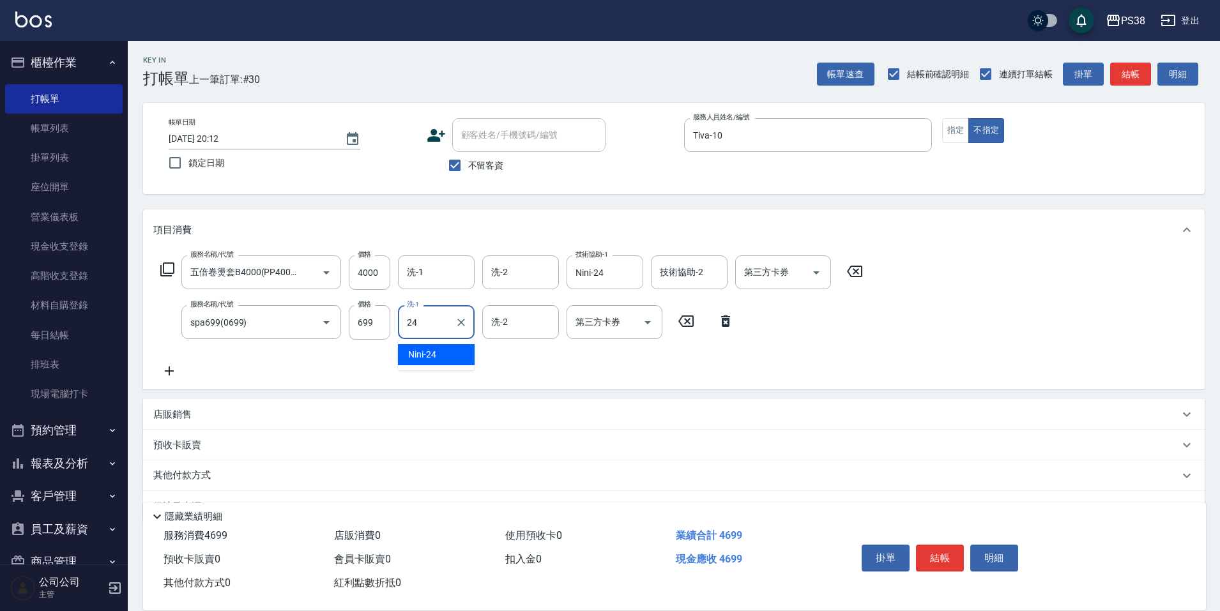
type input "Nini-24"
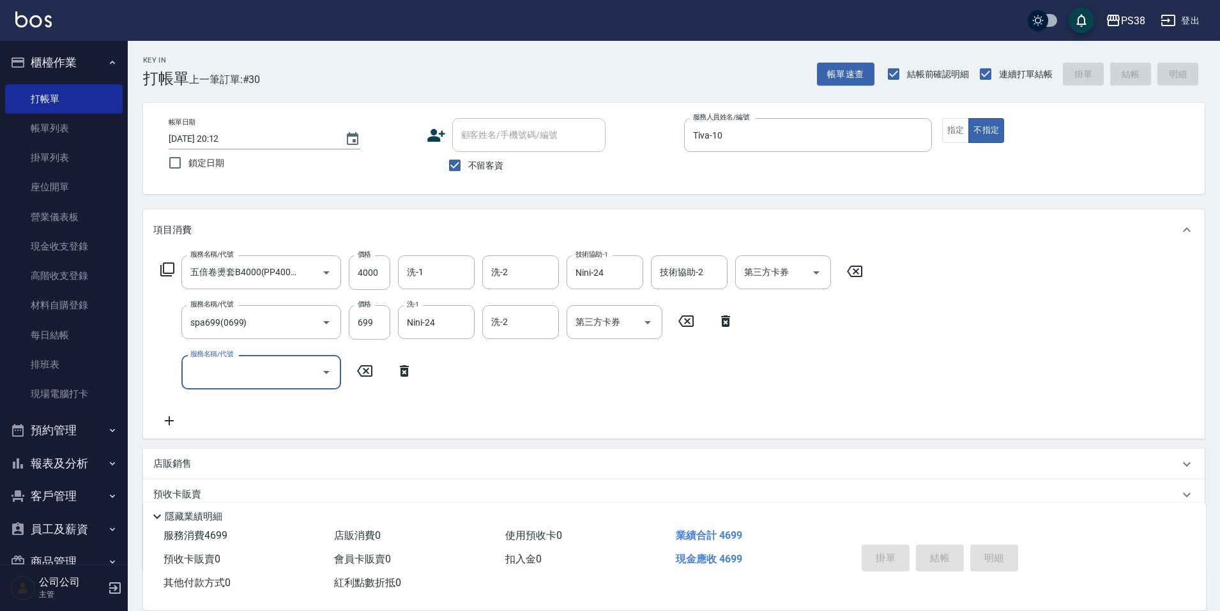
type input "[DATE] 20:13"
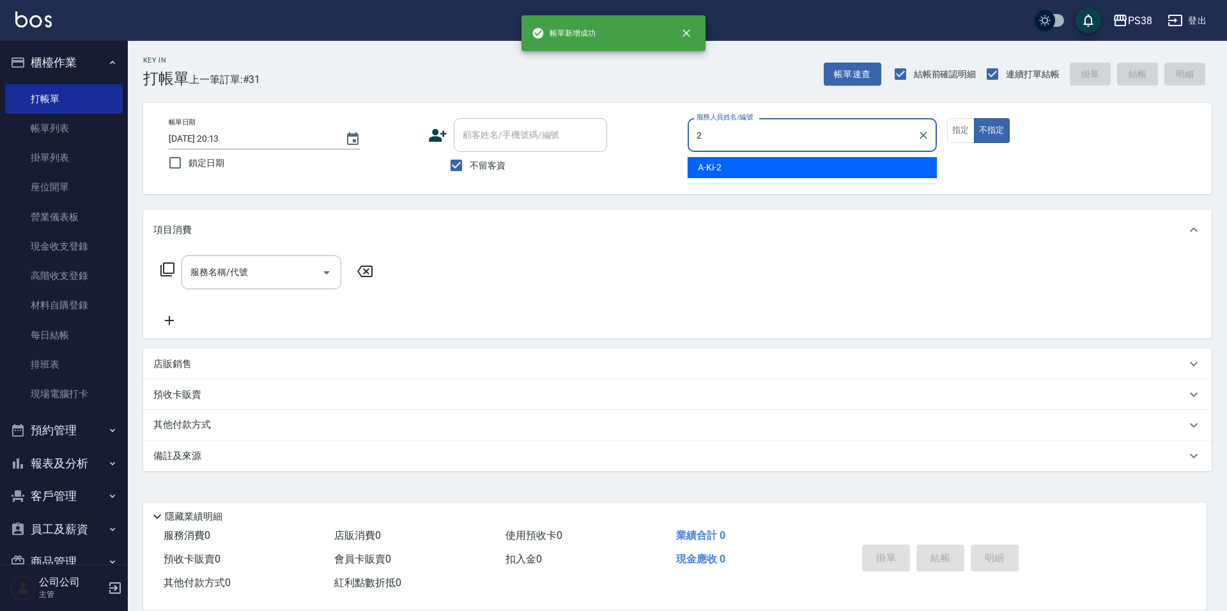
type input "A-Ki-2"
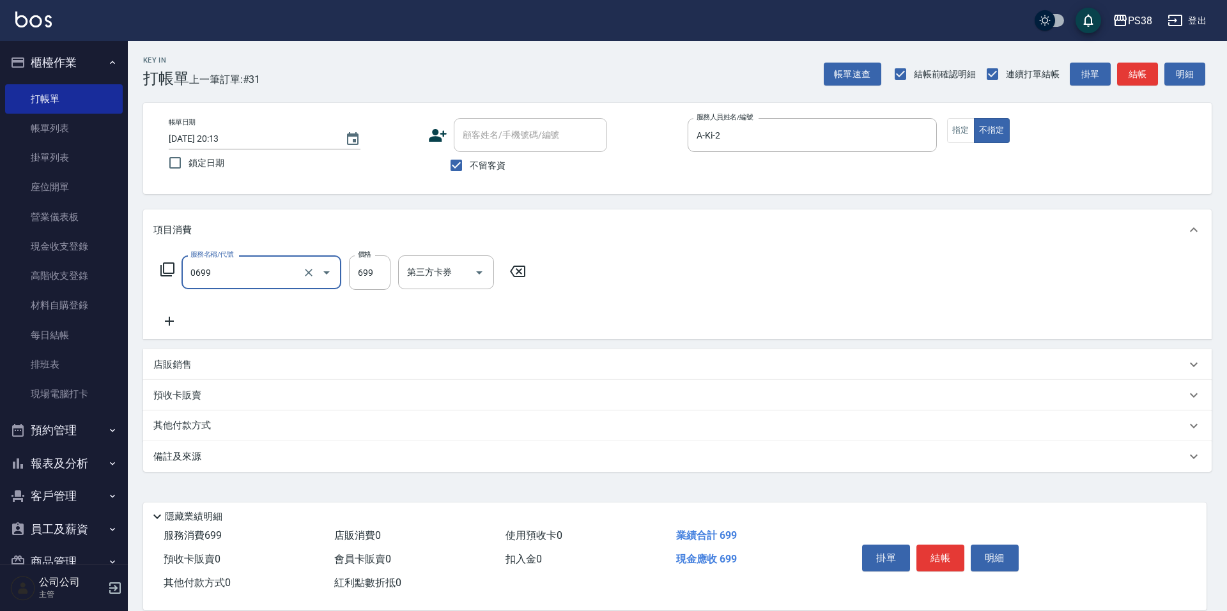
type input "spa699(0699)"
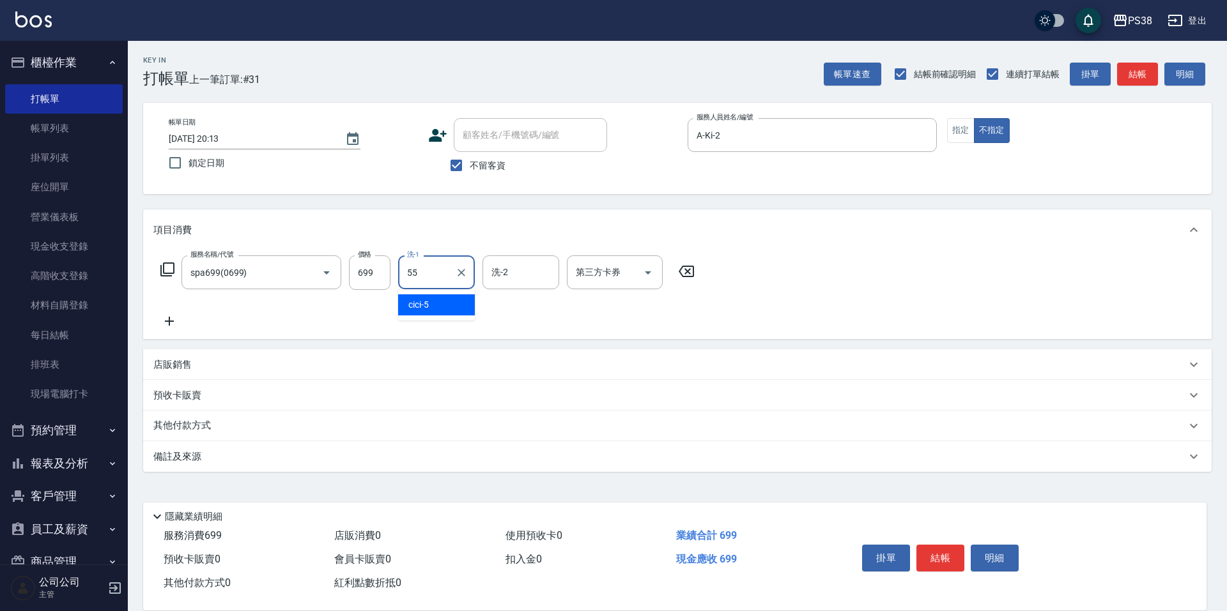
type input "[PERSON_NAME]-55"
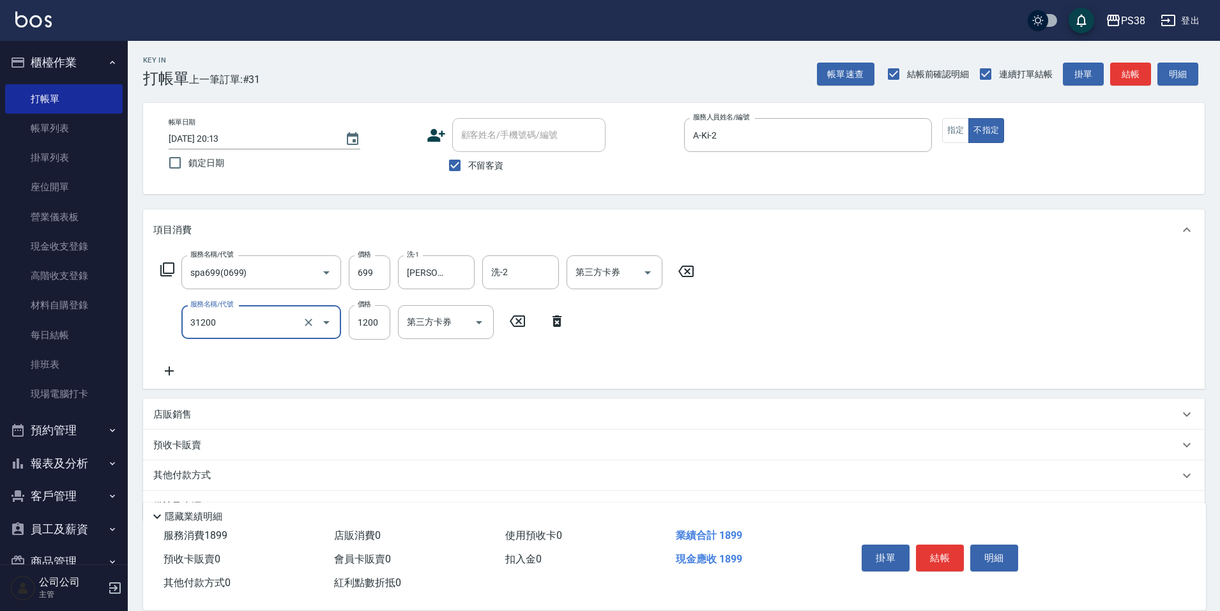
type input "醫護=1200(31200)"
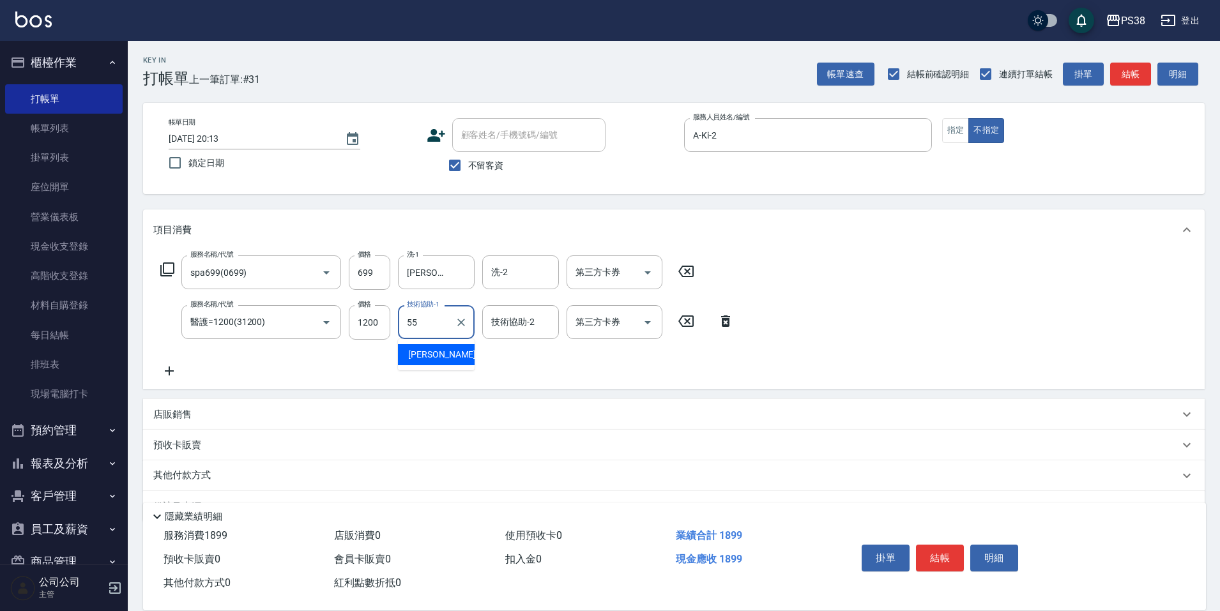
type input "[PERSON_NAME]-55"
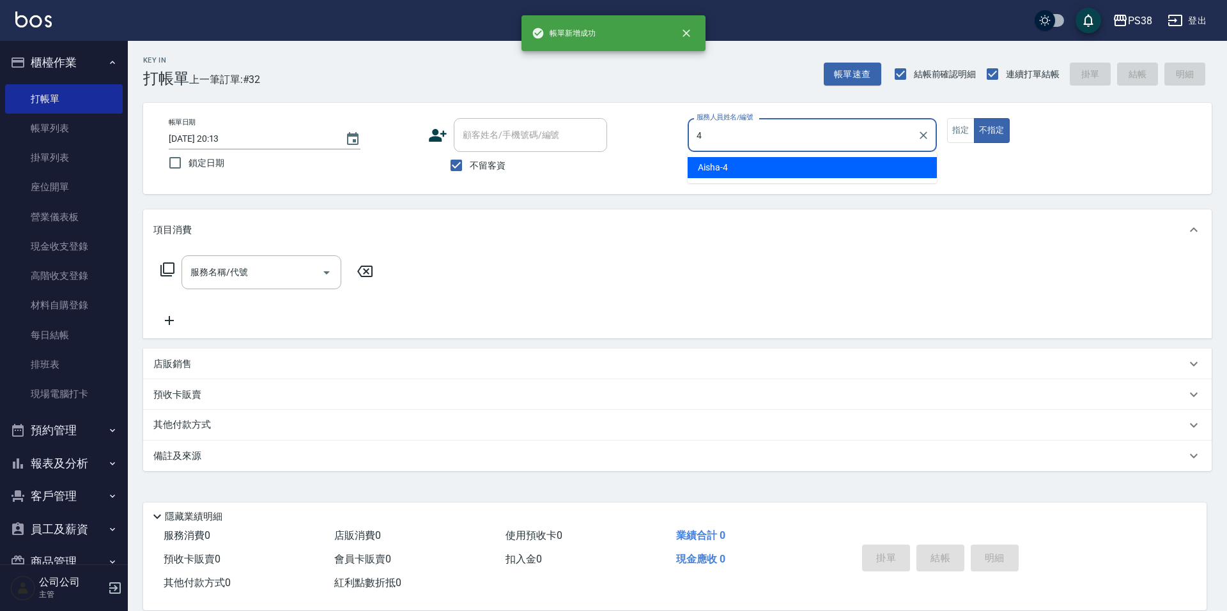
type input "Aisha-4"
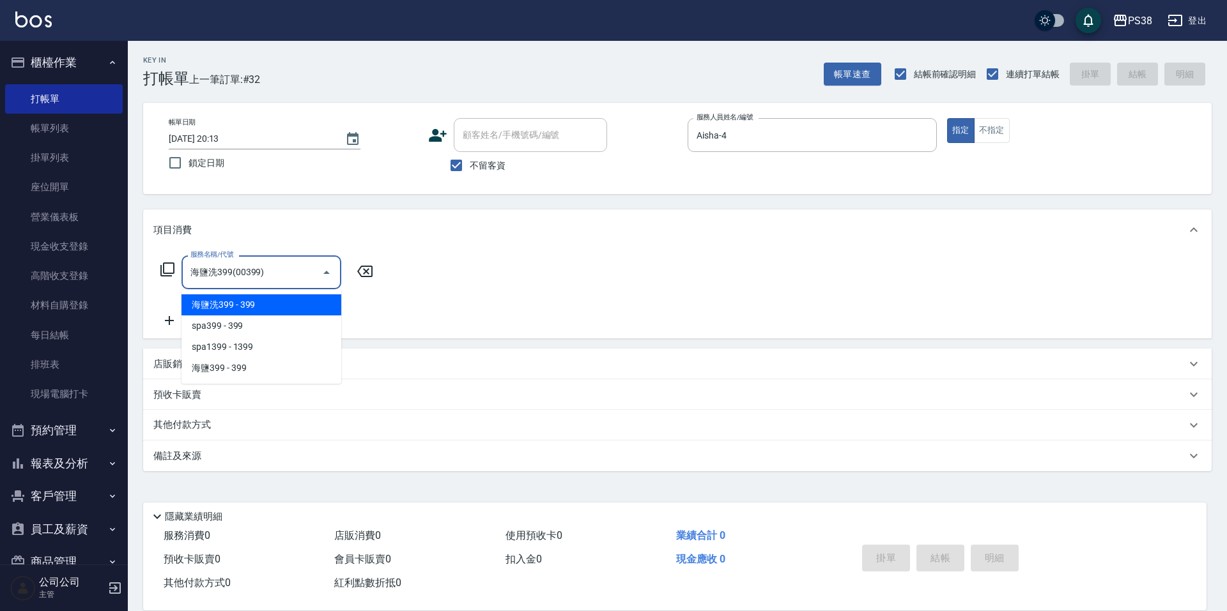
type input "海鹽洗399(00399)"
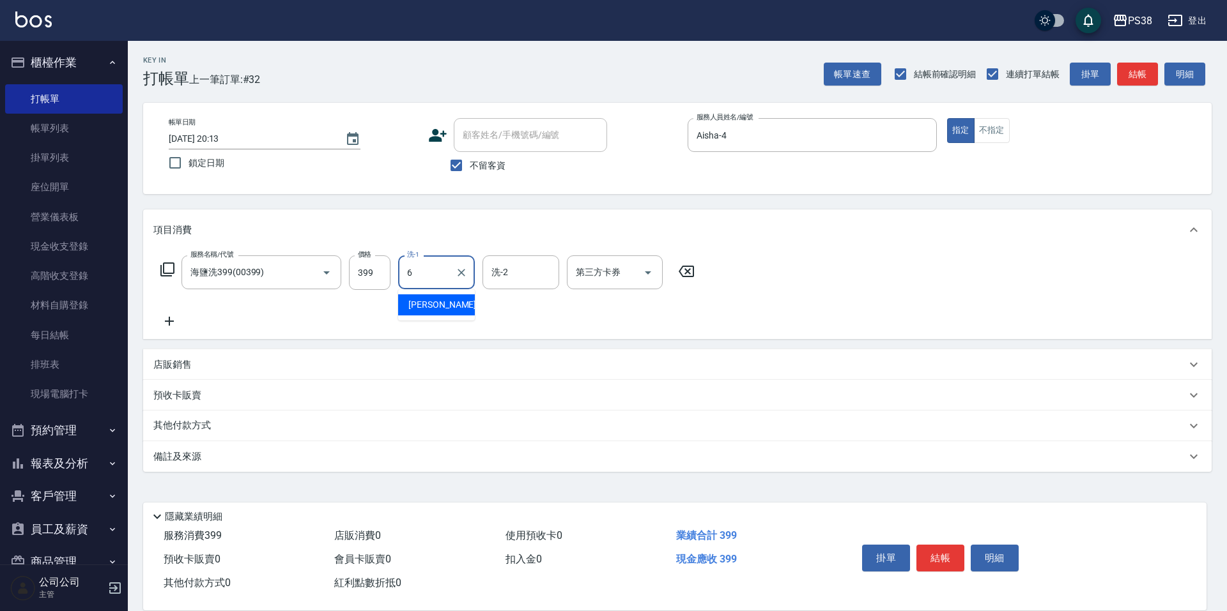
type input "[PERSON_NAME]-6"
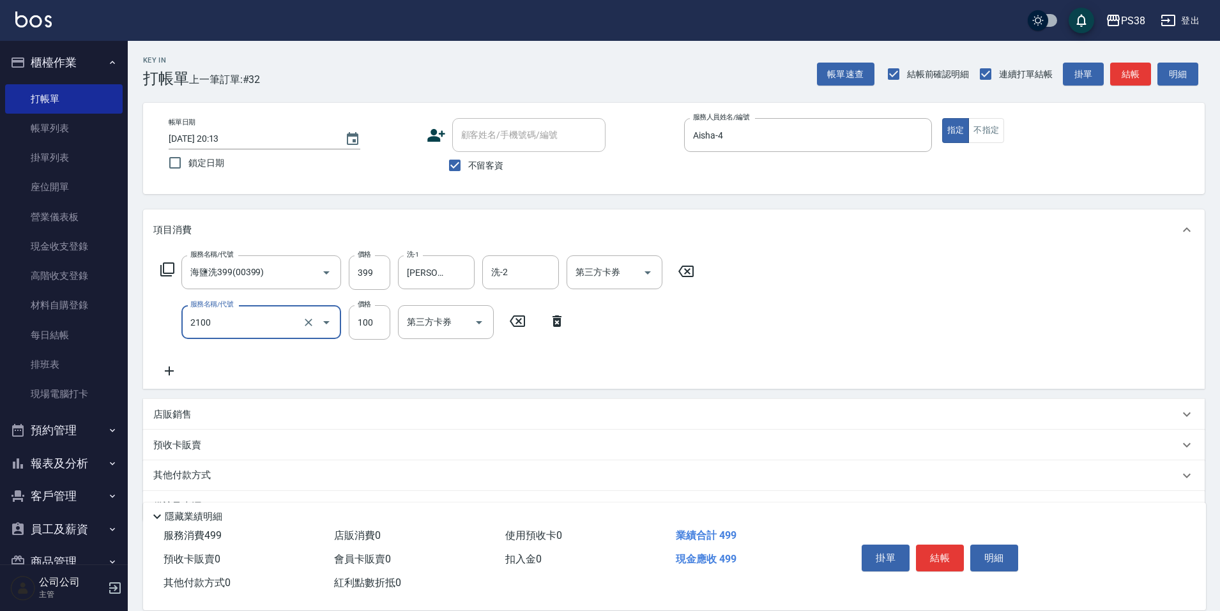
type input "剪髮與造型(任意金額)(2100)"
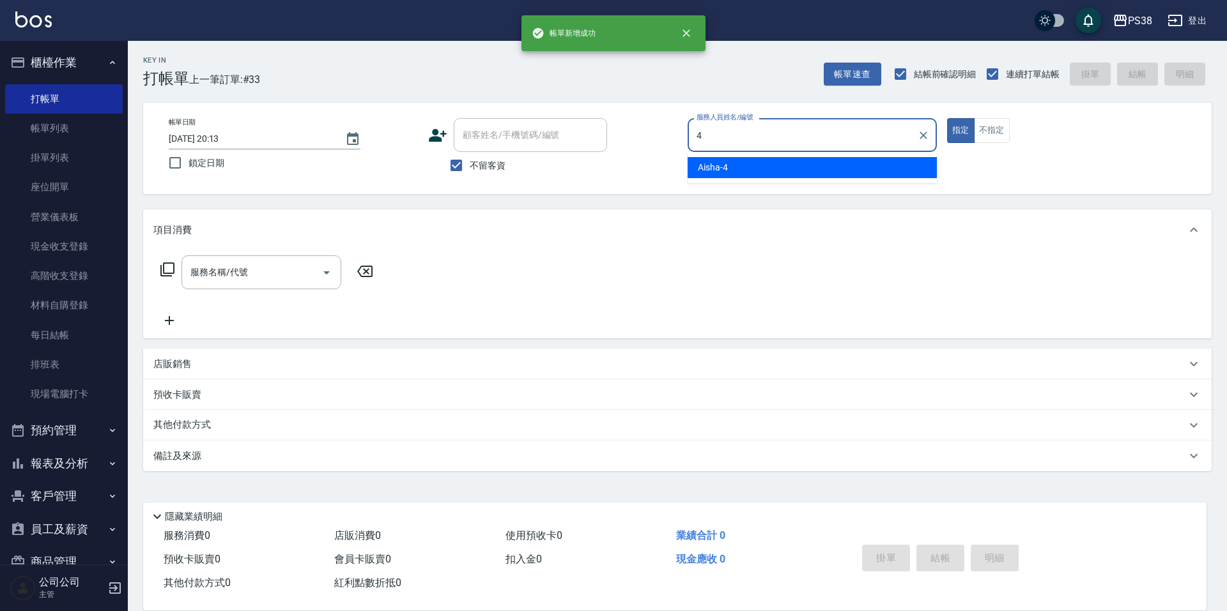
type input "Aisha-4"
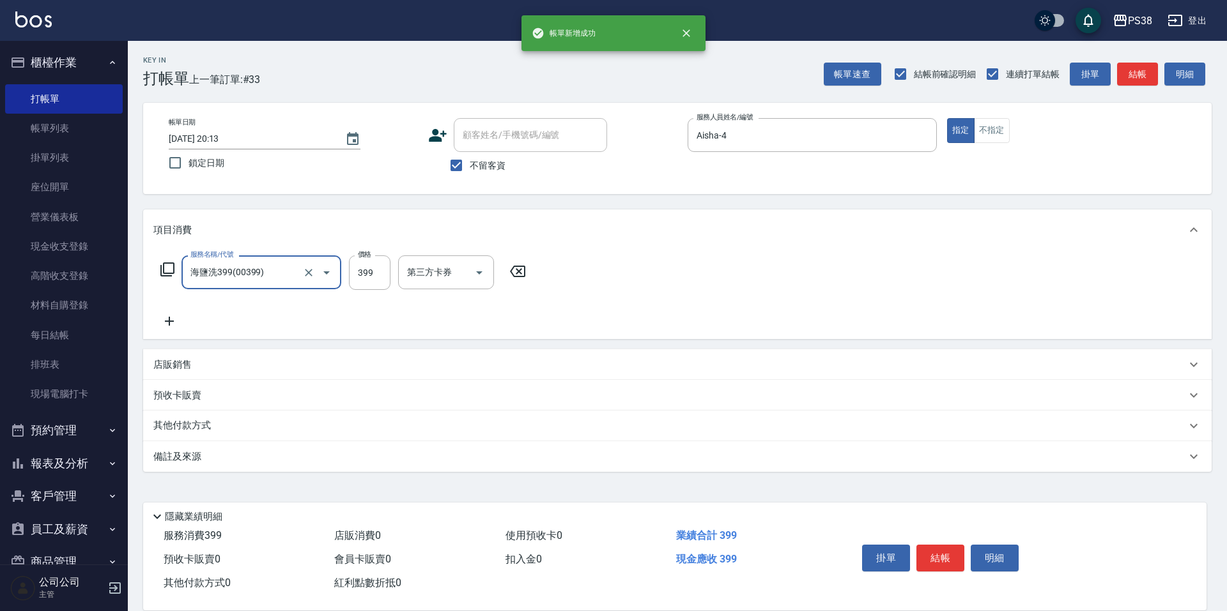
type input "海鹽洗399(00399)"
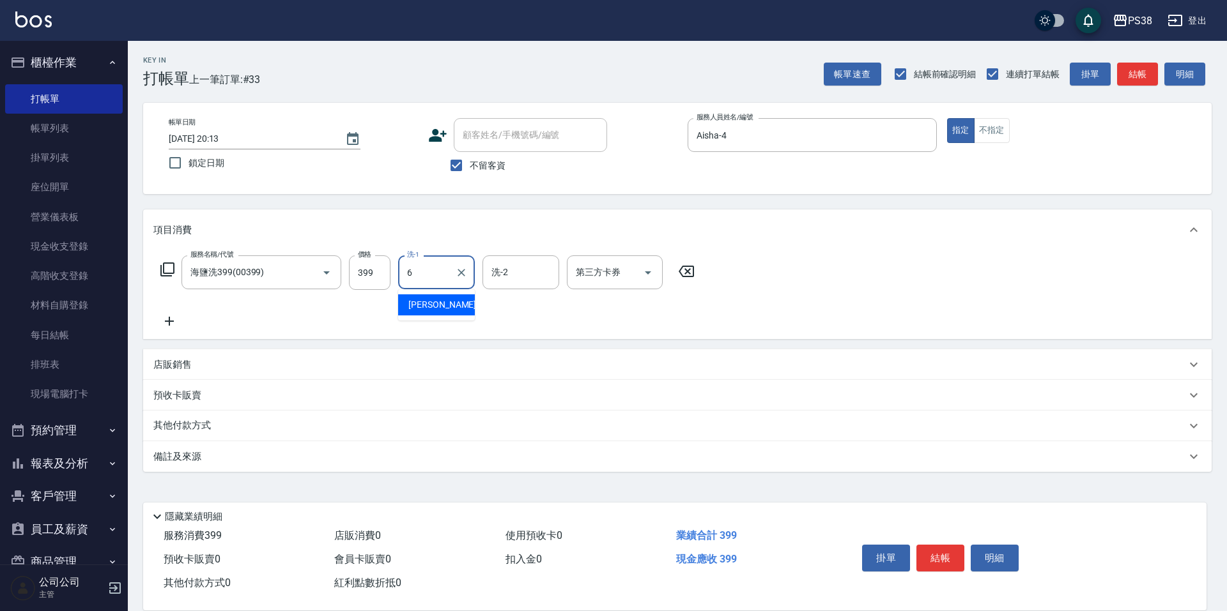
type input "[PERSON_NAME]-6"
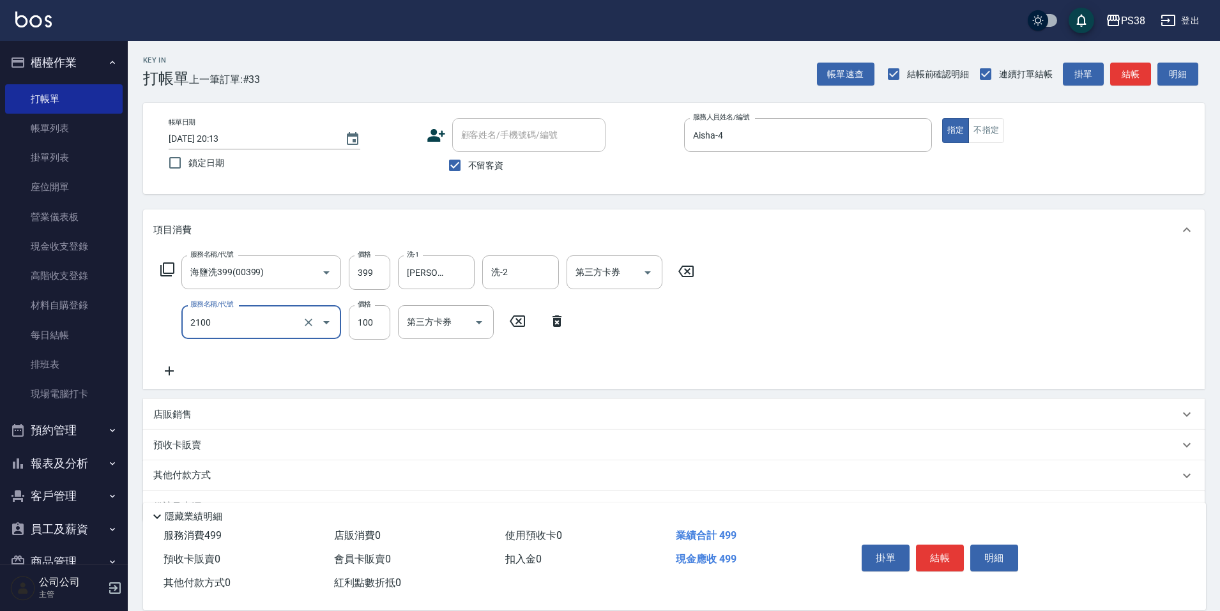
type input "剪髮與造型(任意金額)(2100)"
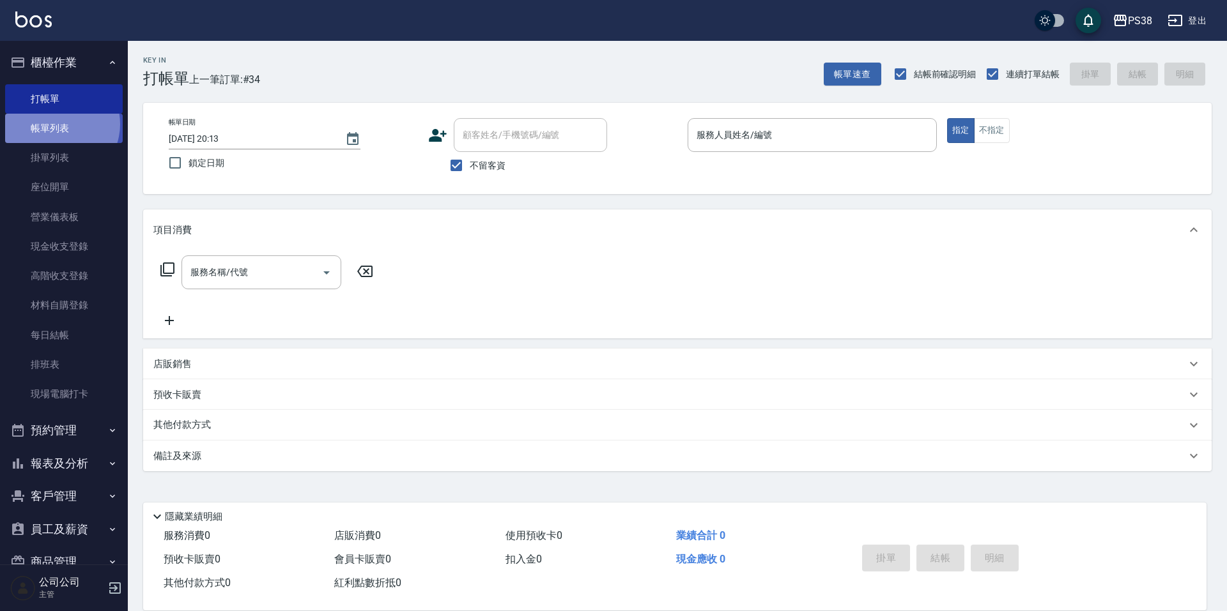
click at [57, 125] on link "帳單列表" at bounding box center [64, 128] width 118 height 29
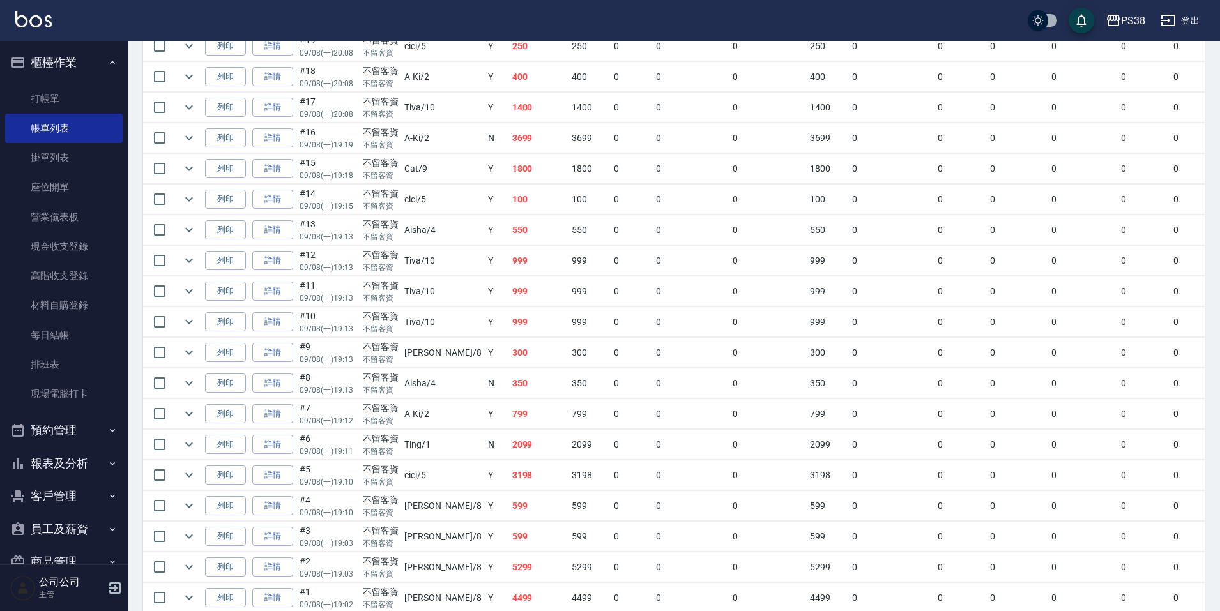
scroll to position [875, 0]
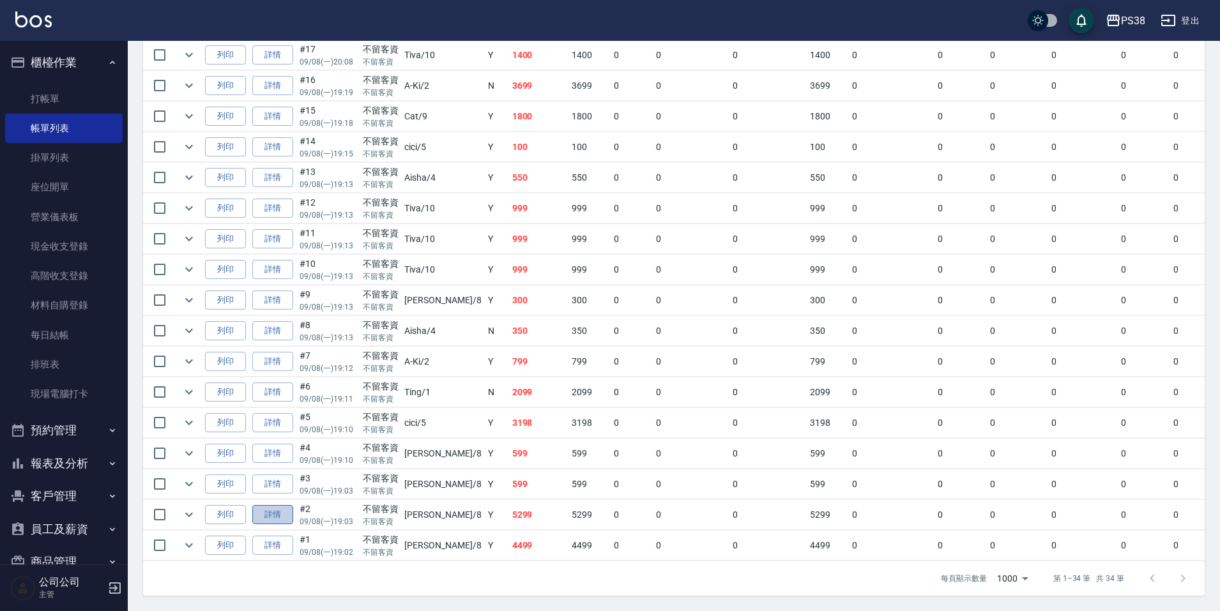
click at [269, 505] on link "詳情" at bounding box center [272, 515] width 41 height 20
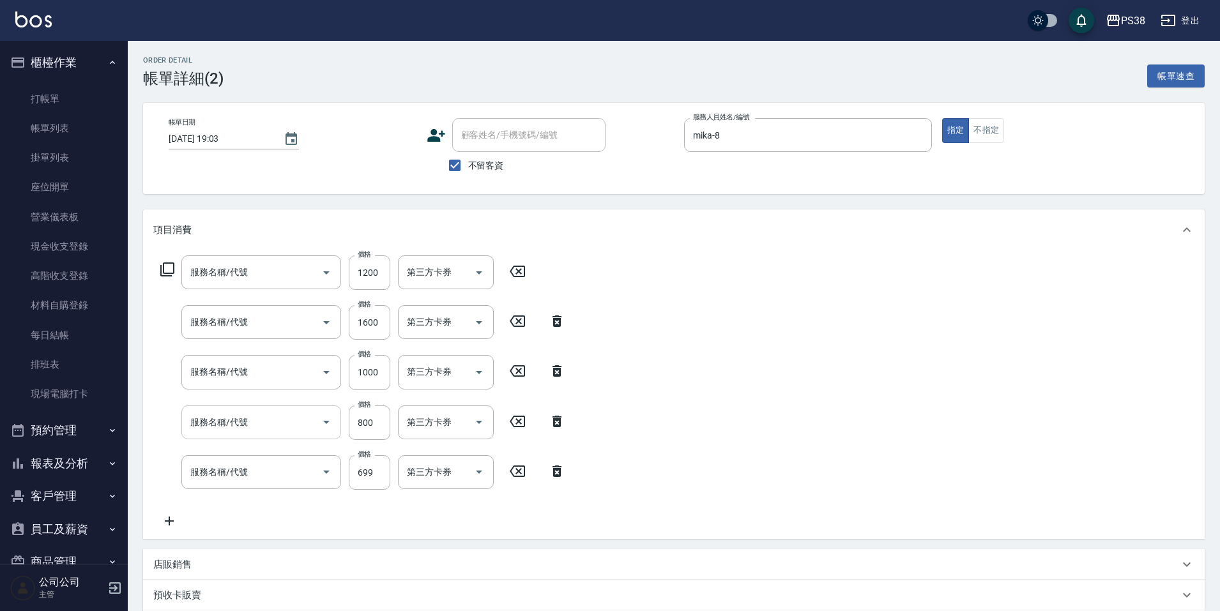
type input "[DATE] 19:03"
checkbox input "true"
type input "mika-8"
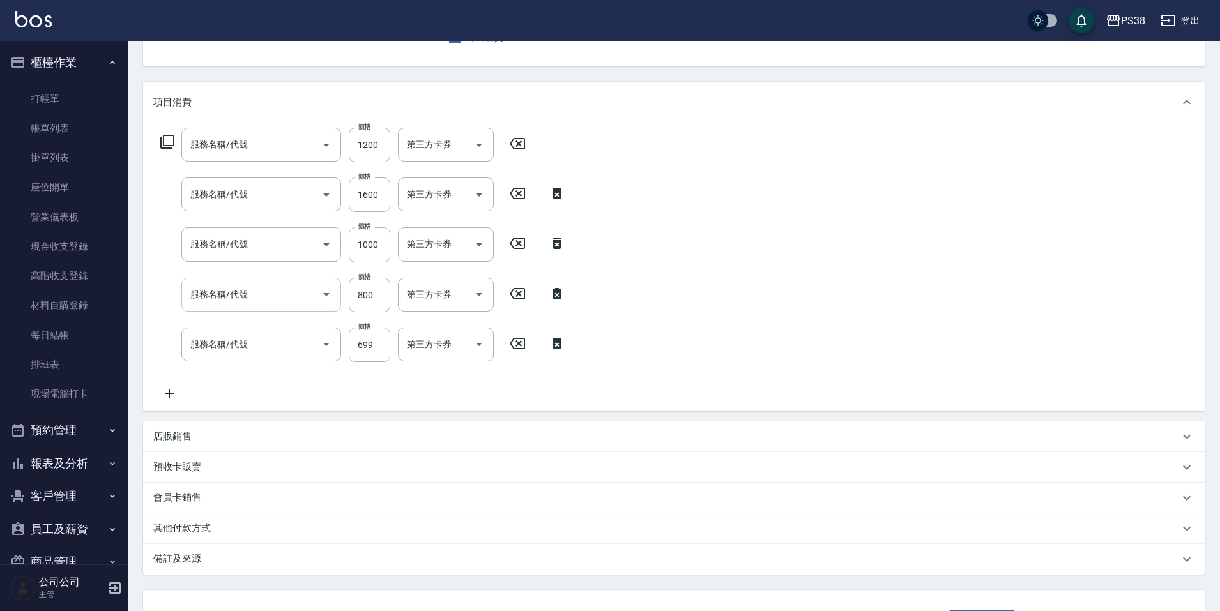
type input "醫護=1200(31200)"
type input "染髮600以上(任意金額)(51000)"
type input "spa699(0699)"
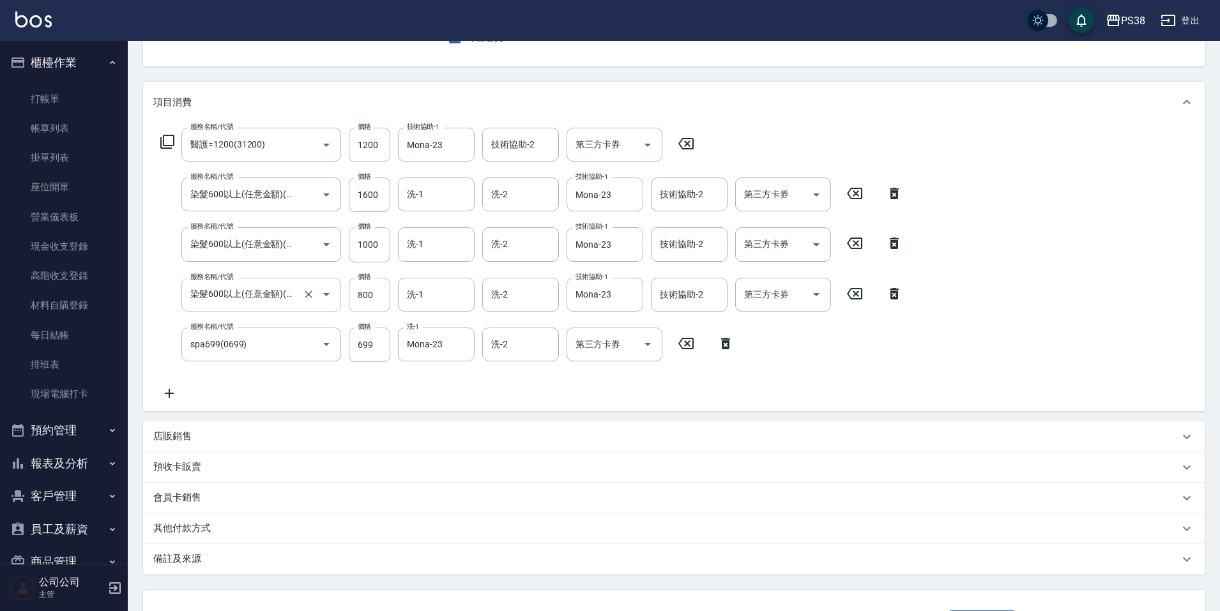
scroll to position [229, 0]
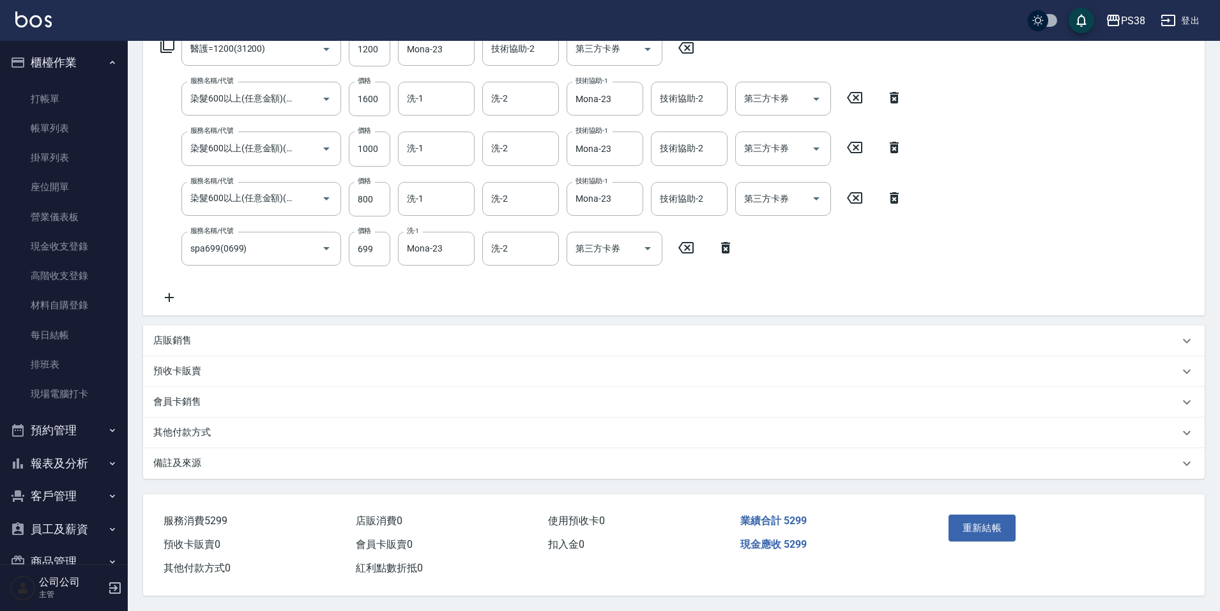
click at [220, 337] on div "店販銷售" at bounding box center [666, 340] width 1026 height 13
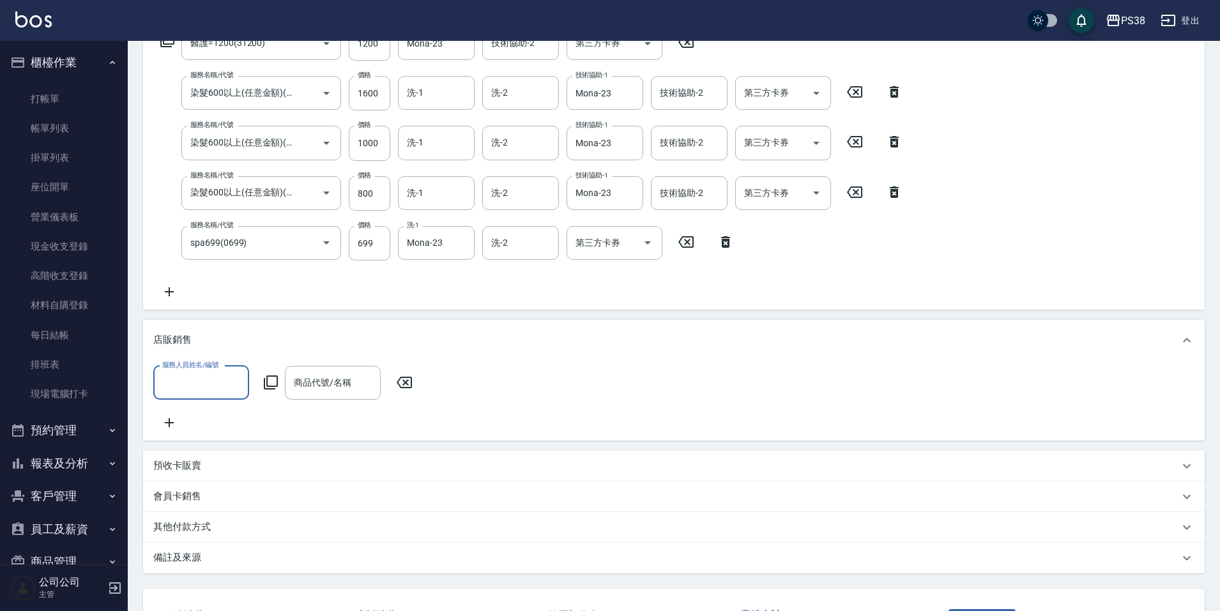
scroll to position [0, 0]
type input "mika-8"
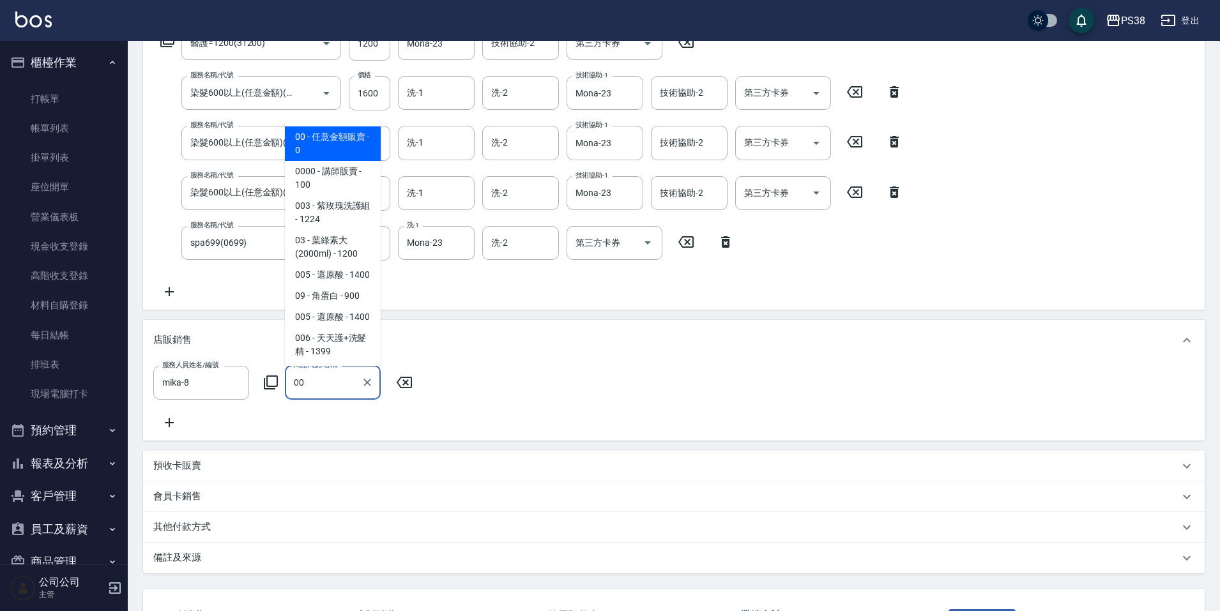
type input "任意金額販賣"
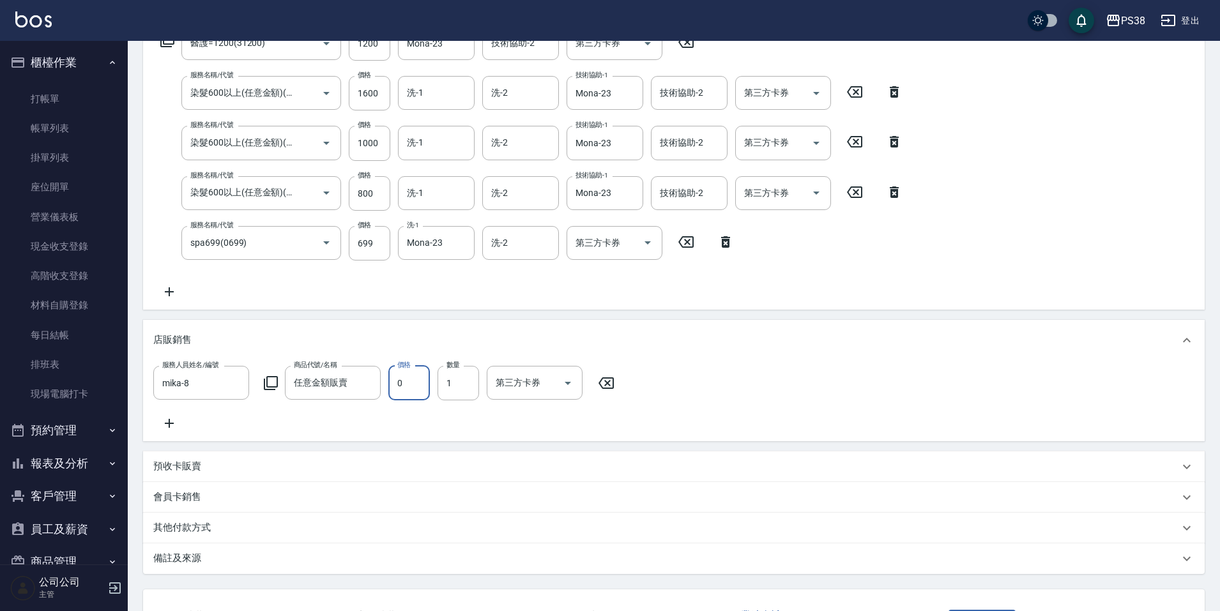
click at [409, 379] on input "0" at bounding box center [409, 383] width 42 height 34
type input "1080"
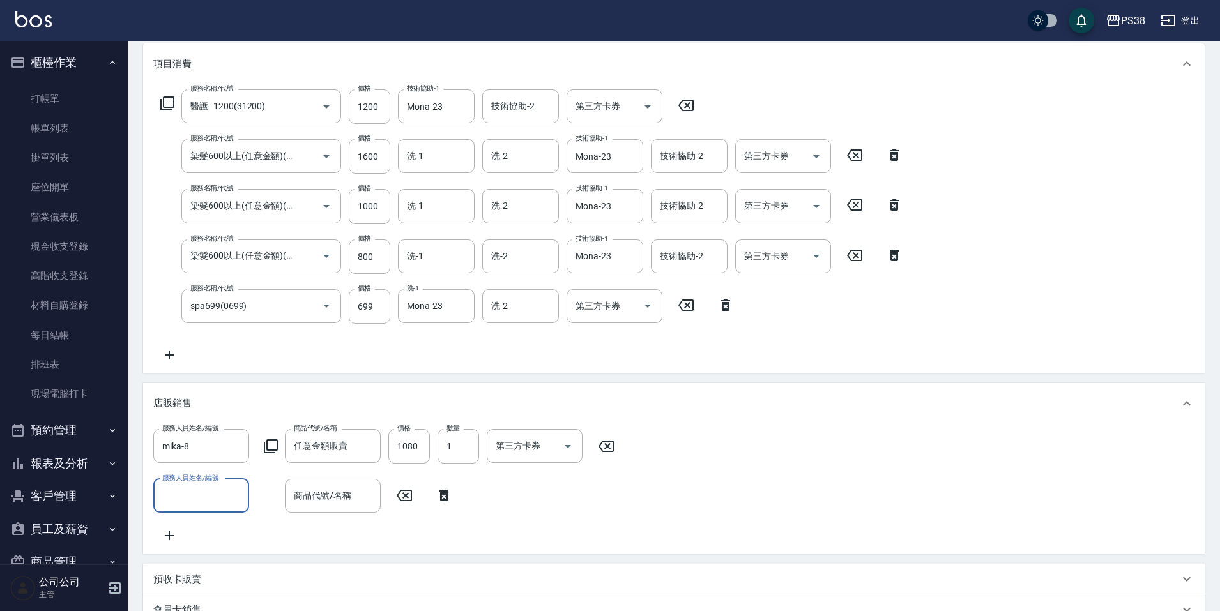
scroll to position [134, 0]
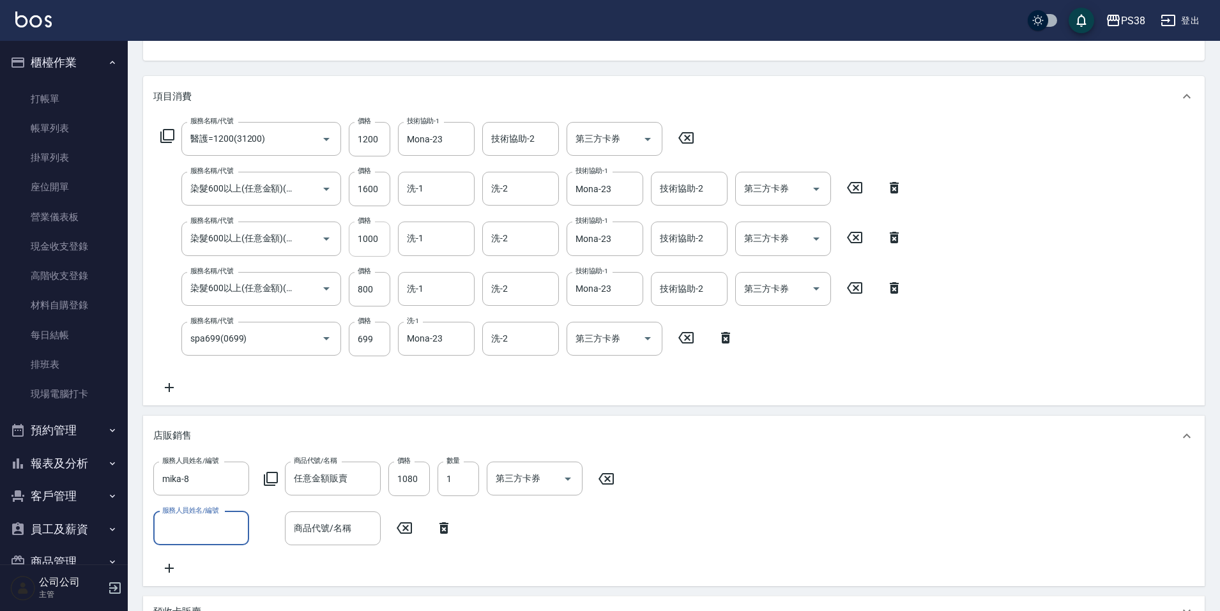
click at [371, 236] on input "1000" at bounding box center [370, 239] width 42 height 34
type input "800"
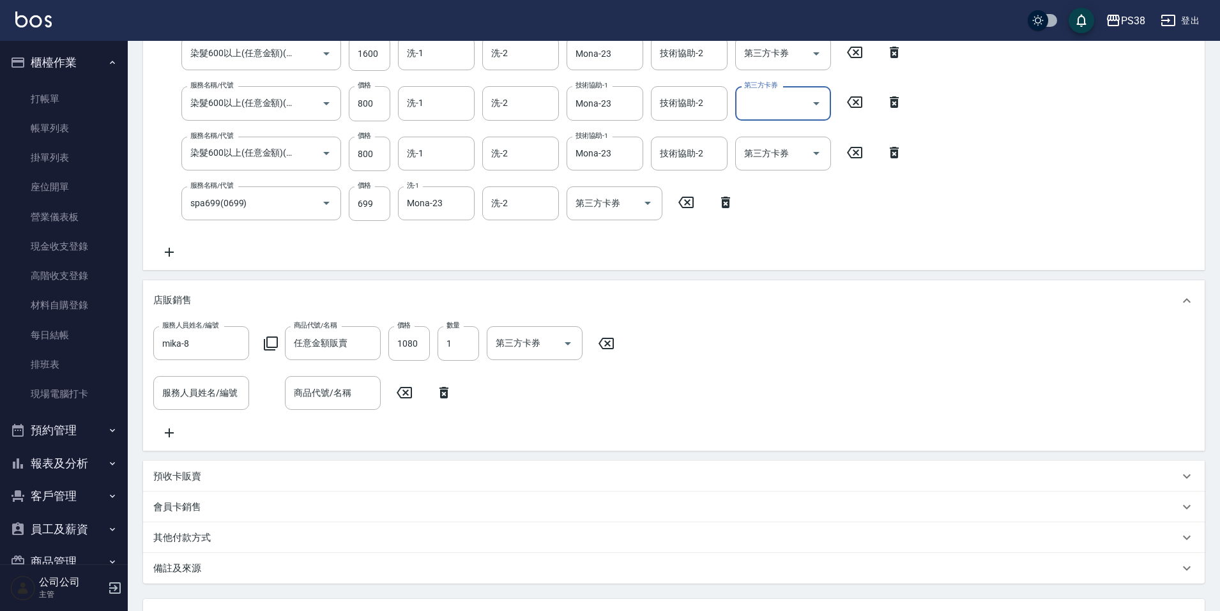
scroll to position [389, 0]
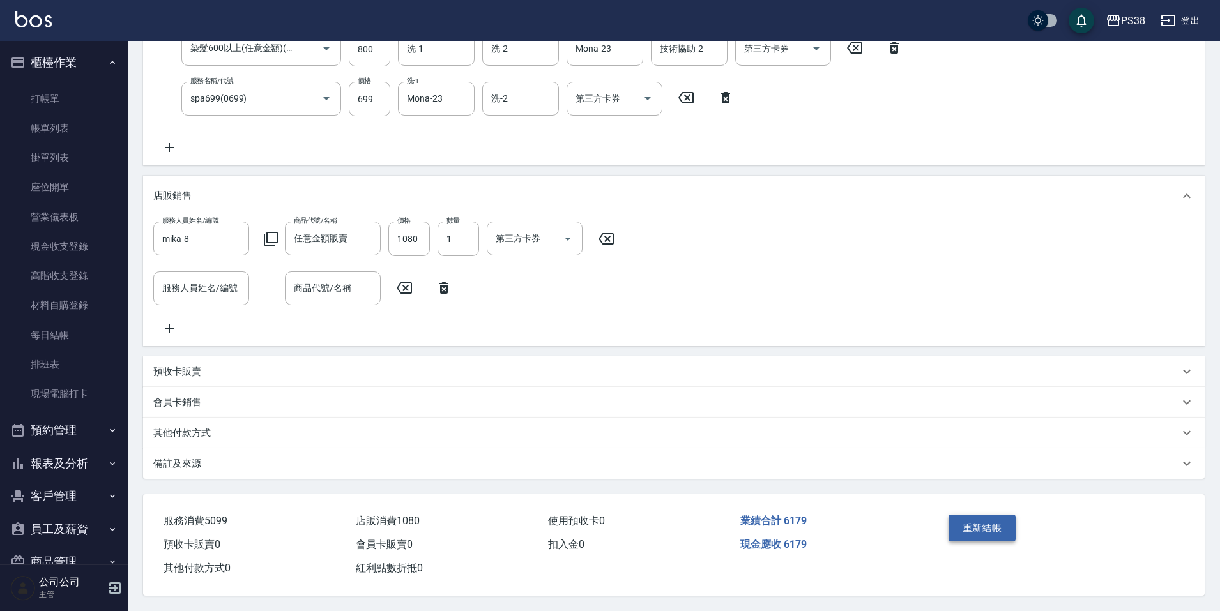
click at [965, 519] on button "重新結帳" at bounding box center [983, 528] width 68 height 27
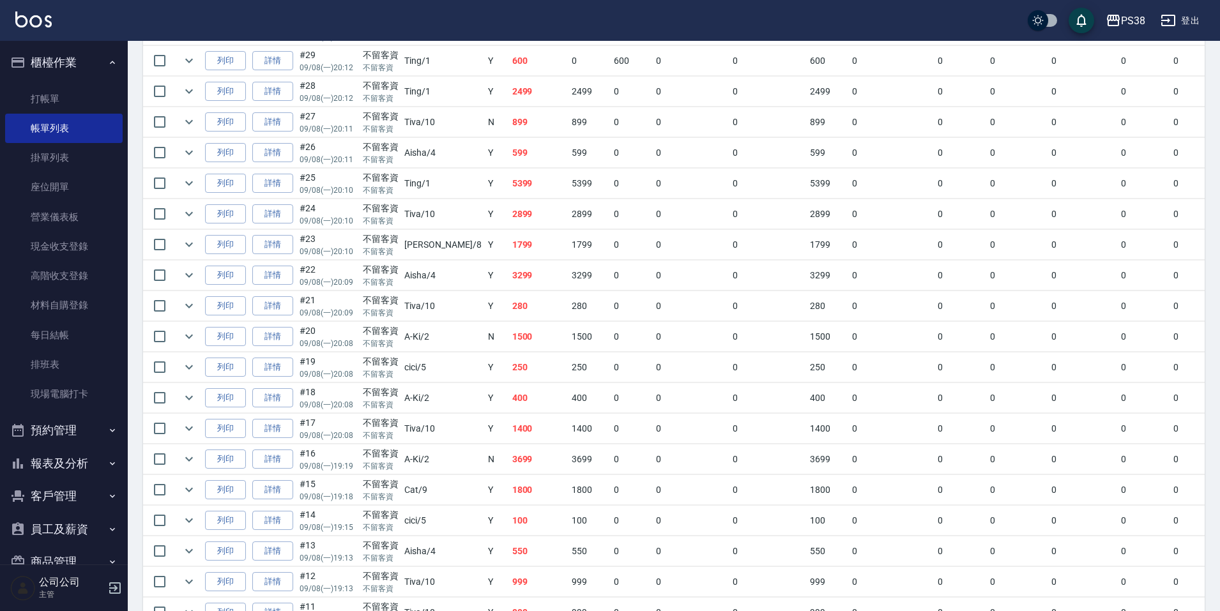
scroll to position [109, 0]
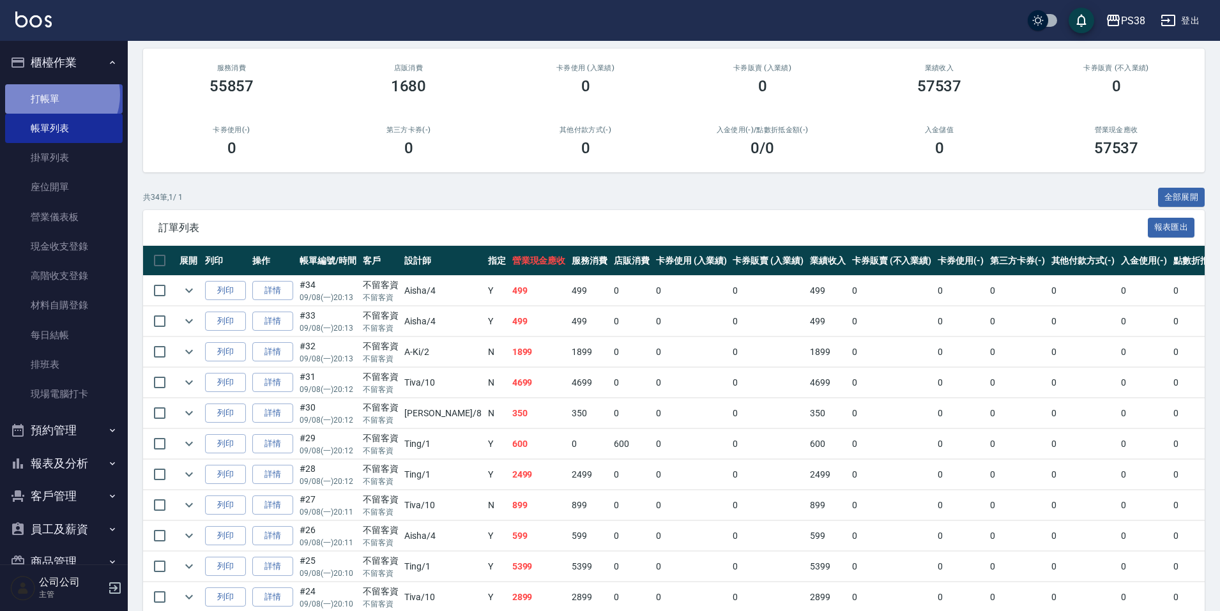
click at [56, 95] on link "打帳單" at bounding box center [64, 98] width 118 height 29
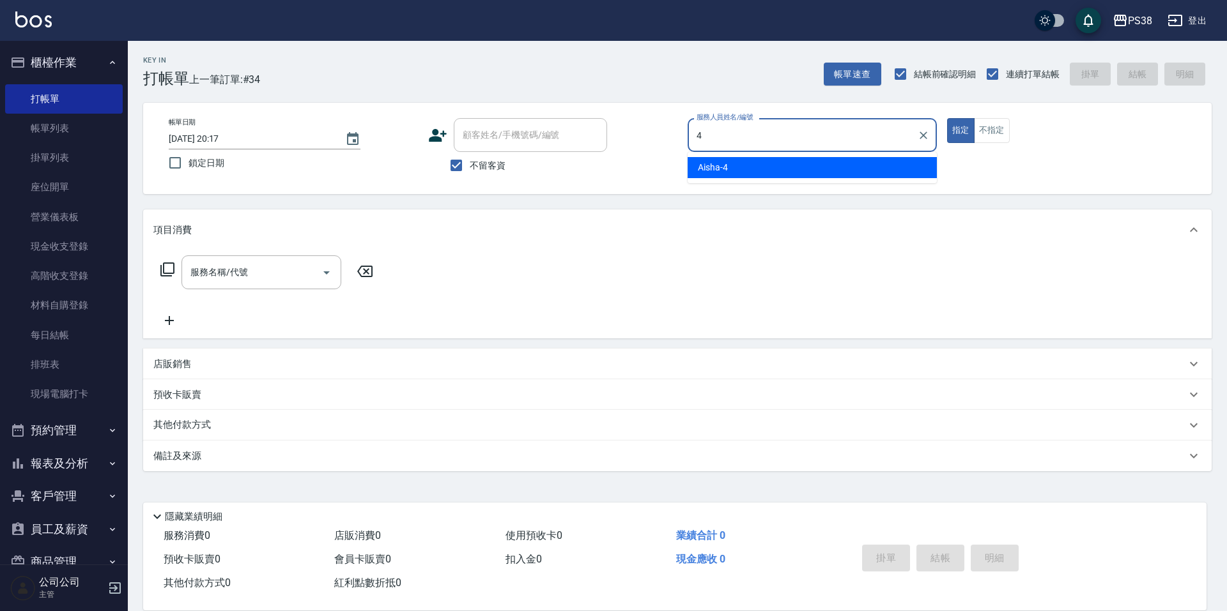
type input "Aisha-4"
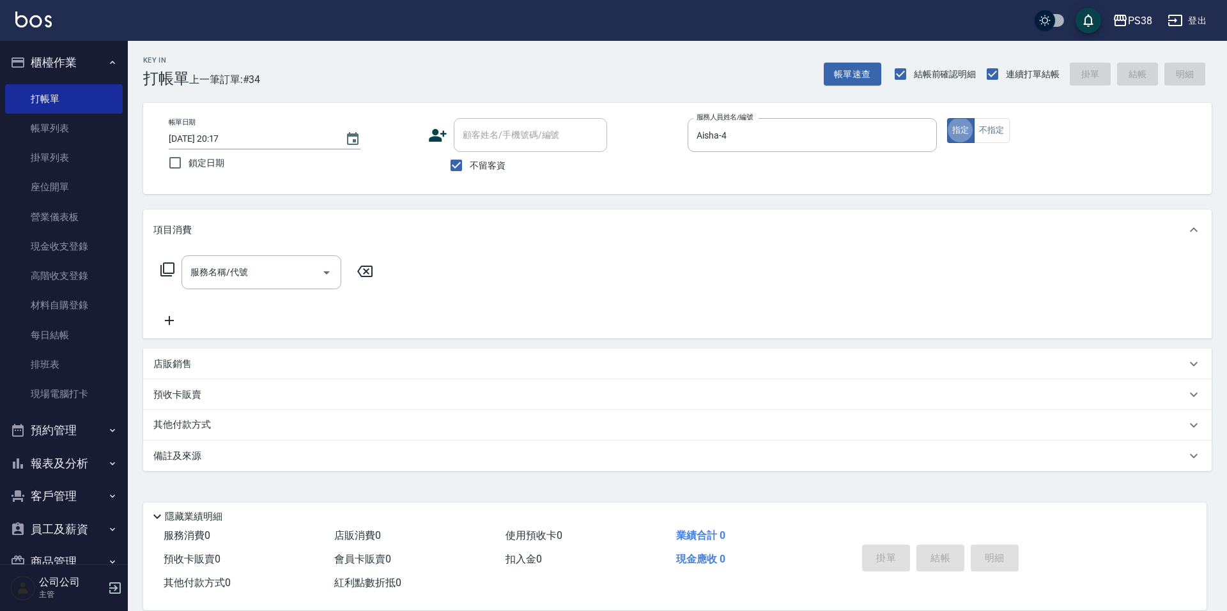
type button "true"
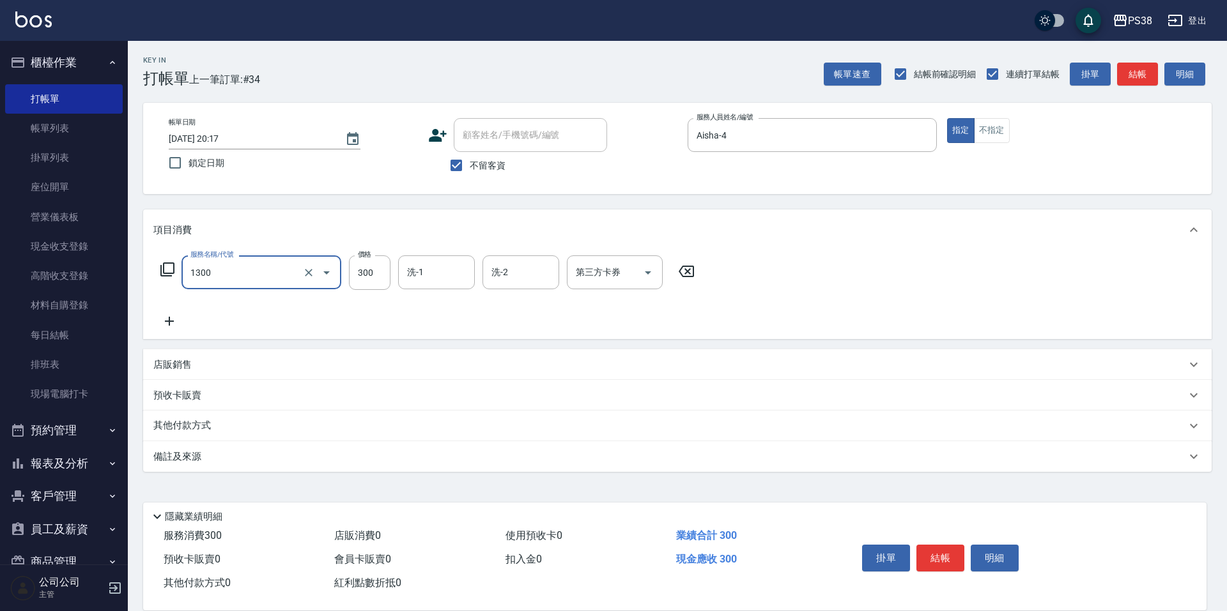
type input "精油洗潤300(1300)"
type input "Aisha-4"
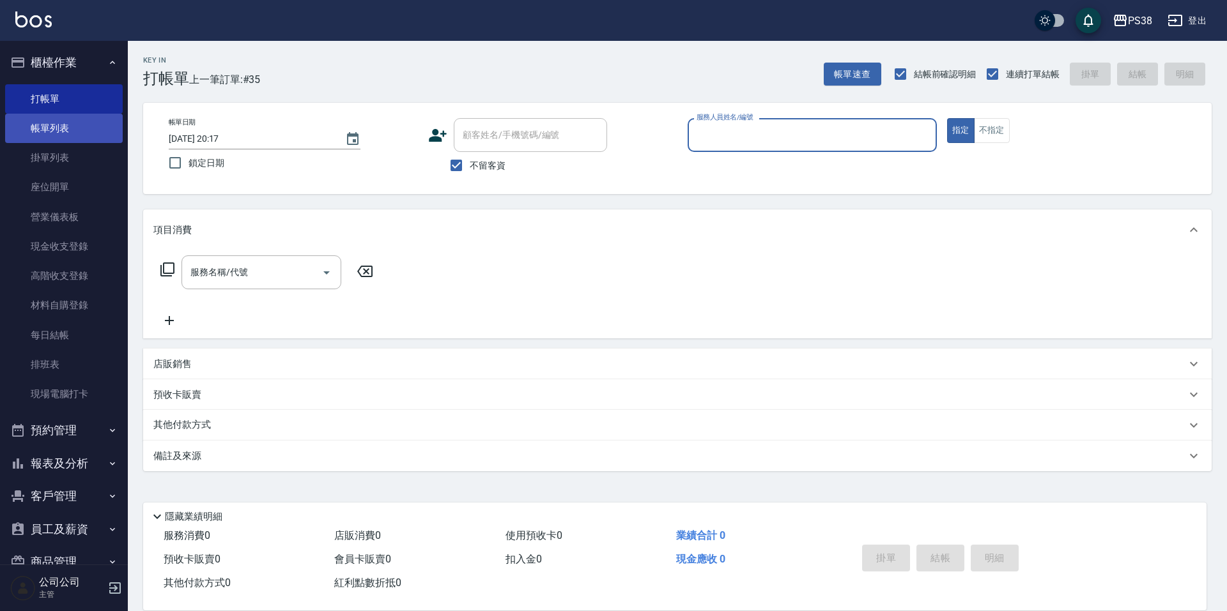
drag, startPoint x: 49, startPoint y: 119, endPoint x: 57, endPoint y: 133, distance: 16.3
click at [49, 119] on link "帳單列表" at bounding box center [64, 128] width 118 height 29
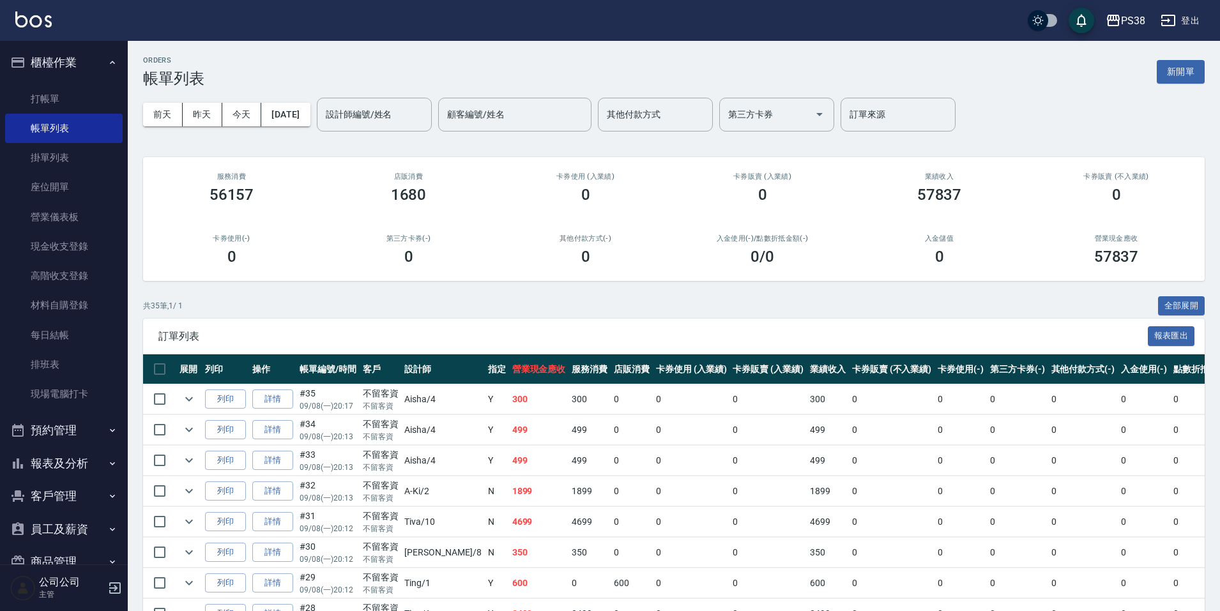
click at [40, 22] on img at bounding box center [33, 19] width 36 height 16
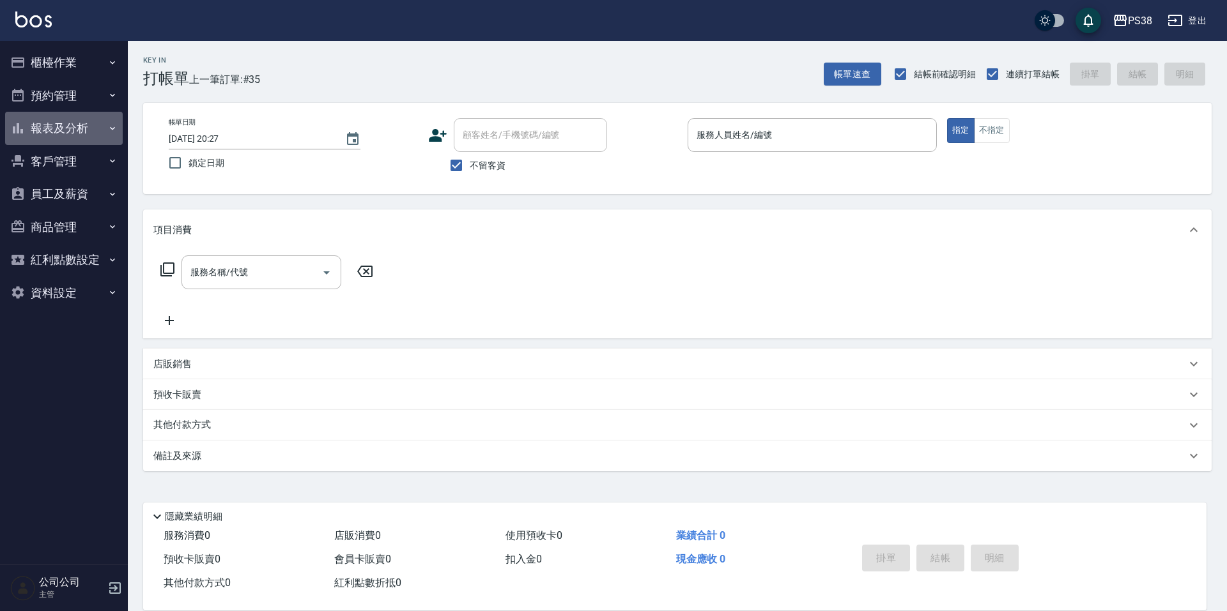
click at [36, 130] on button "報表及分析" at bounding box center [64, 128] width 118 height 33
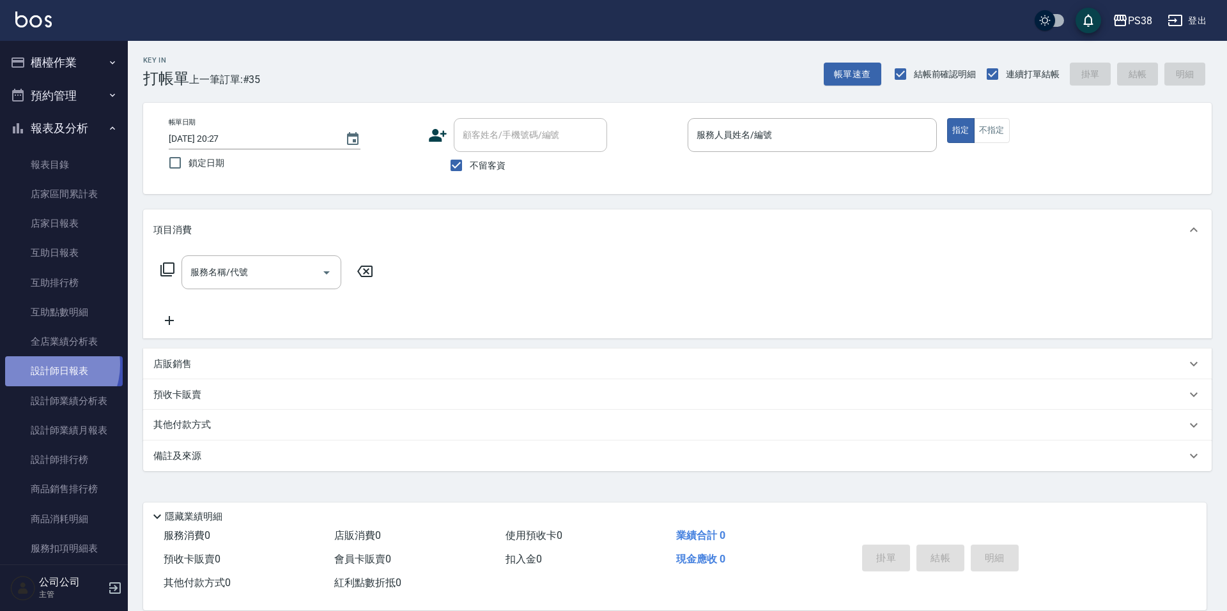
click at [43, 365] on link "設計師日報表" at bounding box center [64, 370] width 118 height 29
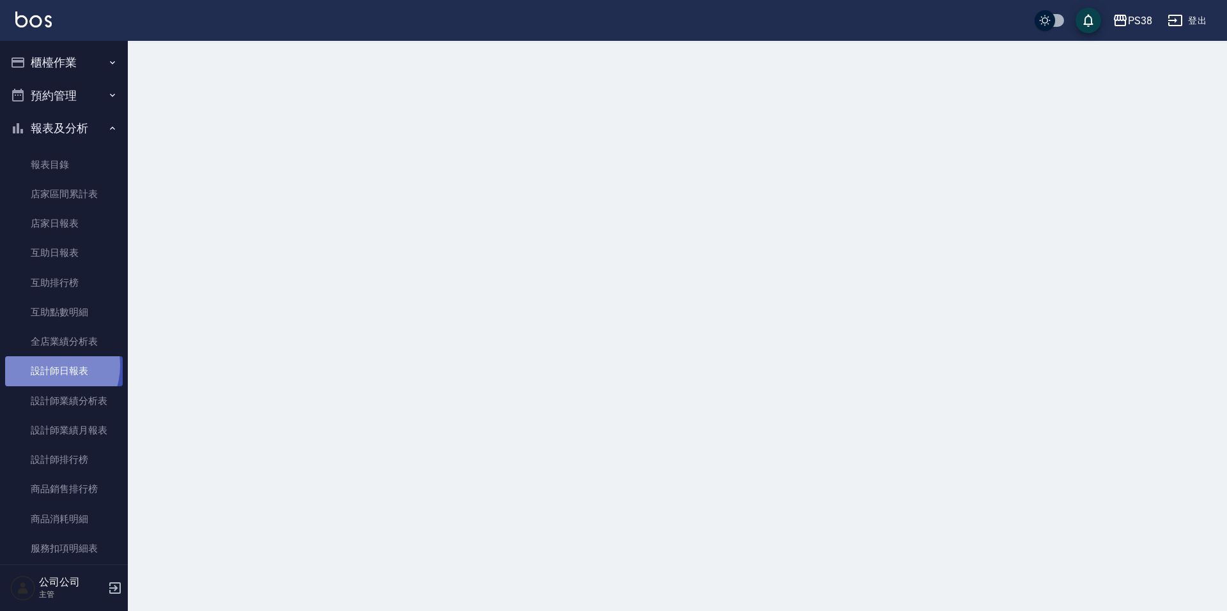
click at [43, 365] on link "設計師日報表" at bounding box center [64, 370] width 118 height 29
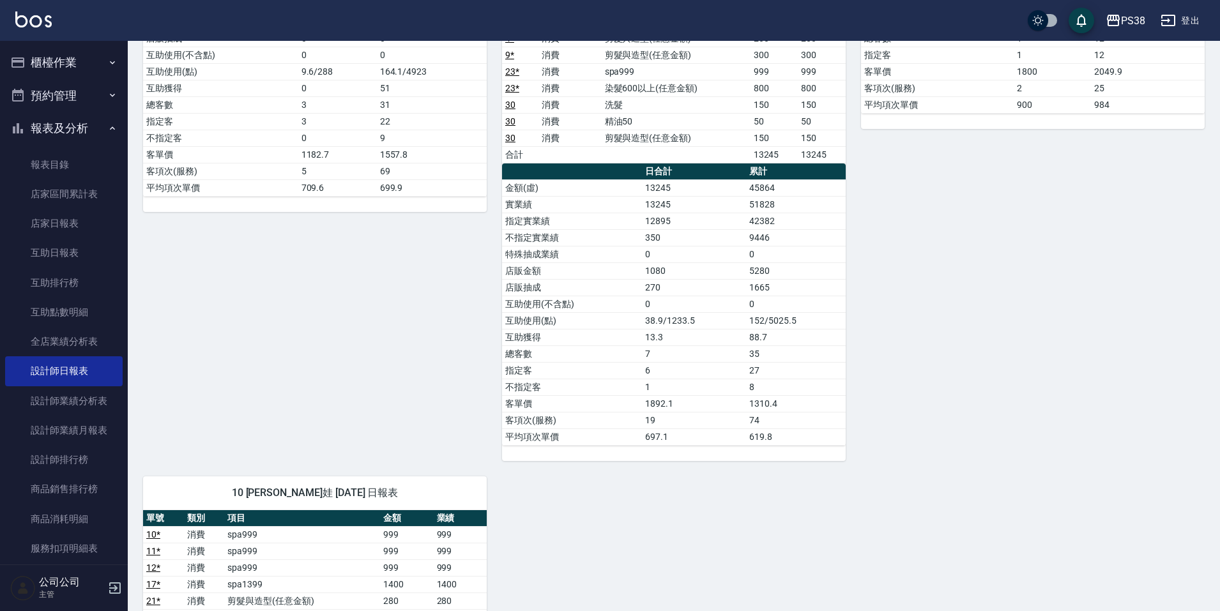
scroll to position [1022, 0]
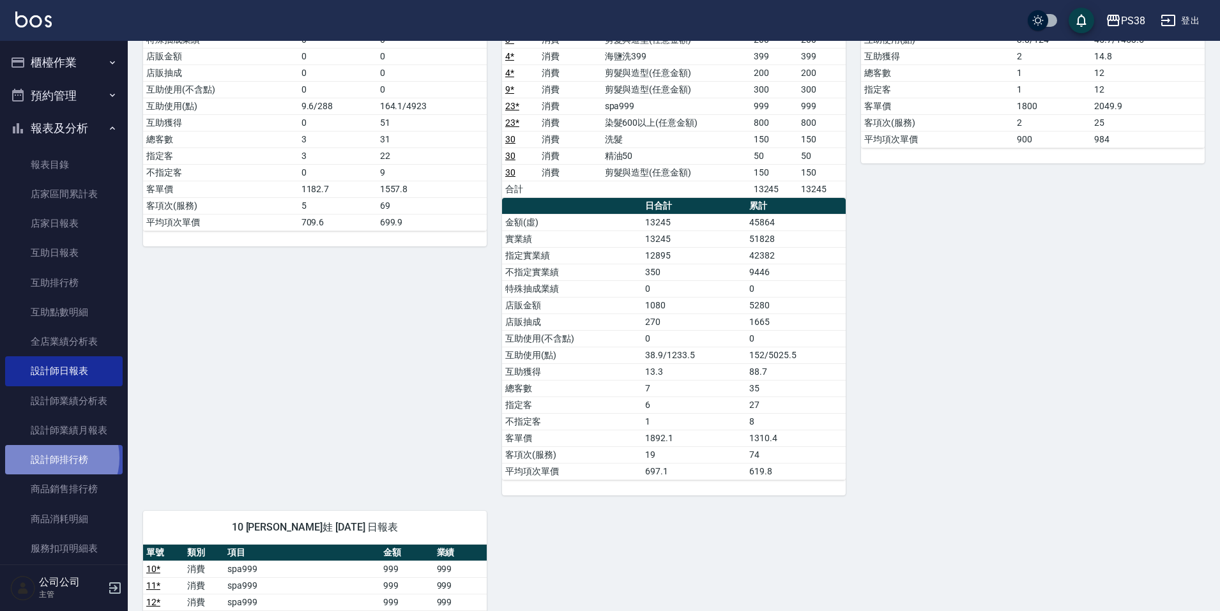
click at [53, 458] on link "設計師排行榜" at bounding box center [64, 459] width 118 height 29
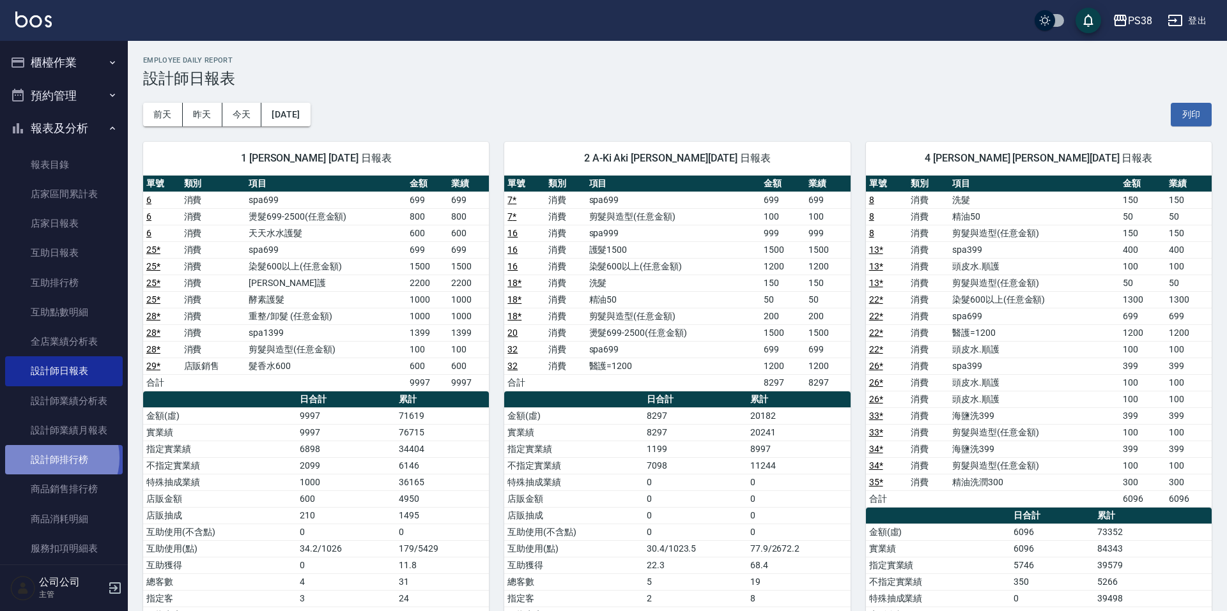
click at [54, 458] on link "設計師排行榜" at bounding box center [64, 459] width 118 height 29
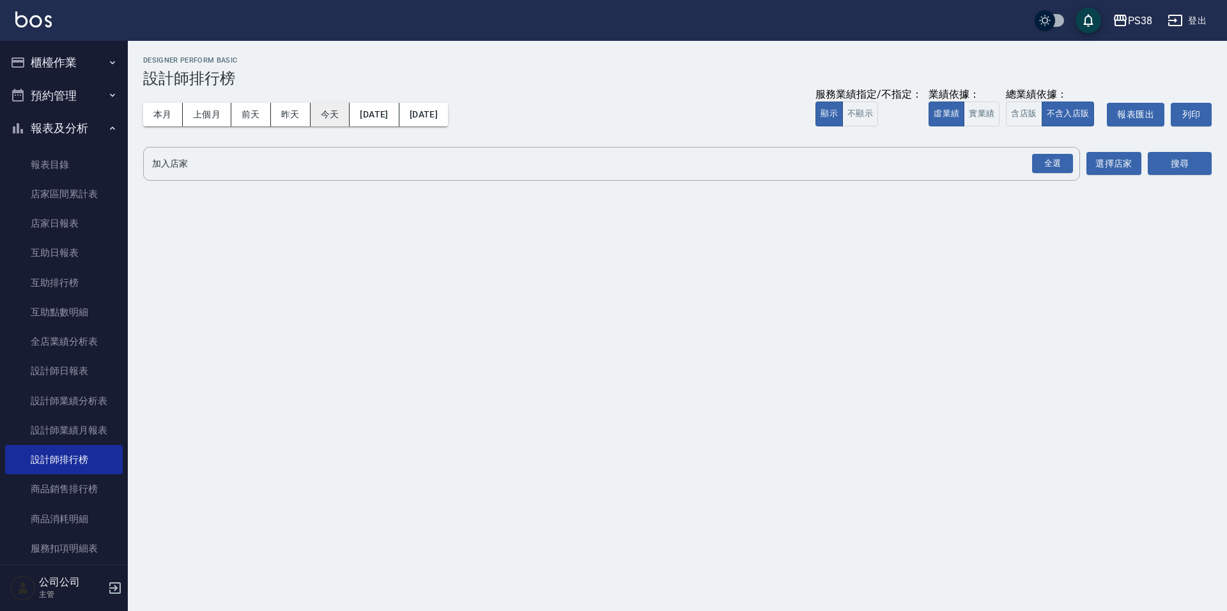
click at [323, 117] on button "今天" at bounding box center [330, 115] width 40 height 24
drag, startPoint x: 1044, startPoint y: 167, endPoint x: 1096, endPoint y: 161, distance: 52.8
click at [1045, 167] on div "全選" at bounding box center [1052, 164] width 41 height 20
click at [1152, 162] on button "搜尋" at bounding box center [1179, 165] width 64 height 24
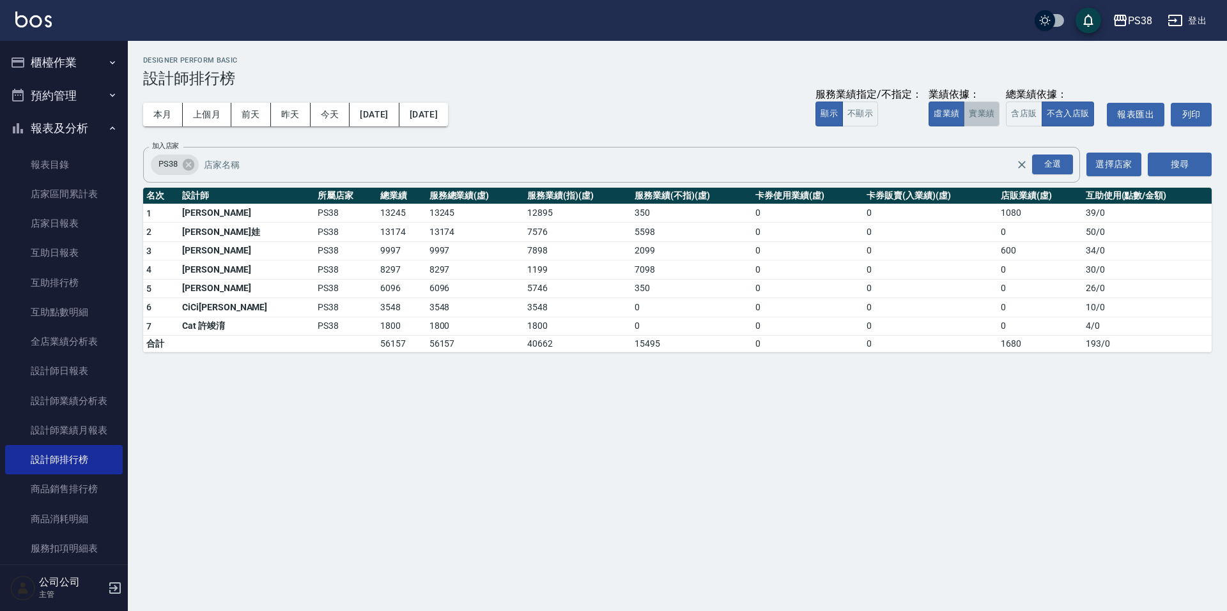
click at [974, 114] on button "實業績" at bounding box center [981, 114] width 36 height 25
click at [172, 118] on button "本月" at bounding box center [163, 115] width 40 height 24
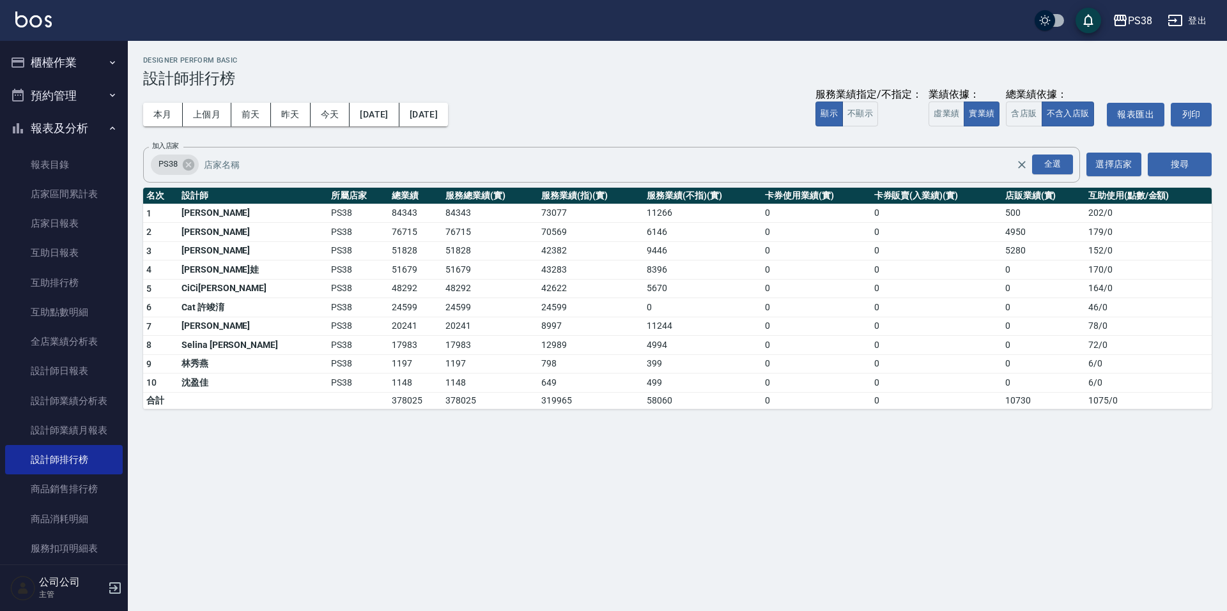
click at [36, 26] on img at bounding box center [33, 19] width 36 height 16
